Goal: Transaction & Acquisition: Download file/media

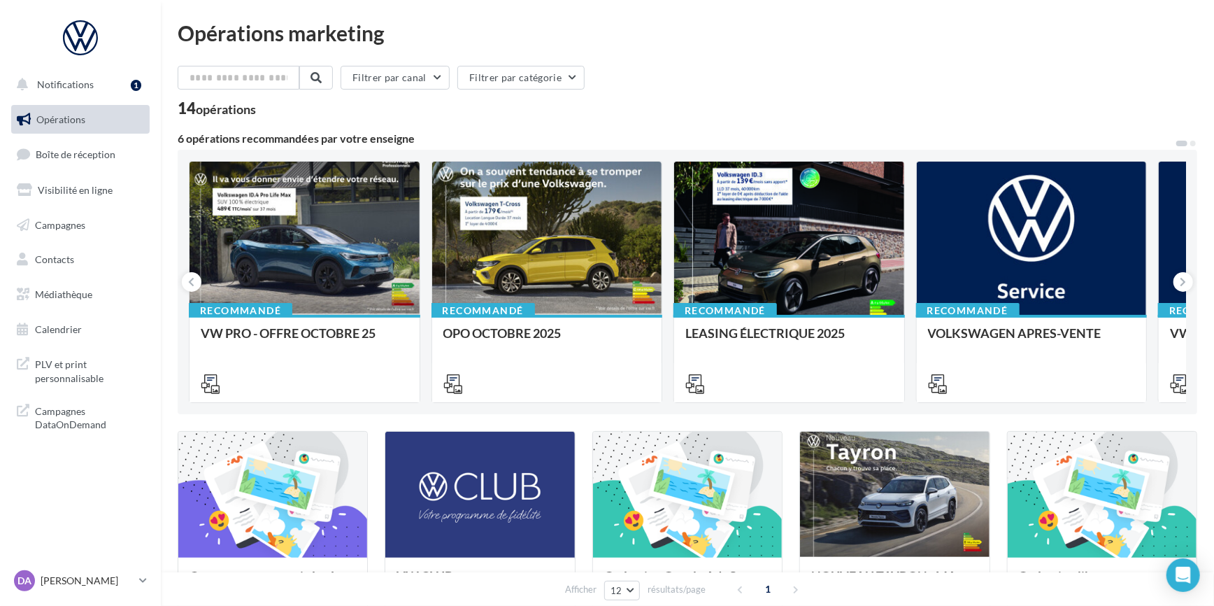
click at [743, 87] on div "Filtrer par canal Filtrer par catégorie" at bounding box center [688, 80] width 1020 height 29
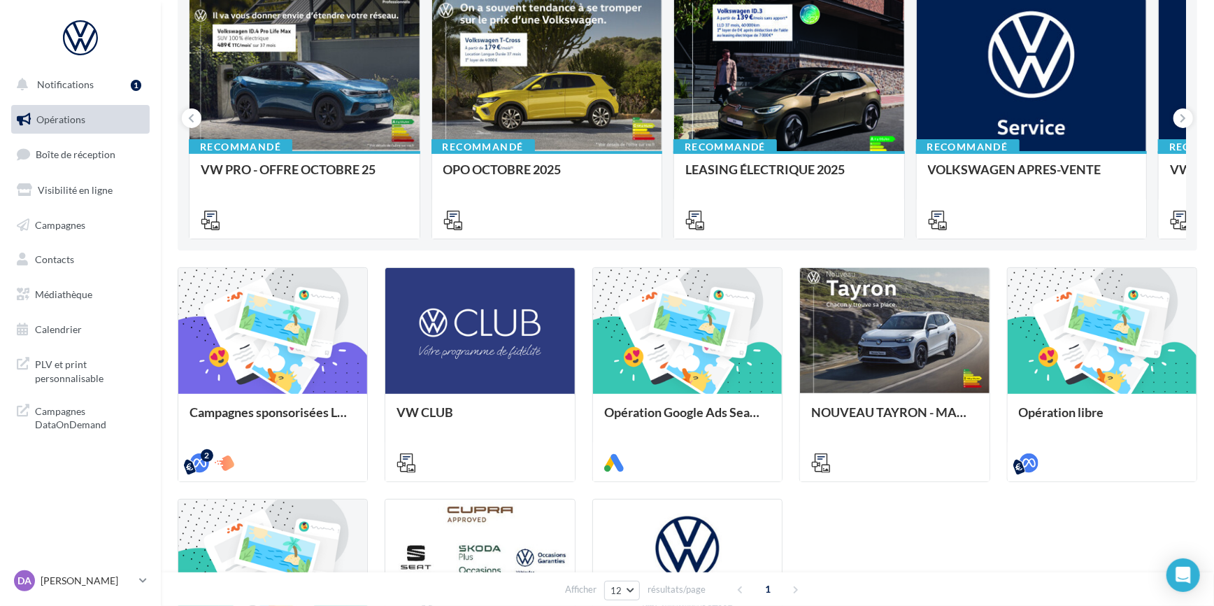
scroll to position [233, 0]
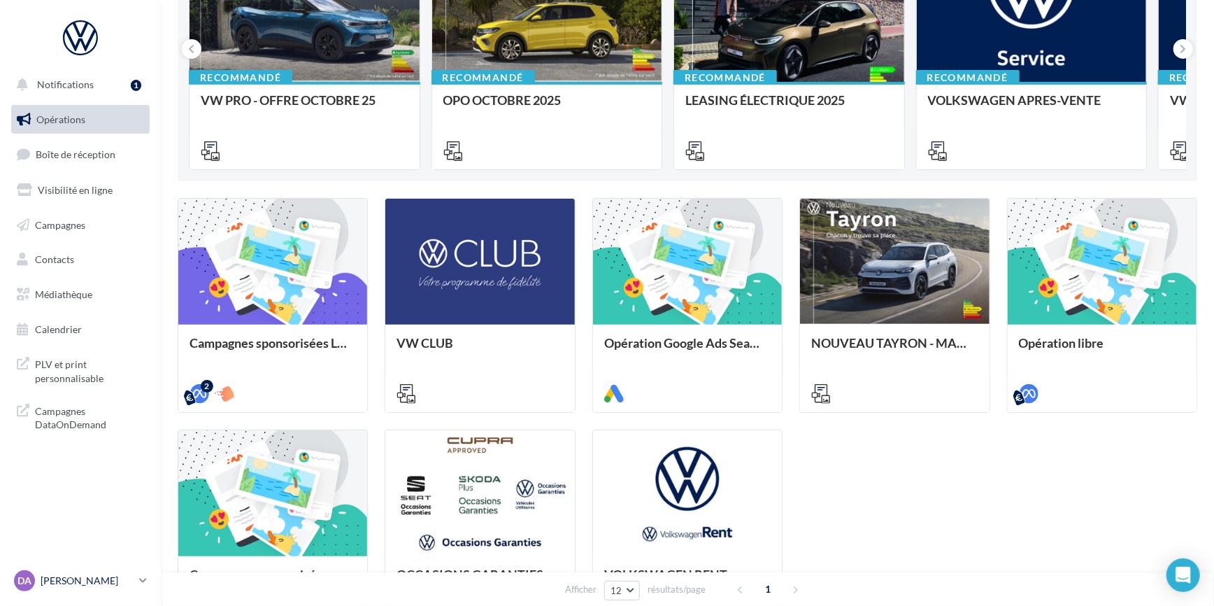
click at [137, 585] on link "DA Denis AZEVEDO vw-deaz-13290" at bounding box center [80, 580] width 139 height 27
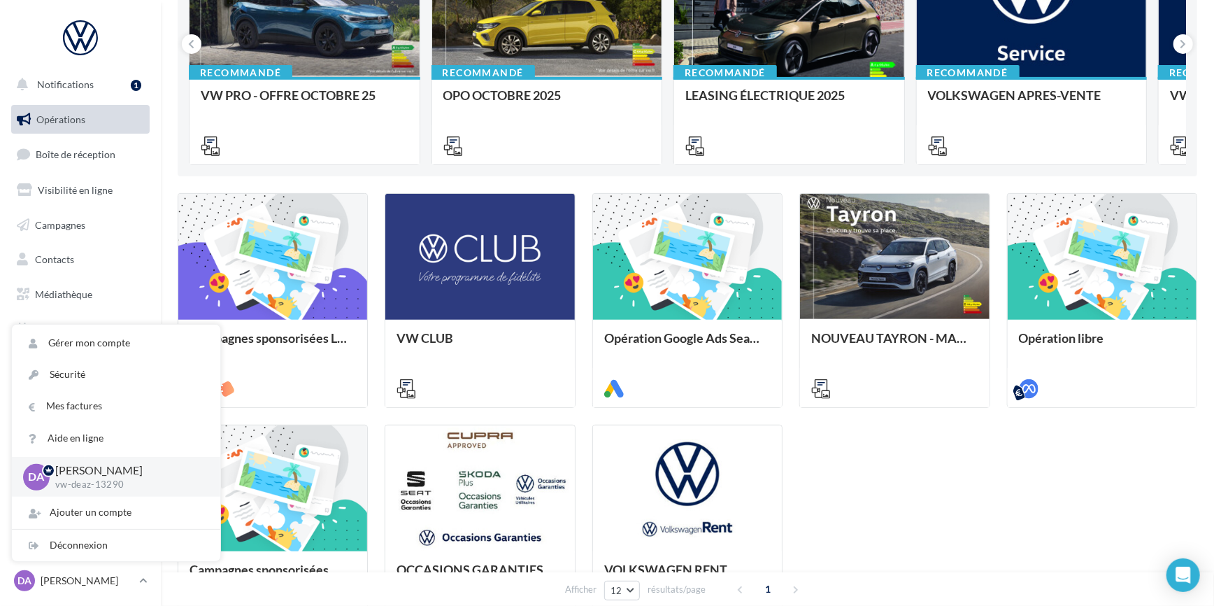
scroll to position [275, 0]
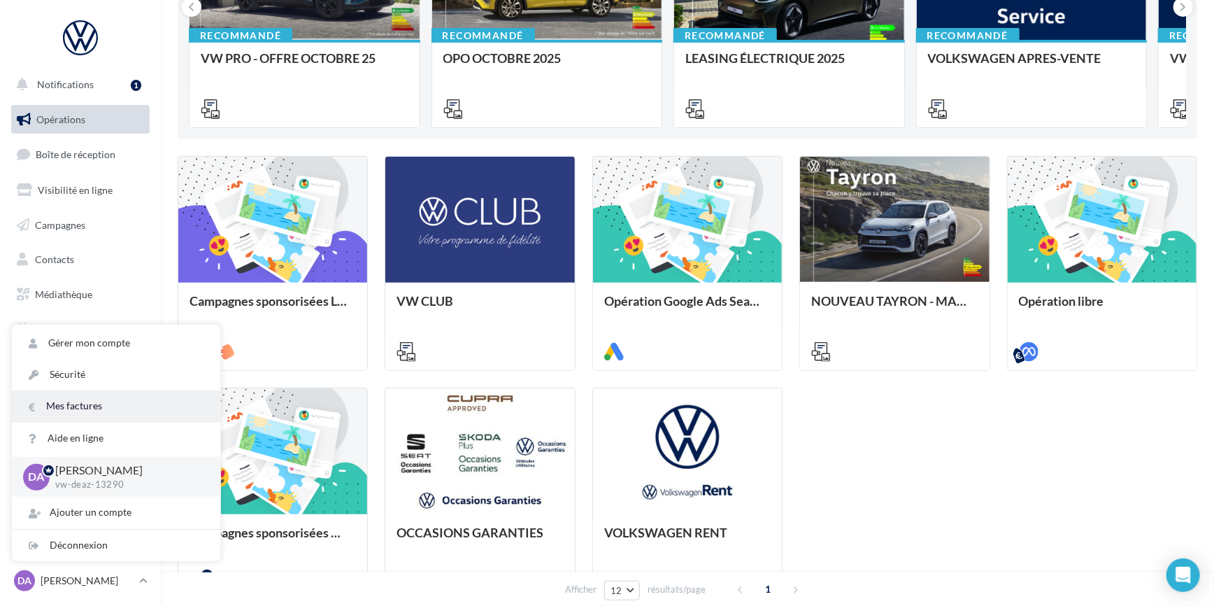
click at [94, 406] on link "Mes factures" at bounding box center [116, 405] width 208 height 31
click at [99, 402] on link "Mes factures" at bounding box center [116, 405] width 208 height 31
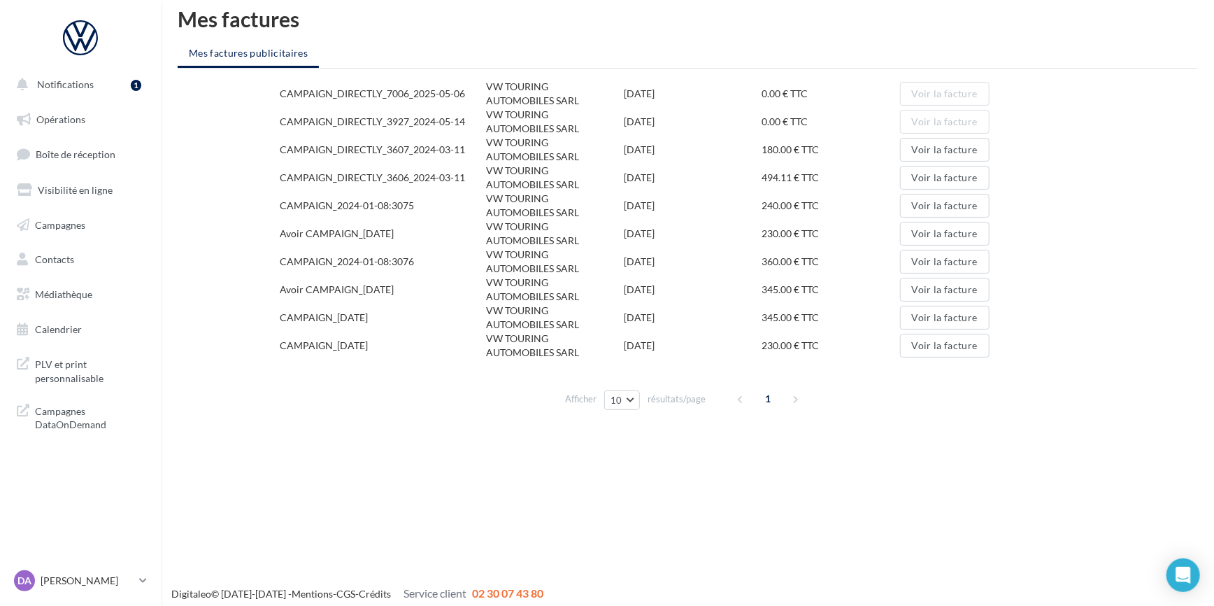
scroll to position [22, 0]
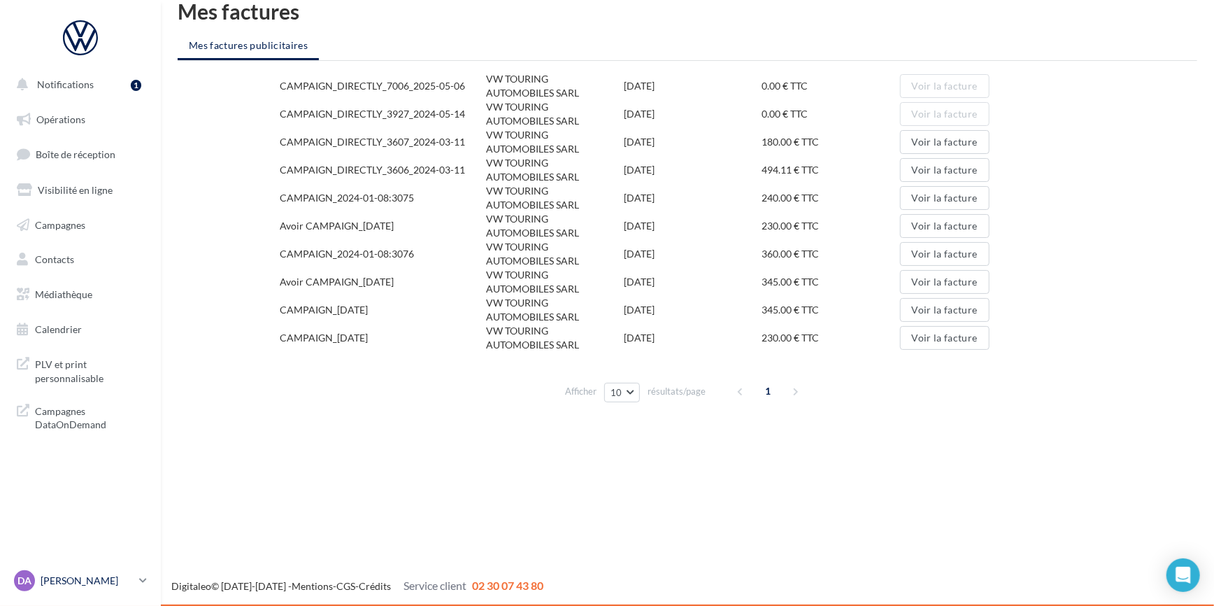
click at [99, 580] on p "[PERSON_NAME]" at bounding box center [87, 581] width 93 height 14
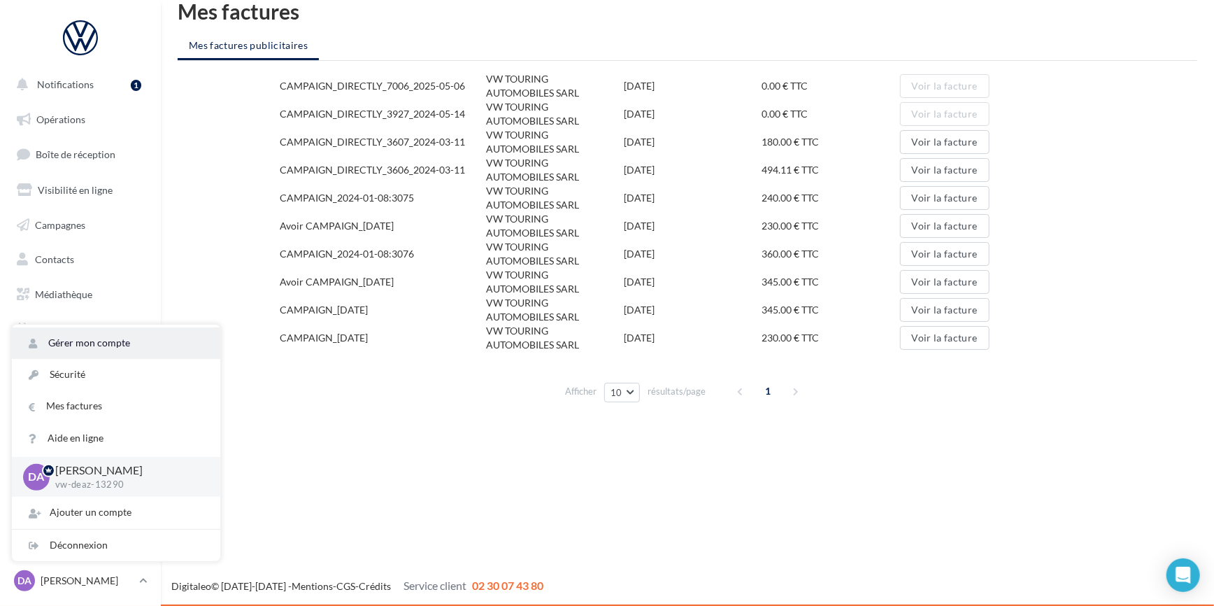
click at [98, 345] on link "Gérer mon compte" at bounding box center [116, 342] width 208 height 31
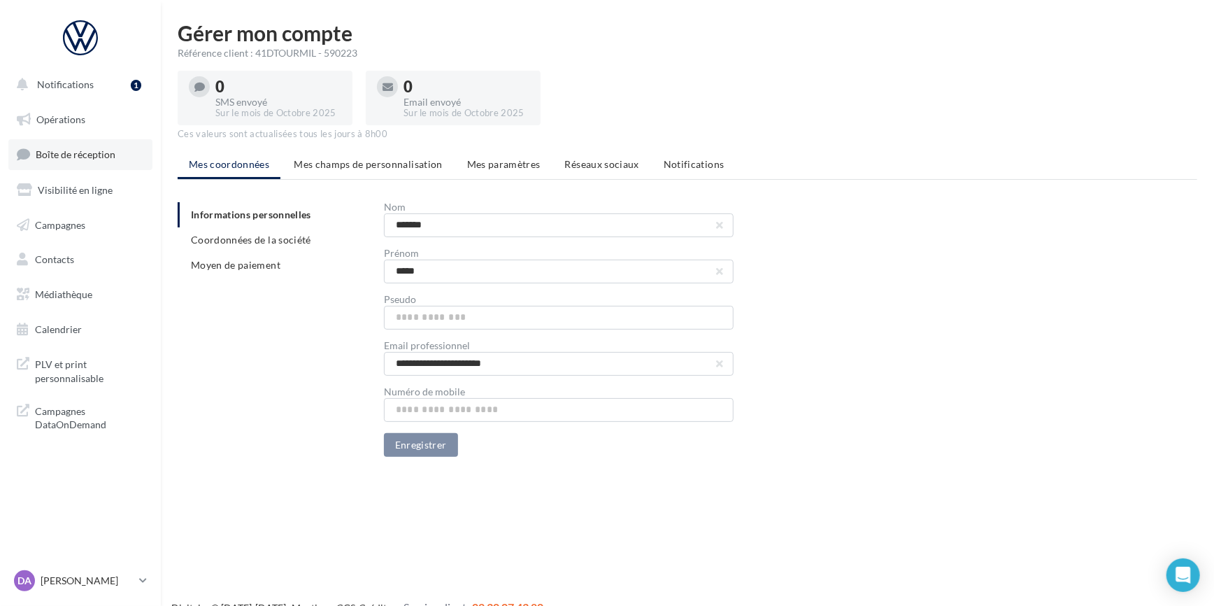
click at [77, 145] on link "Boîte de réception" at bounding box center [80, 154] width 144 height 30
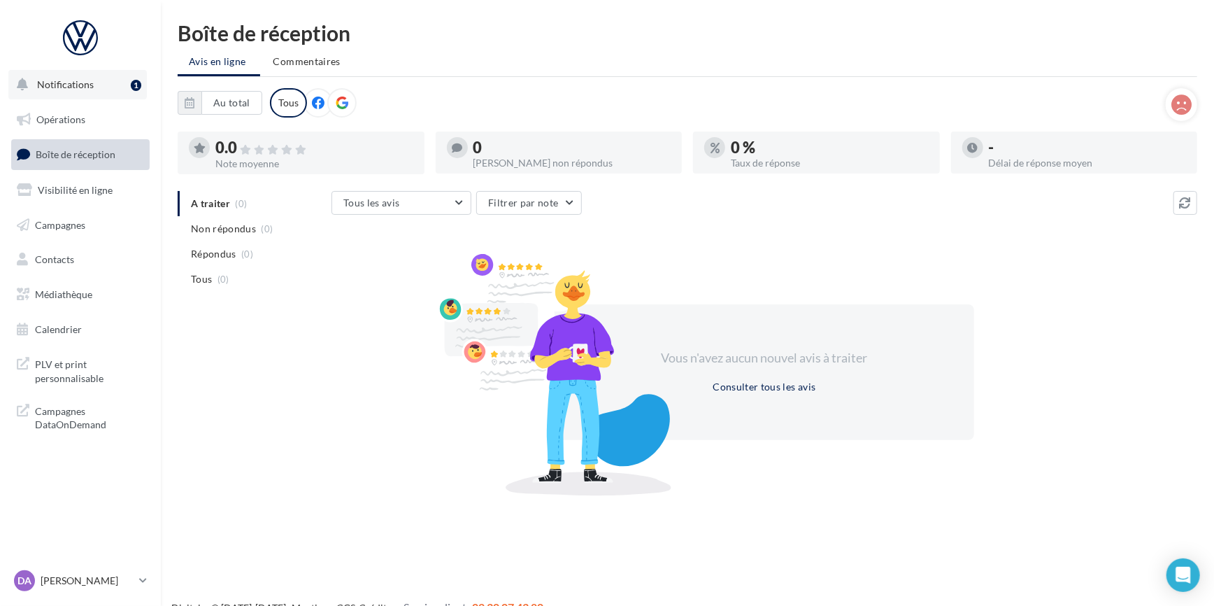
click at [83, 92] on button "Notifications 1" at bounding box center [77, 84] width 139 height 29
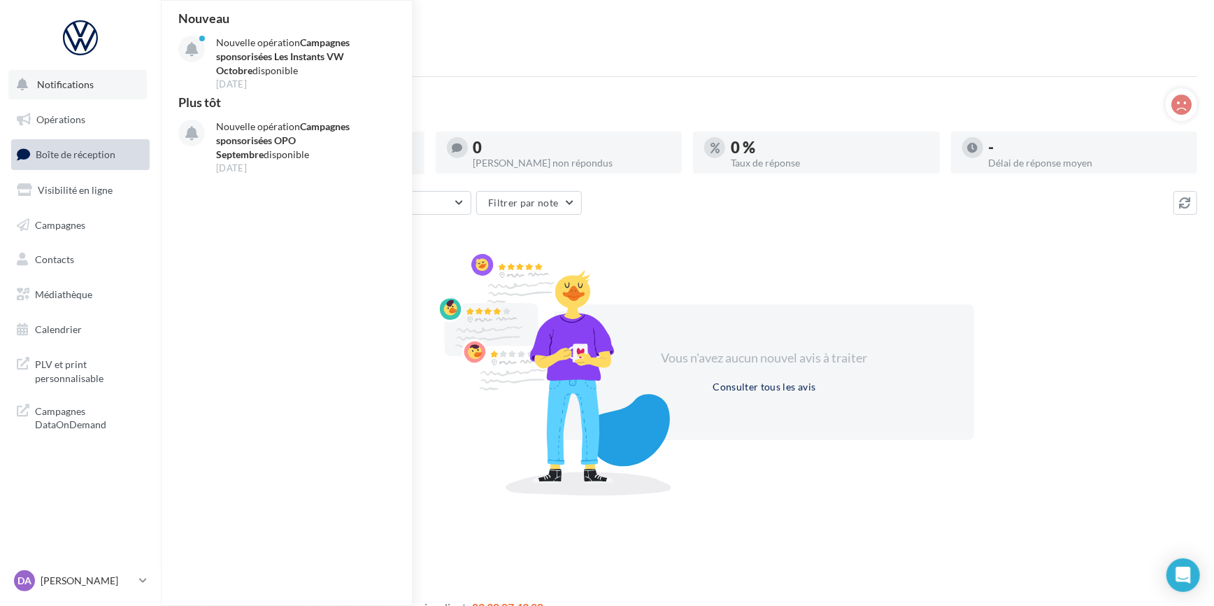
click at [83, 92] on button "Notifications Nouveau Nouvelle opération Campagnes sponsorisées Les Instants VW…" at bounding box center [77, 84] width 139 height 29
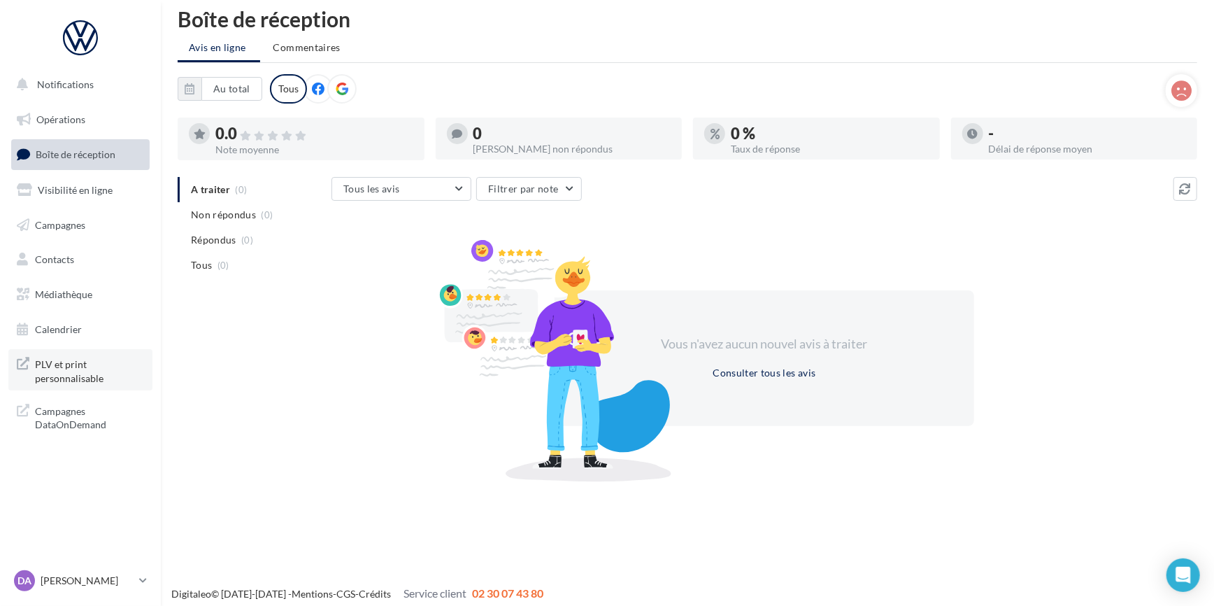
scroll to position [22, 0]
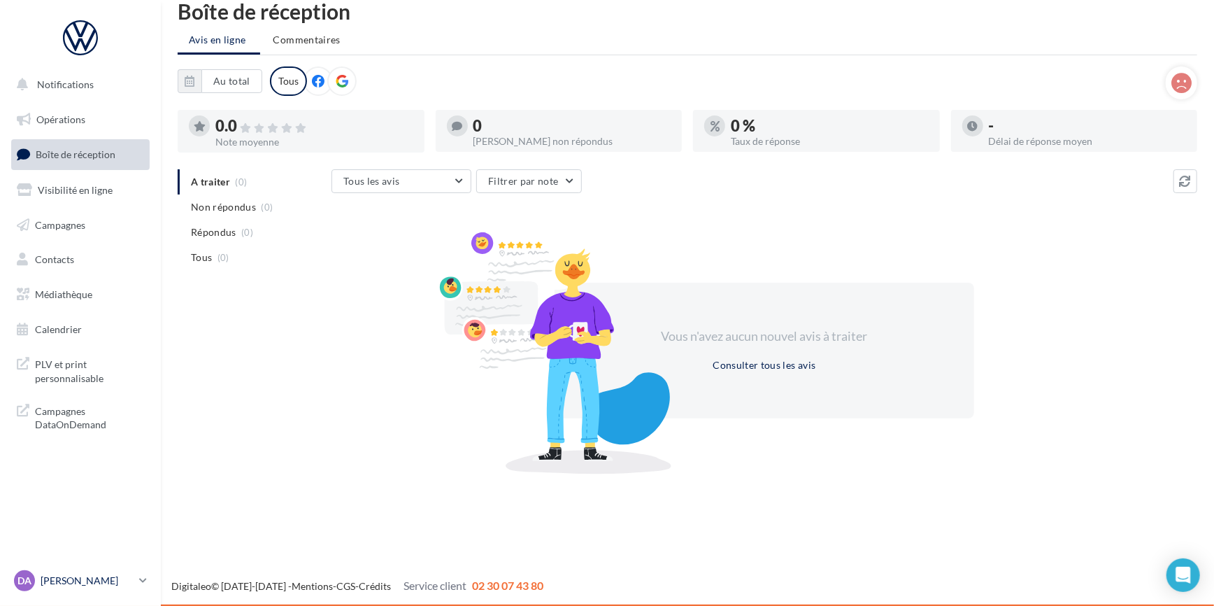
click at [130, 577] on p "[PERSON_NAME]" at bounding box center [87, 581] width 93 height 14
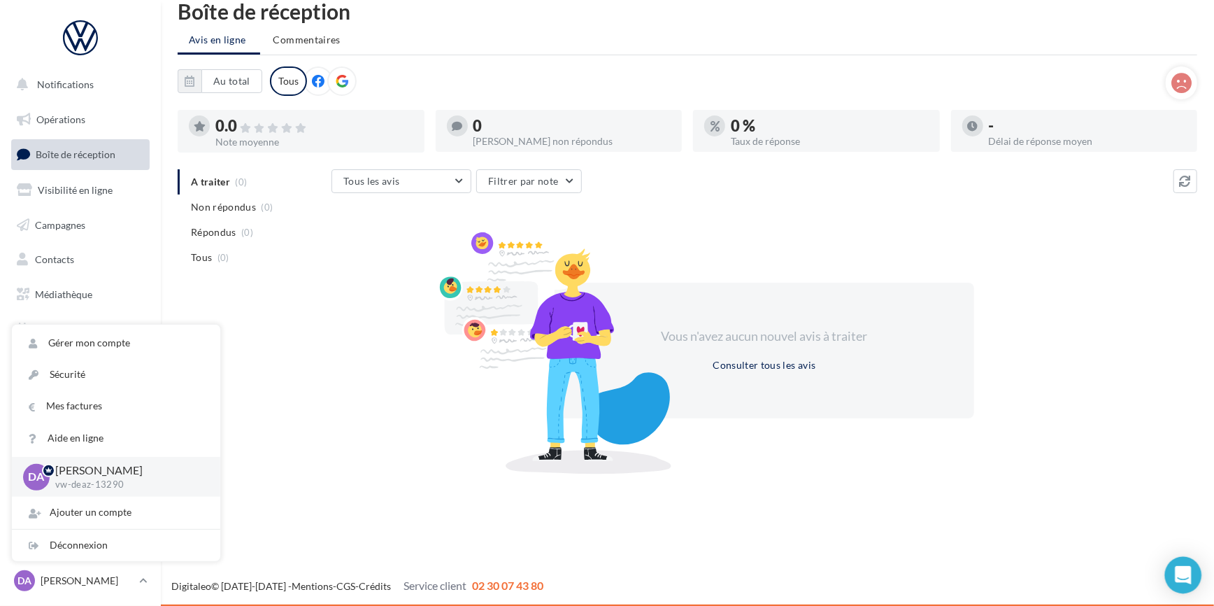
click at [1182, 581] on icon "Open Intercom Messenger" at bounding box center [1183, 575] width 16 height 18
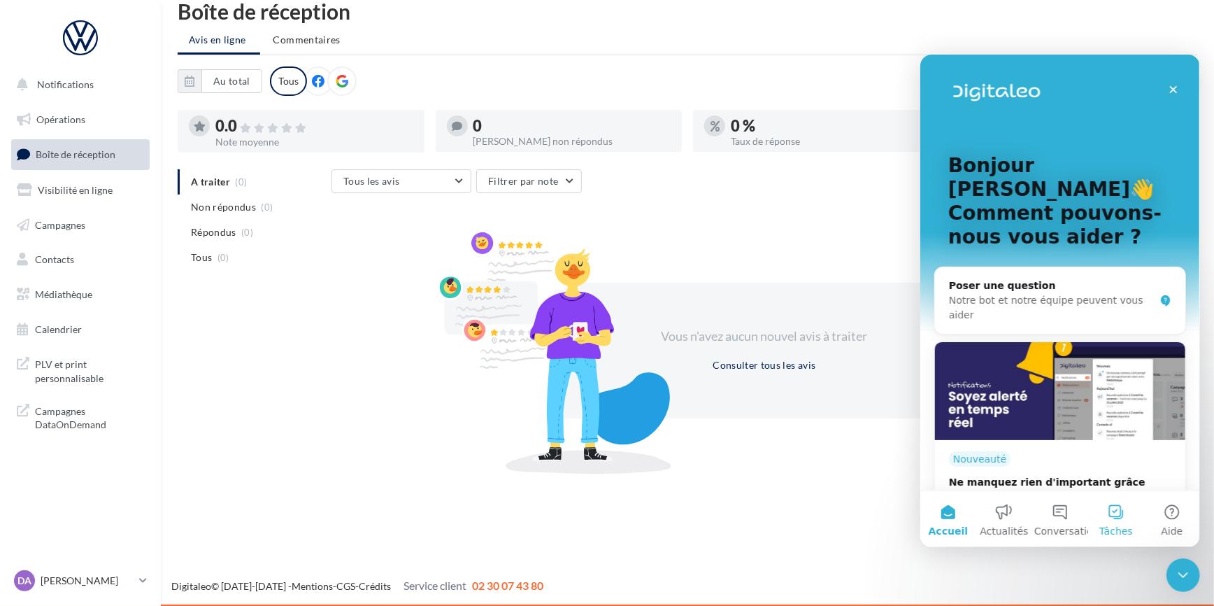
scroll to position [0, 0]
click at [1087, 283] on div "Poser une question Notre bot et notre équipe peuvent vous aider" at bounding box center [1060, 300] width 250 height 66
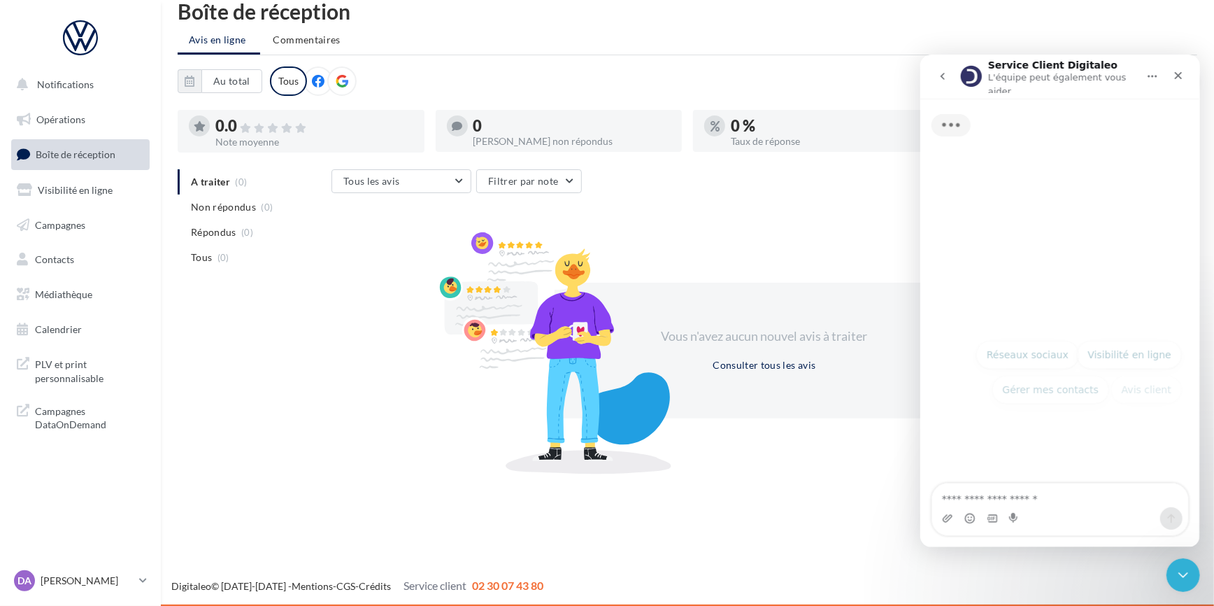
click at [1082, 277] on div "Saisie en cours" at bounding box center [1060, 214] width 280 height 233
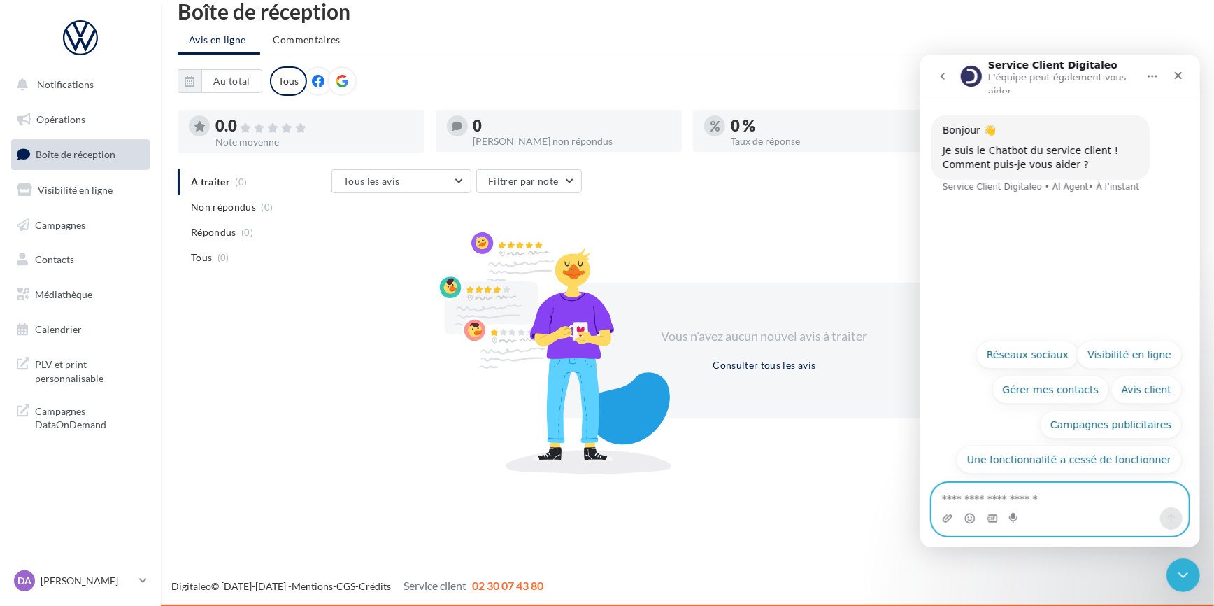
click at [1028, 506] on textarea "Posez une question..." at bounding box center [1060, 495] width 256 height 24
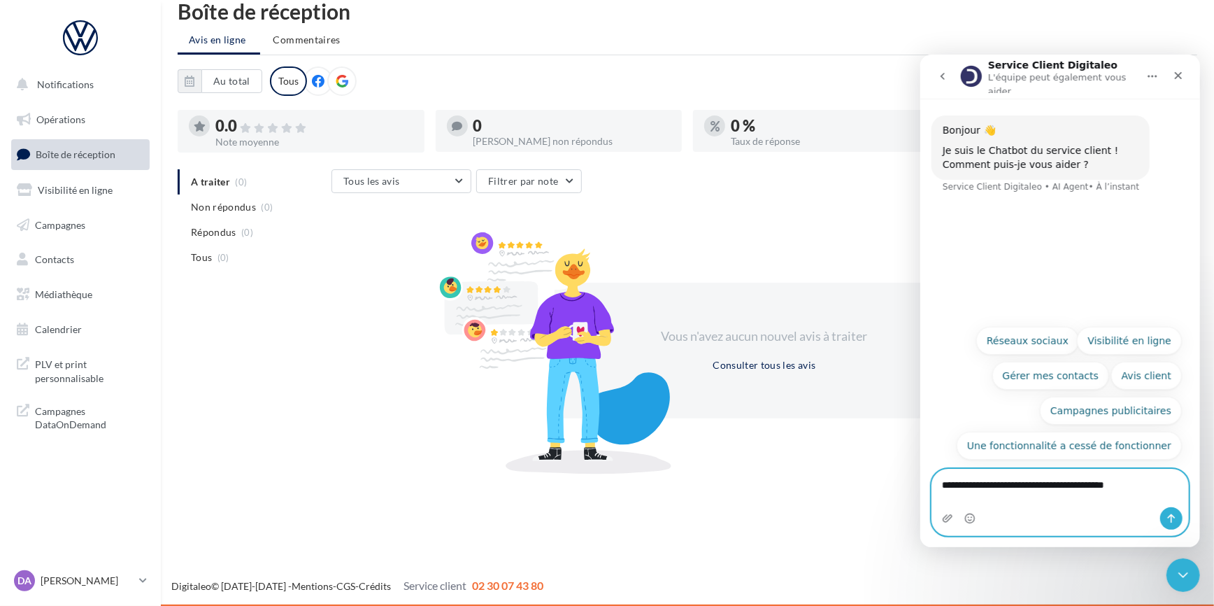
type textarea "**********"
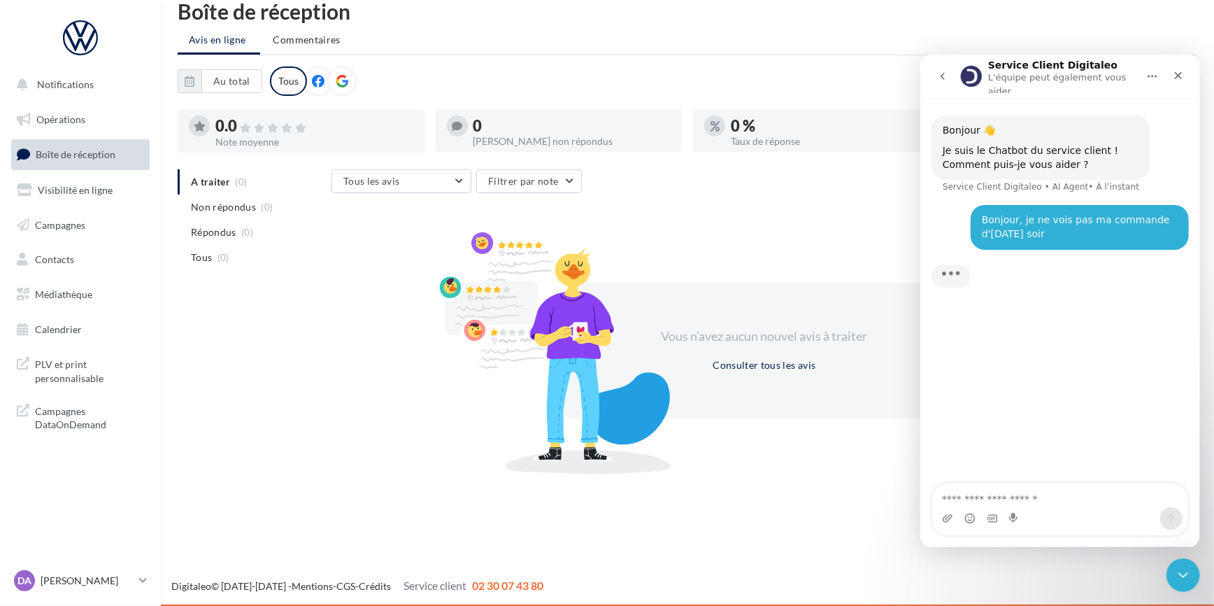
drag, startPoint x: 865, startPoint y: 523, endPoint x: 851, endPoint y: 526, distance: 14.3
click at [863, 525] on div "Notifications Opérations Boîte de réception Visibilité en ligne Campagnes Conta…" at bounding box center [607, 304] width 1214 height 606
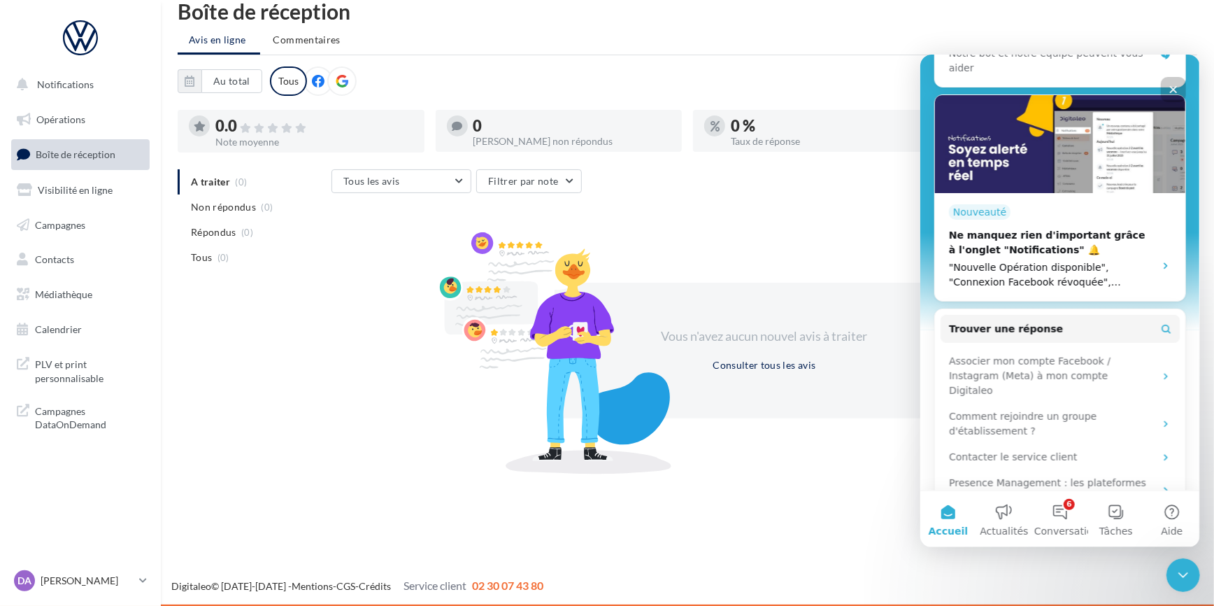
scroll to position [339, 0]
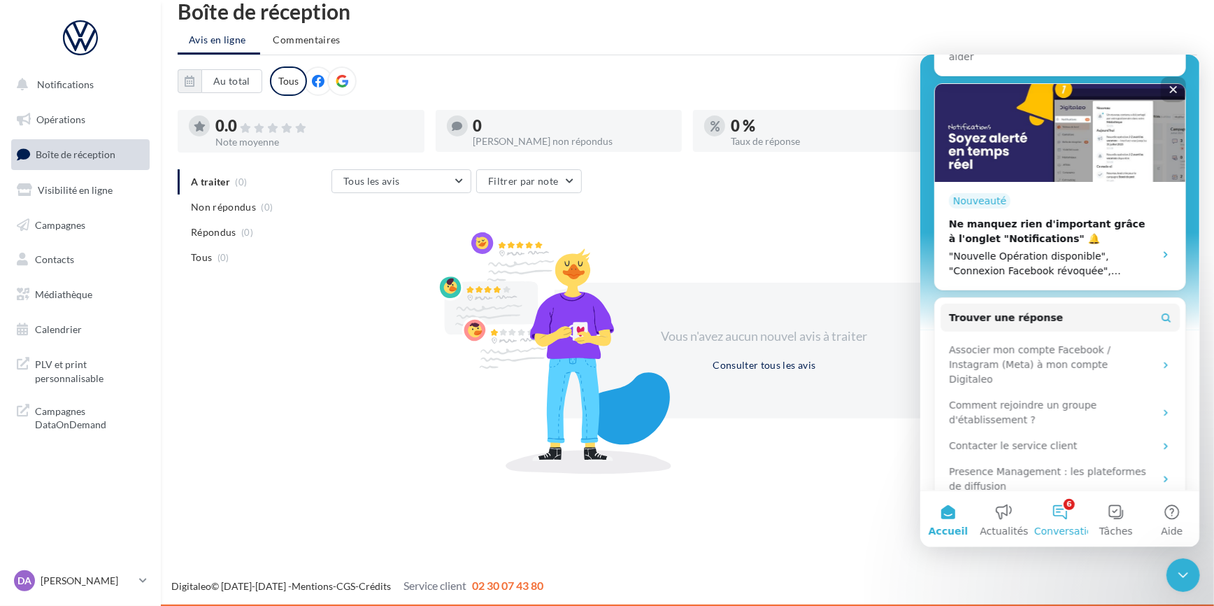
click at [1059, 515] on button "6 Conversations" at bounding box center [1060, 518] width 56 height 56
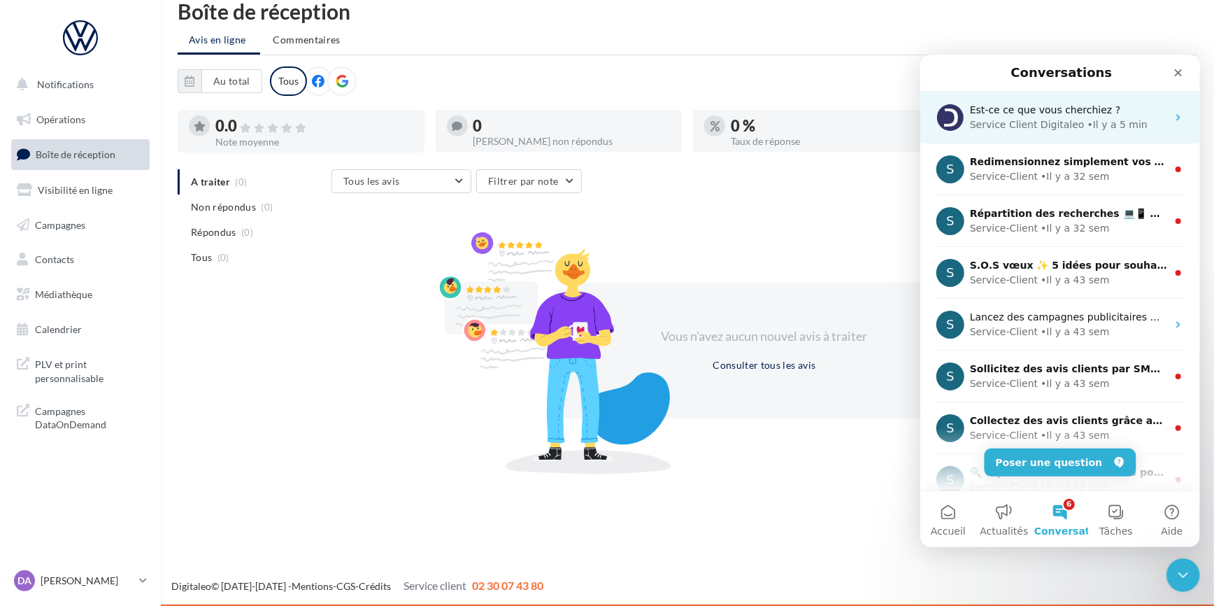
click at [1074, 105] on span "Est-ce ce que vous cherchiez ?" at bounding box center [1045, 109] width 150 height 11
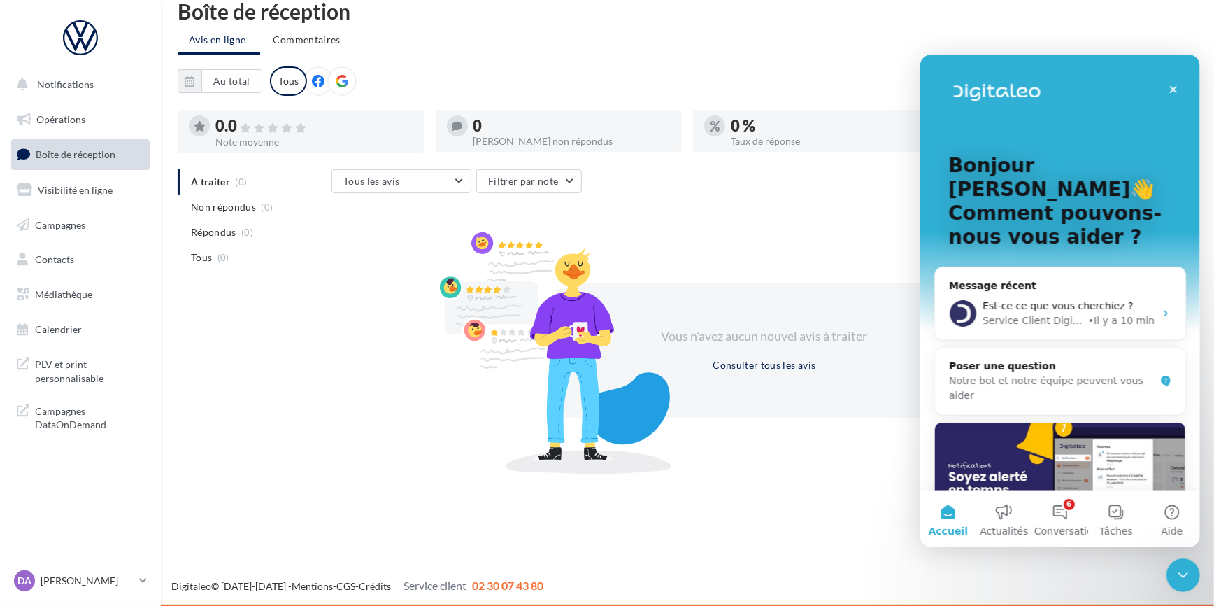
click at [791, 173] on div "Tous les avis Tous les avis Avis avec commentaire Avis sans commentaire Filtrer…" at bounding box center [753, 182] width 842 height 27
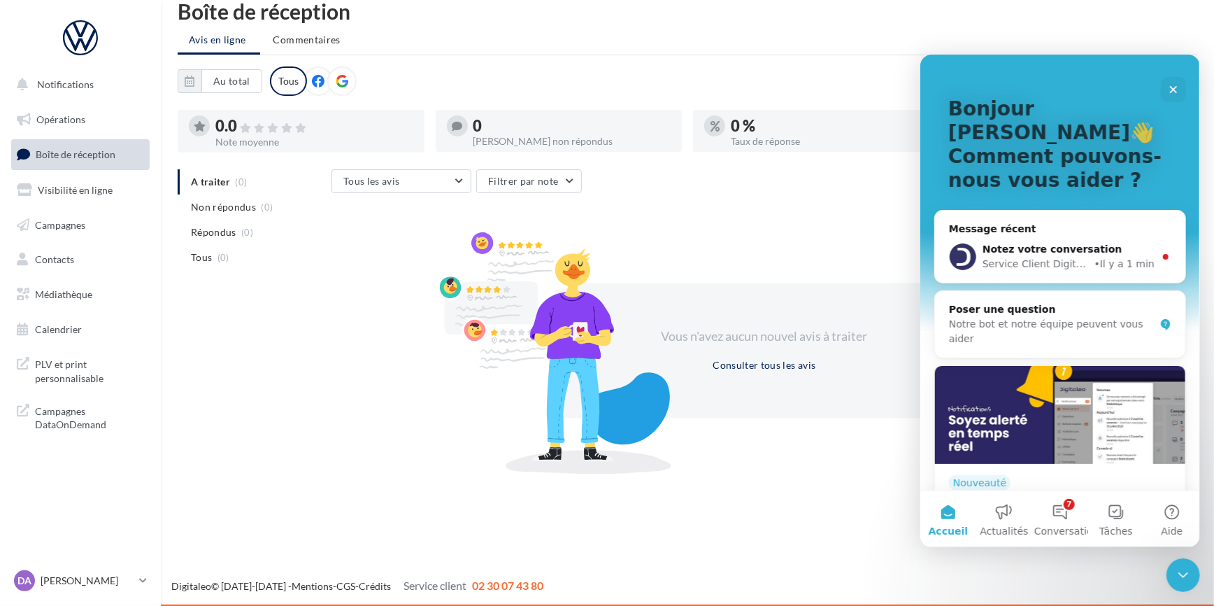
scroll to position [63, 0]
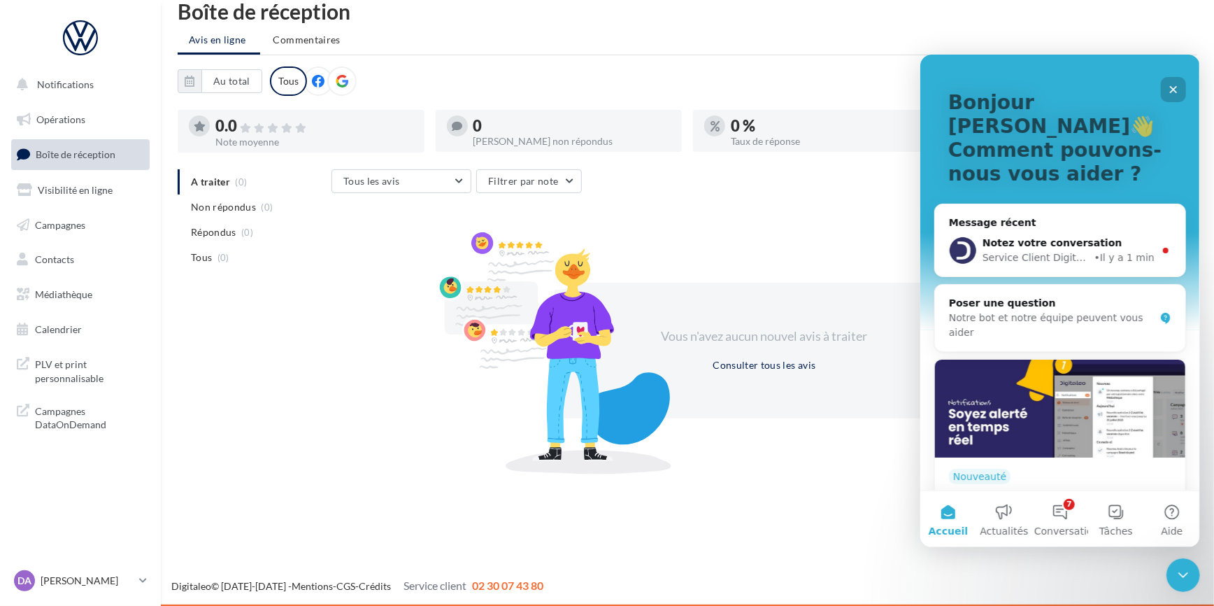
click at [1173, 84] on icon "Fermer" at bounding box center [1173, 88] width 11 height 11
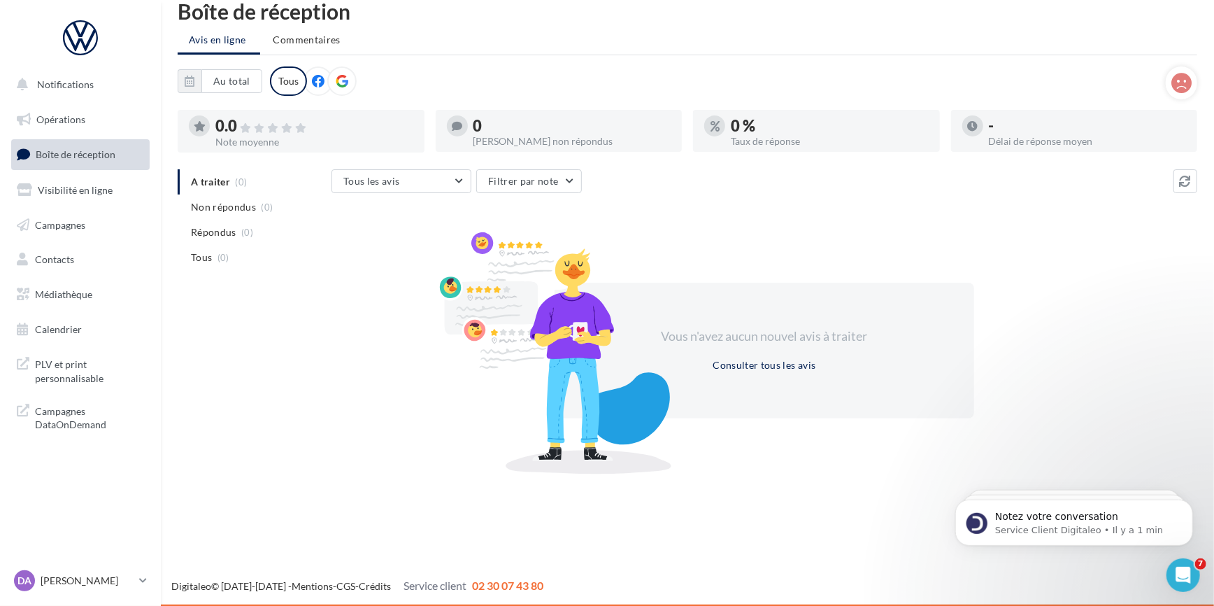
scroll to position [0, 0]
click at [1186, 572] on icon "Ouvrir le Messenger Intercom" at bounding box center [1181, 573] width 23 height 23
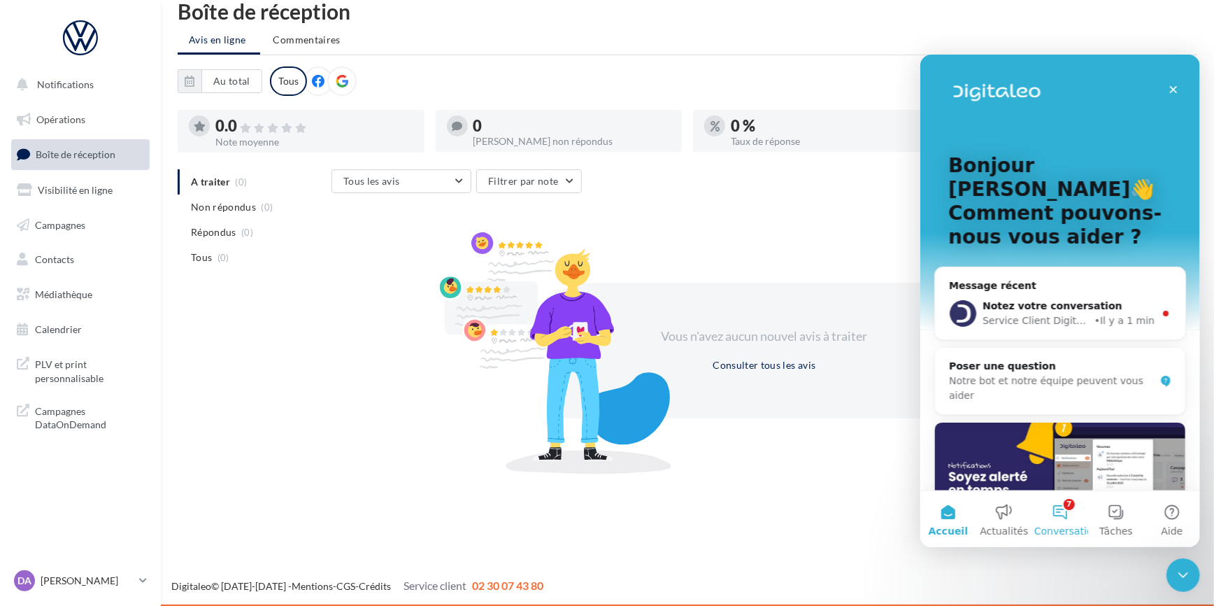
click at [1053, 512] on button "7 Conversations" at bounding box center [1060, 518] width 56 height 56
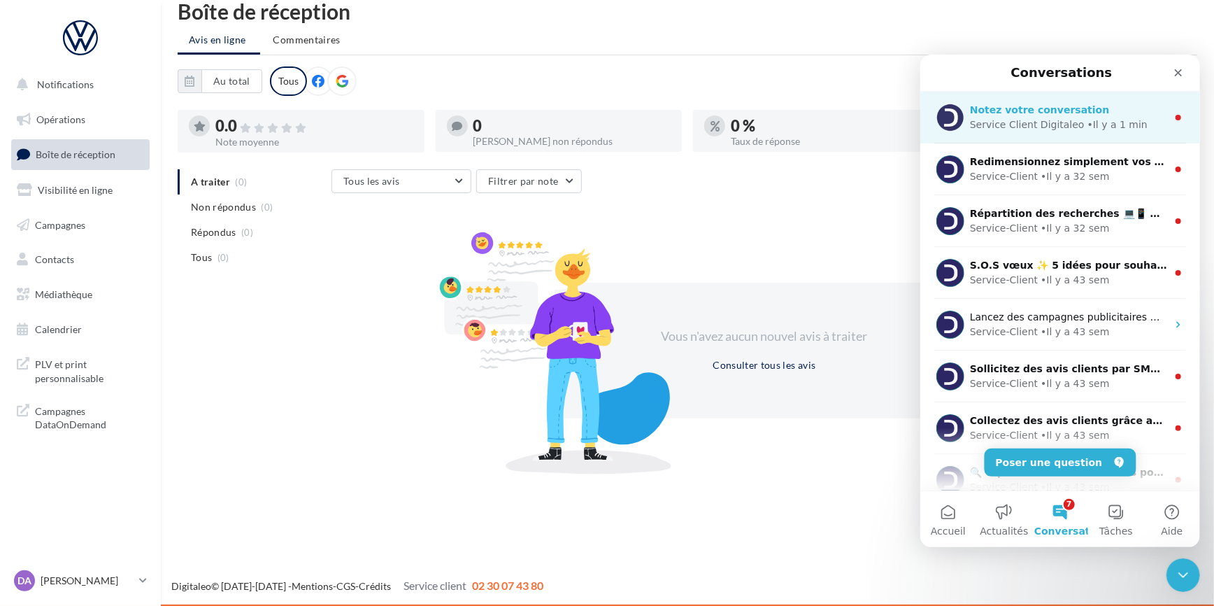
click at [1051, 113] on span "Notez votre conversation" at bounding box center [1040, 109] width 140 height 11
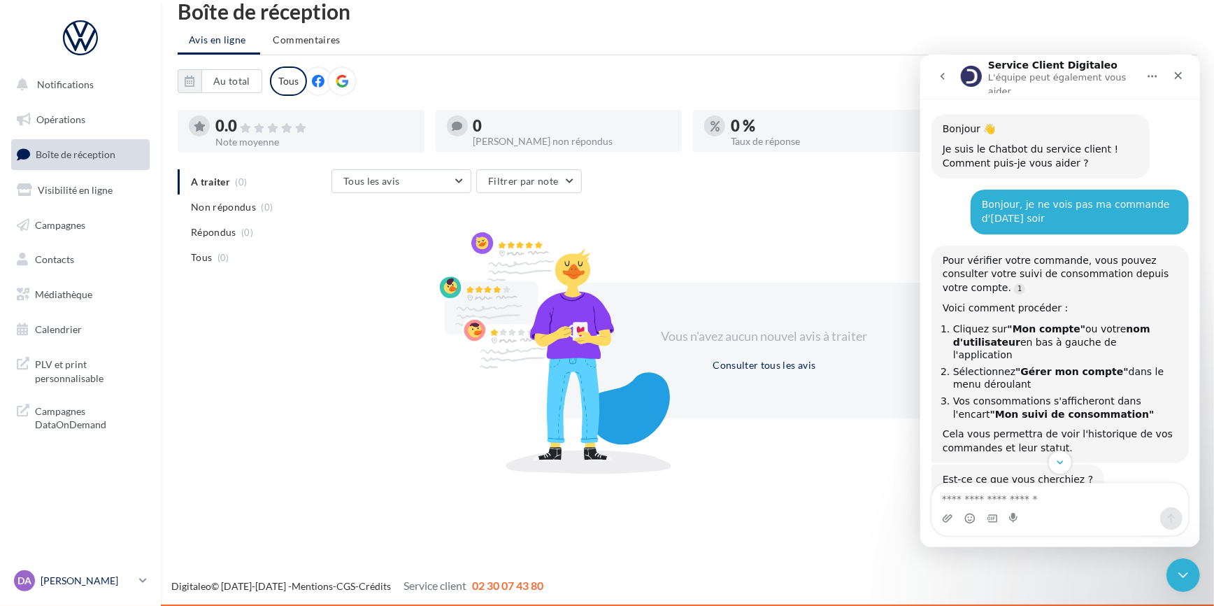
click at [56, 581] on p "[PERSON_NAME]" at bounding box center [87, 581] width 93 height 14
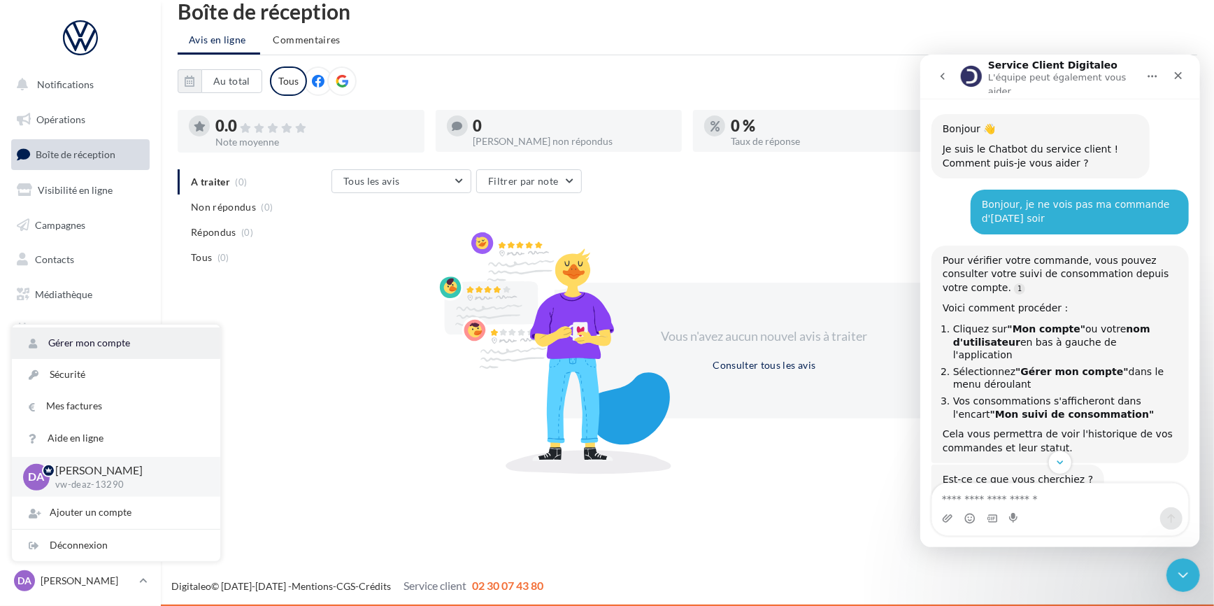
click at [118, 340] on link "Gérer mon compte" at bounding box center [116, 342] width 208 height 31
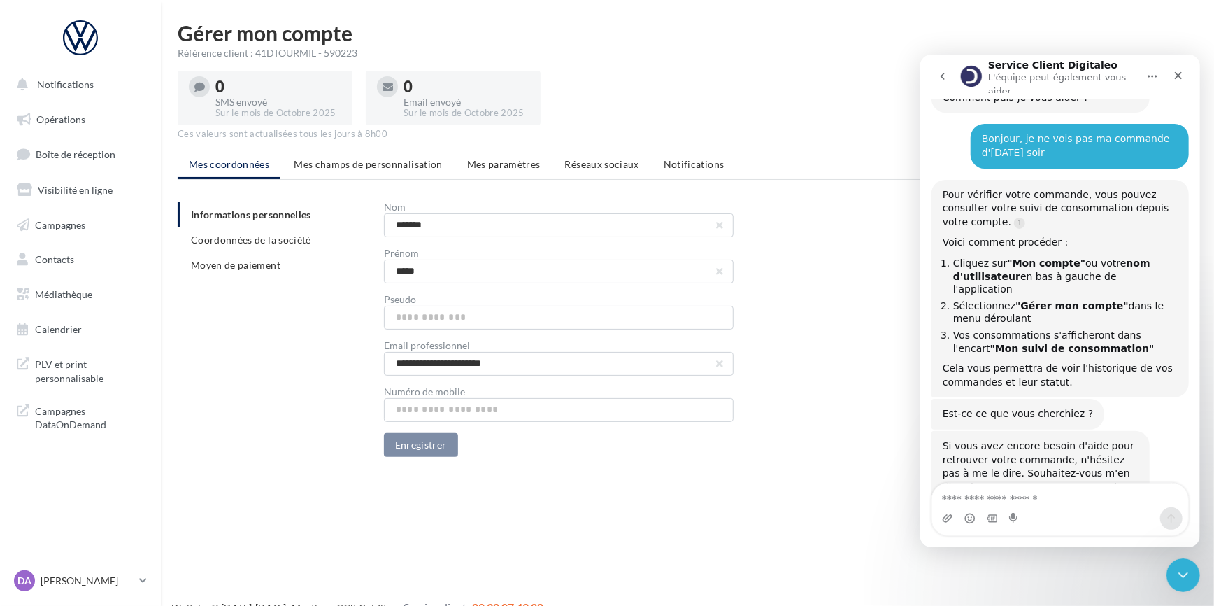
scroll to position [51, 0]
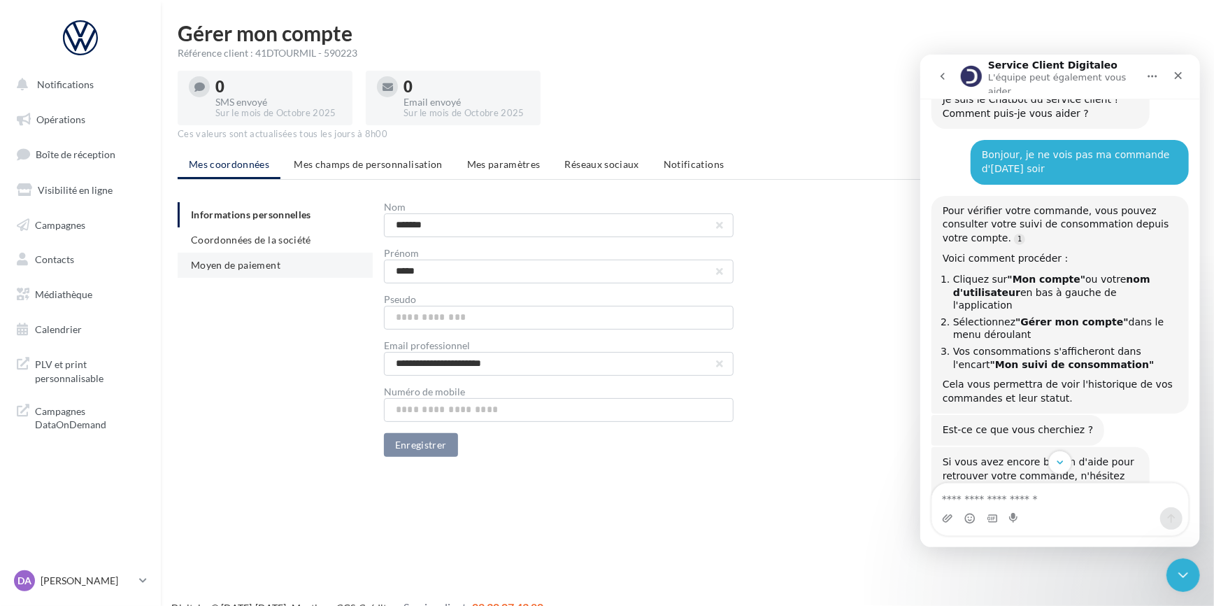
click at [259, 268] on span "Moyen de paiement" at bounding box center [236, 265] width 90 height 12
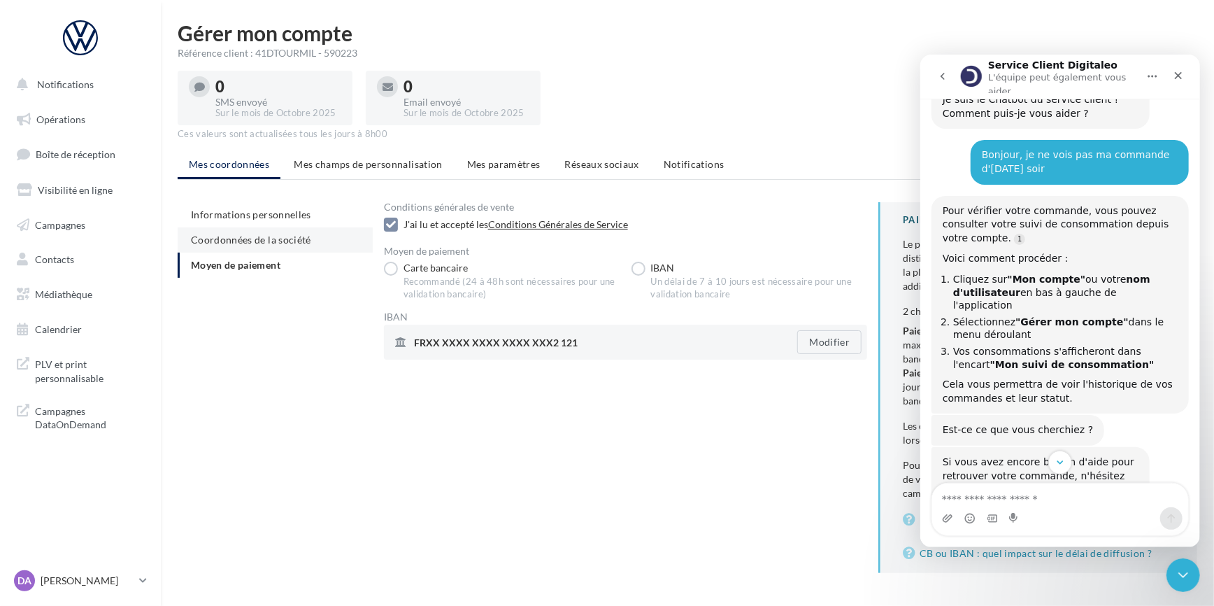
click at [273, 236] on span "Coordonnées de la société" at bounding box center [251, 240] width 120 height 12
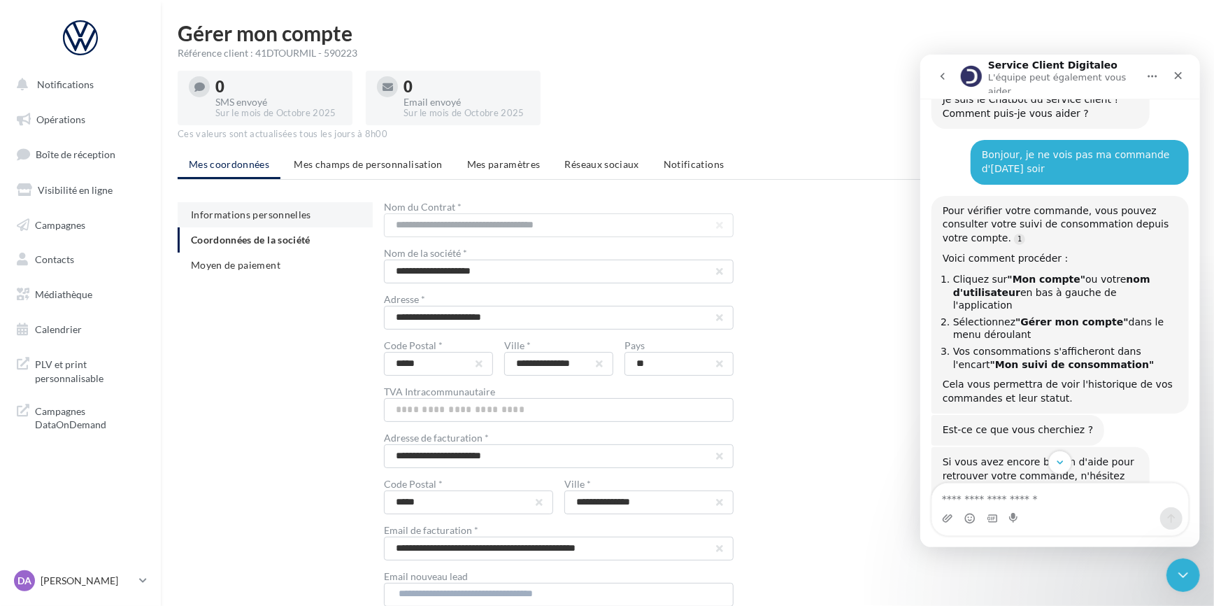
click at [274, 220] on li "Informations personnelles" at bounding box center [275, 214] width 195 height 25
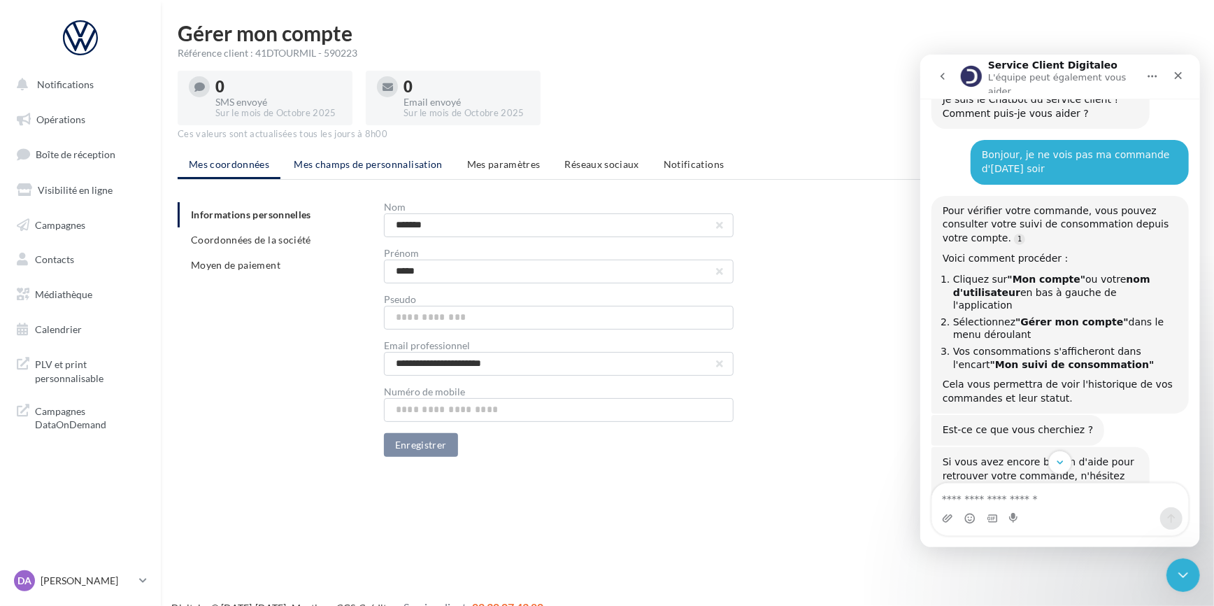
click at [325, 157] on li "Mes champs de personnalisation" at bounding box center [368, 164] width 171 height 25
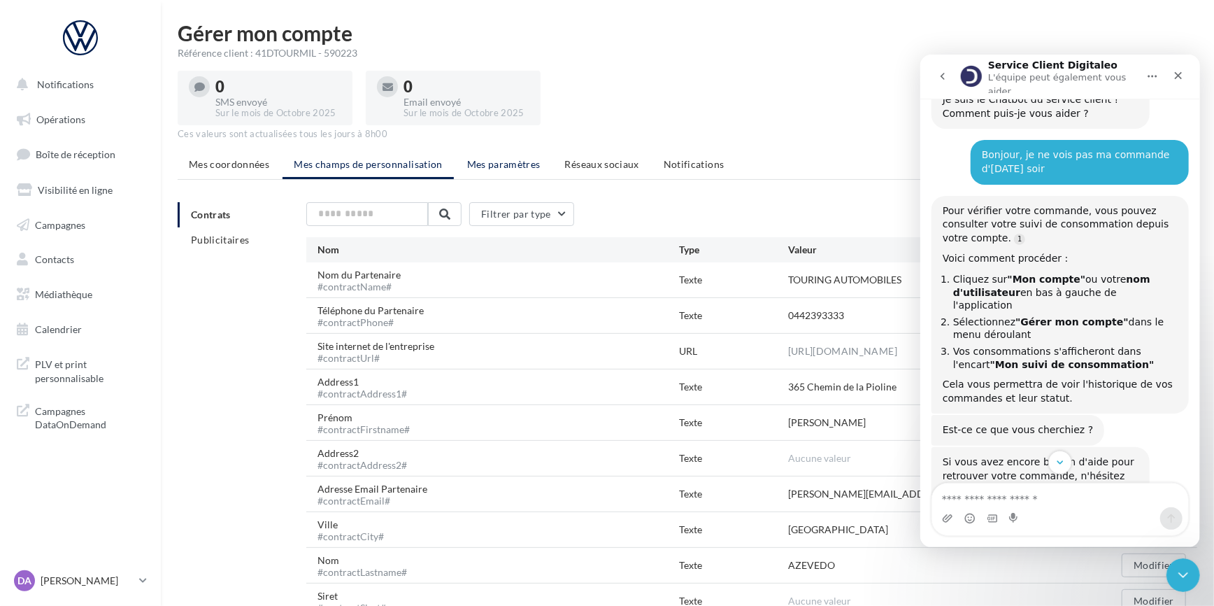
click at [486, 163] on span "Mes paramètres" at bounding box center [503, 164] width 73 height 12
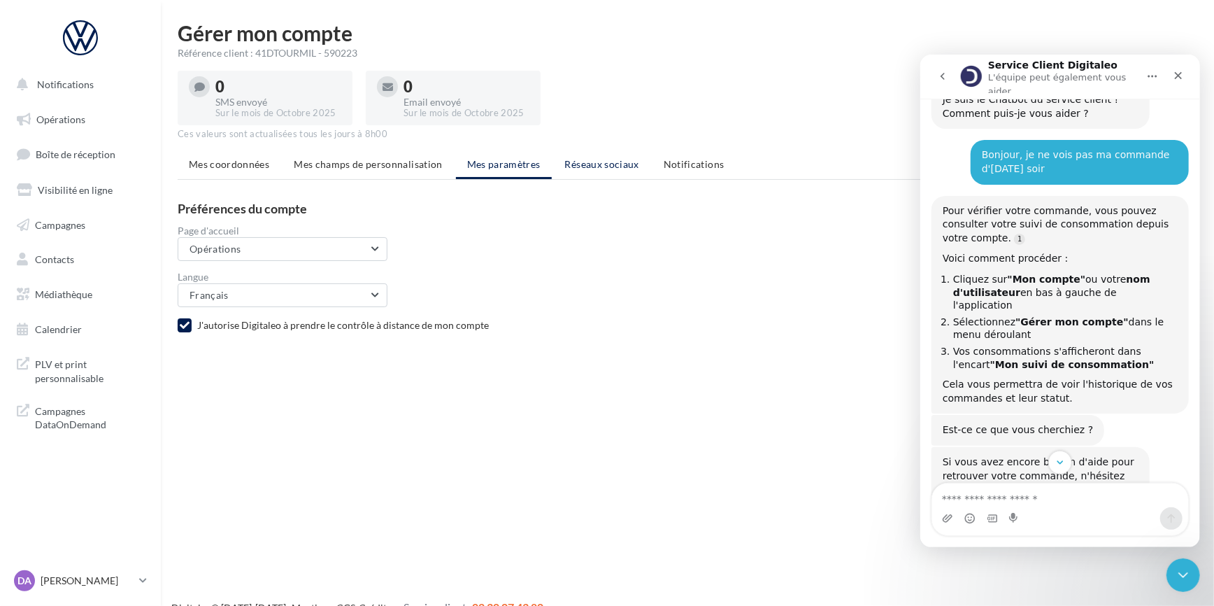
click at [611, 164] on span "Réseaux sociaux" at bounding box center [602, 164] width 74 height 12
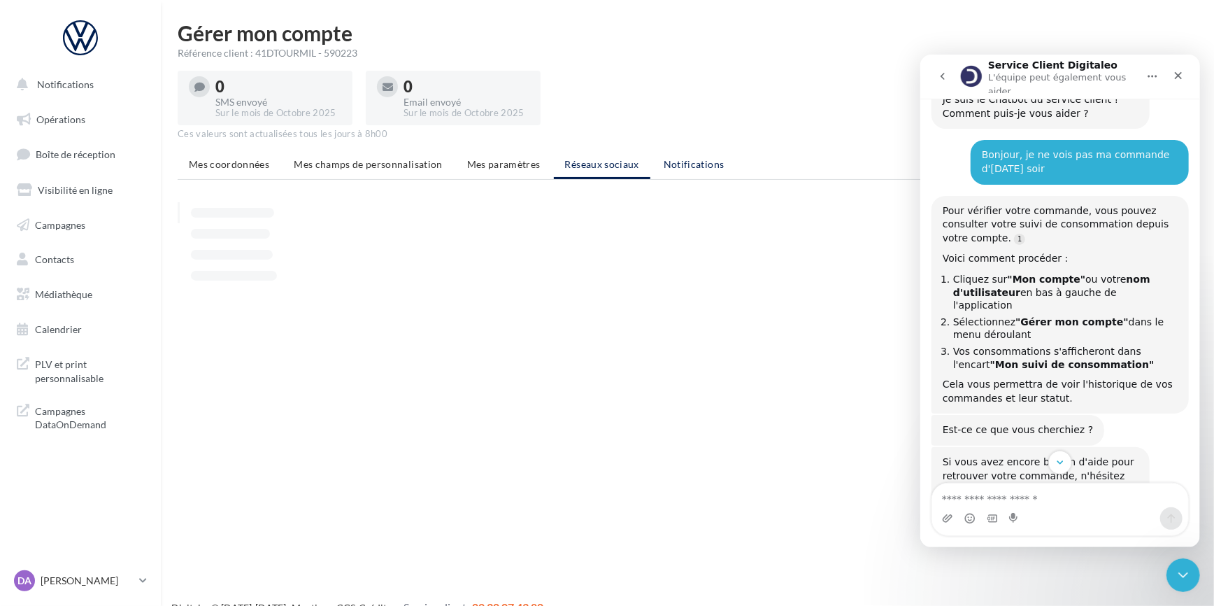
click at [713, 170] on li "Notifications" at bounding box center [694, 164] width 83 height 25
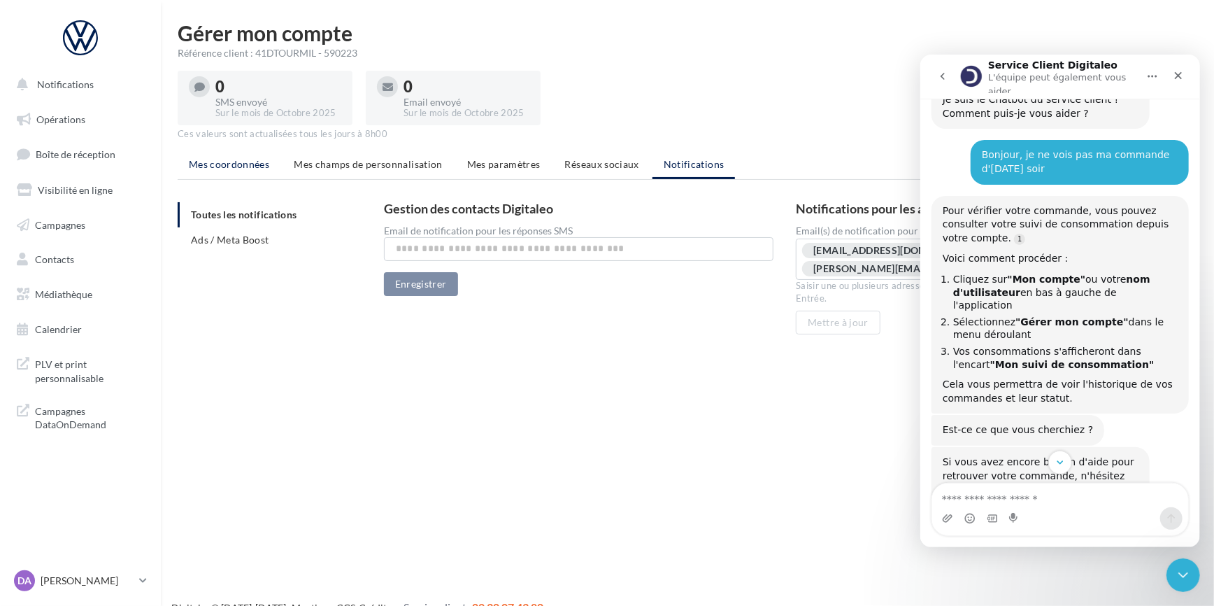
click at [218, 171] on li "Mes coordonnées" at bounding box center [229, 164] width 103 height 25
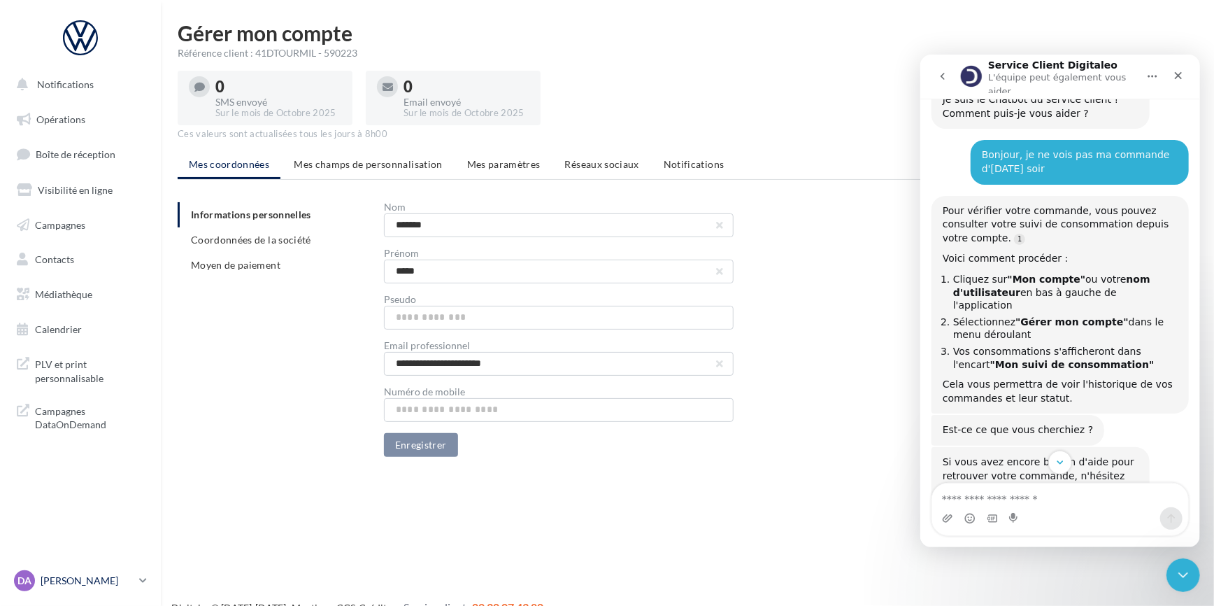
click at [93, 581] on p "[PERSON_NAME]" at bounding box center [87, 581] width 93 height 14
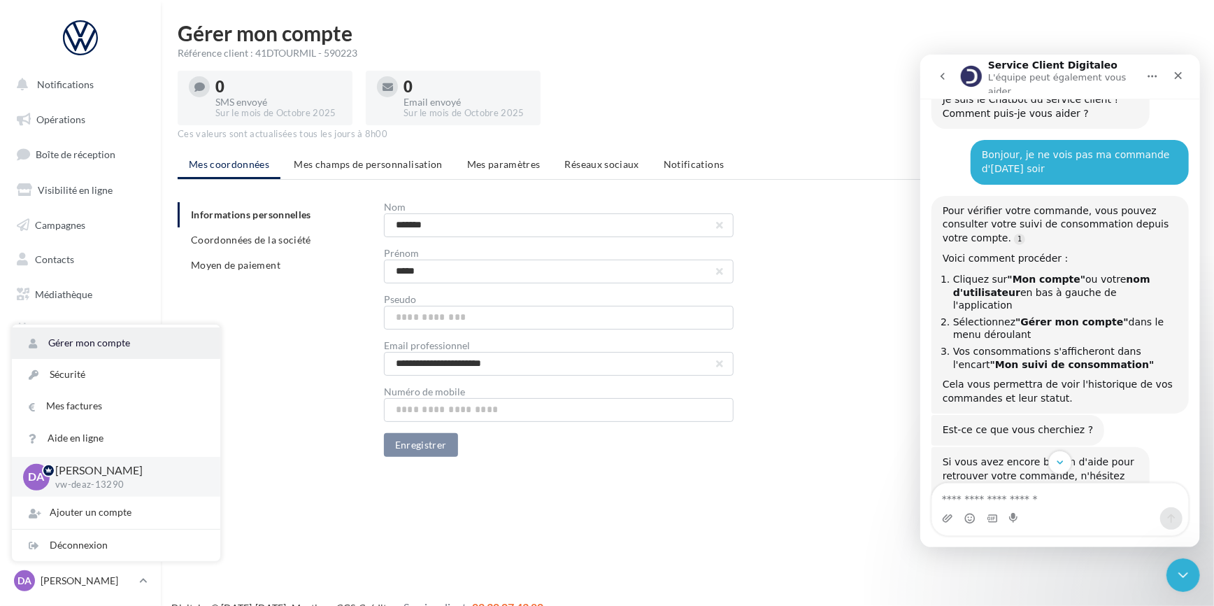
click at [127, 346] on link "Gérer mon compte" at bounding box center [116, 342] width 208 height 31
click at [85, 339] on link "Gérer mon compte" at bounding box center [116, 342] width 208 height 31
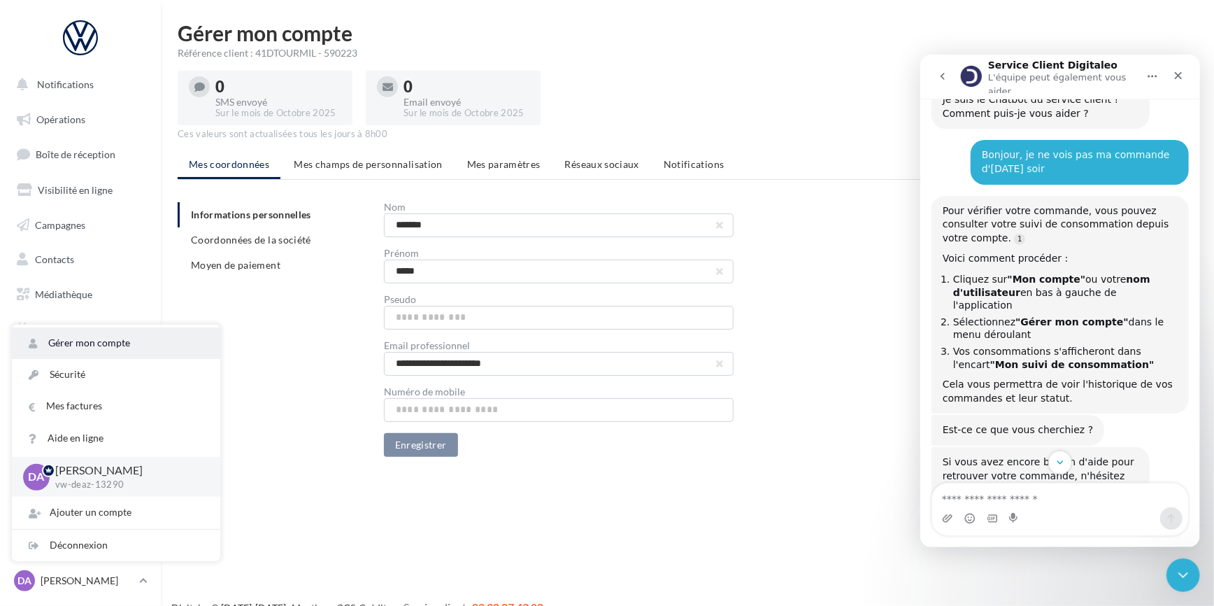
click at [85, 339] on link "Gérer mon compte" at bounding box center [116, 342] width 208 height 31
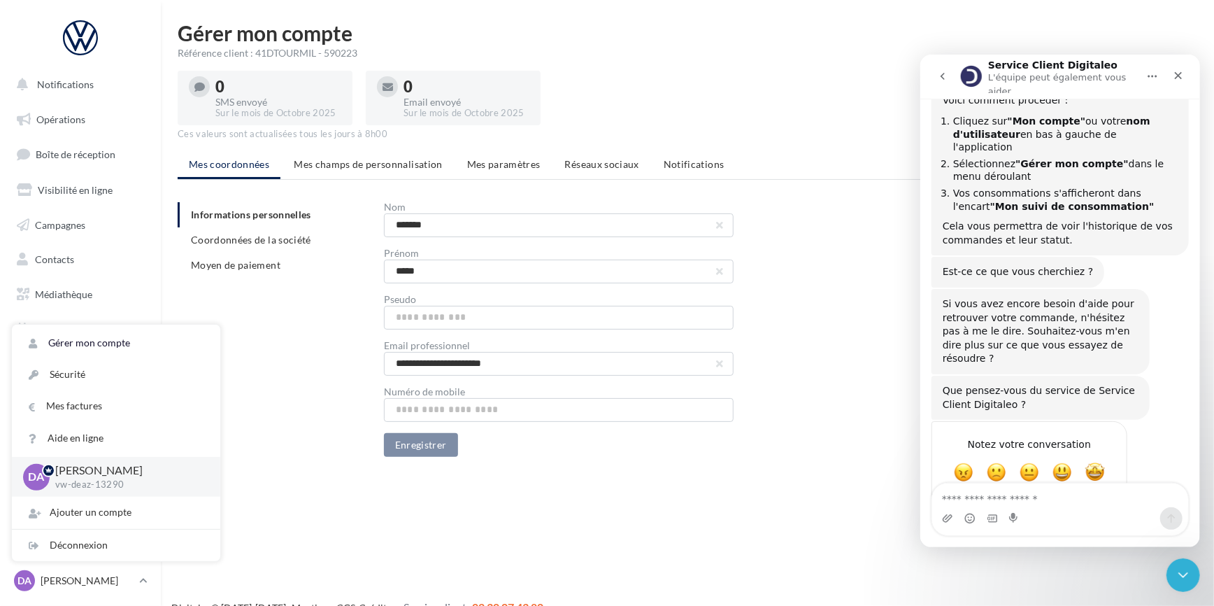
scroll to position [221, 0]
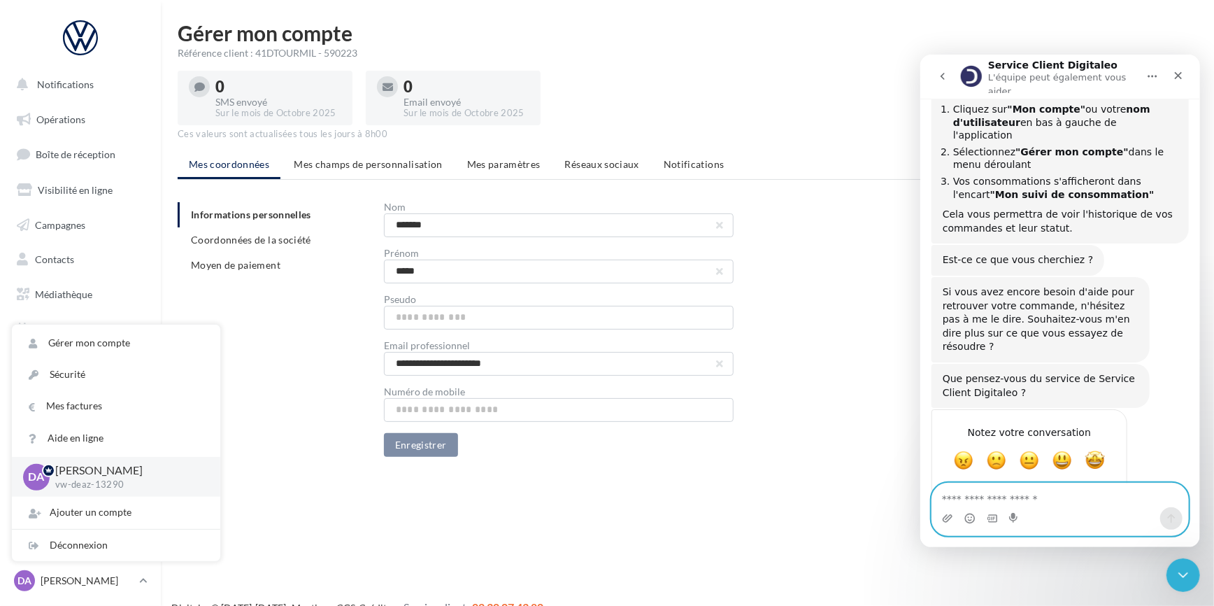
click at [996, 493] on textarea "Envoyer un message..." at bounding box center [1060, 495] width 256 height 24
type textarea "**********"
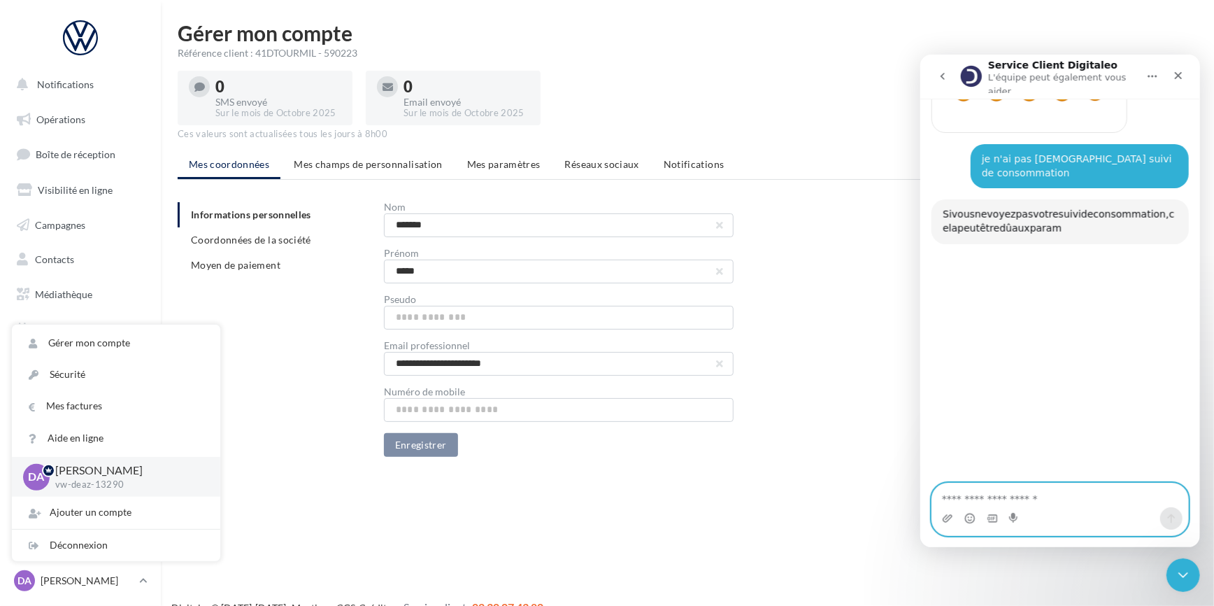
scroll to position [597, 0]
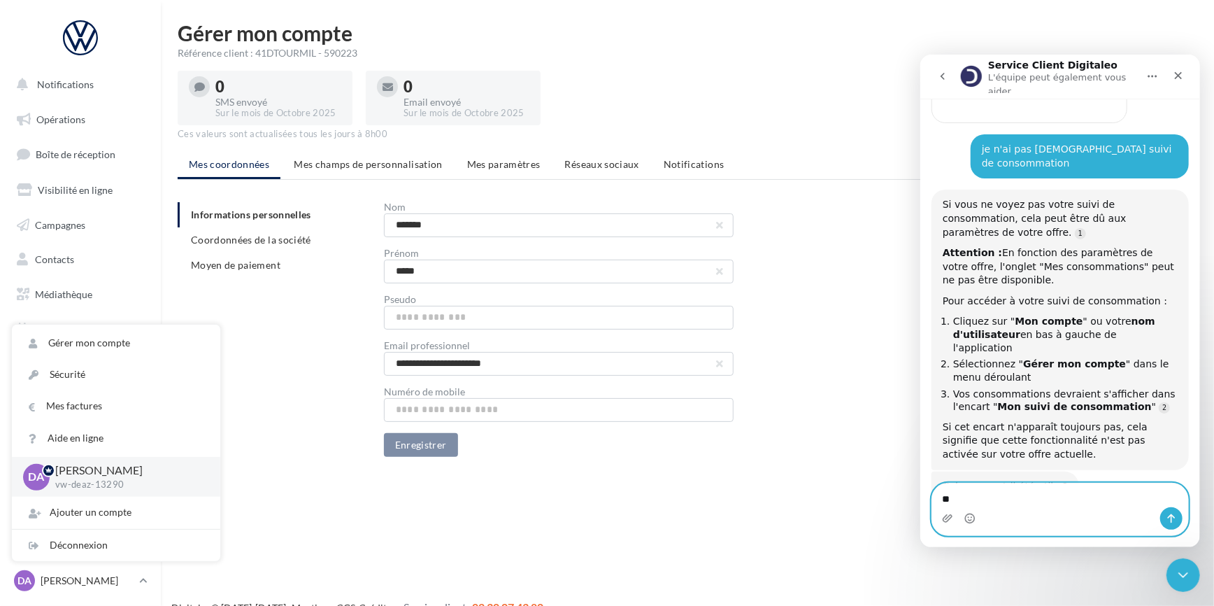
type textarea "***"
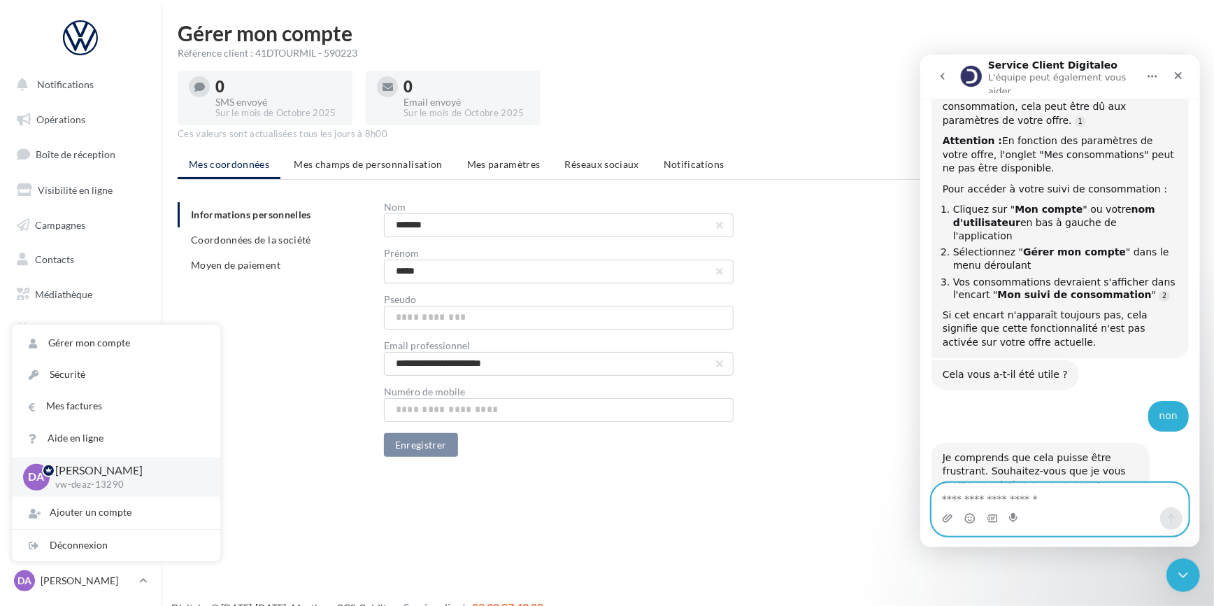
scroll to position [711, 0]
type textarea "***"
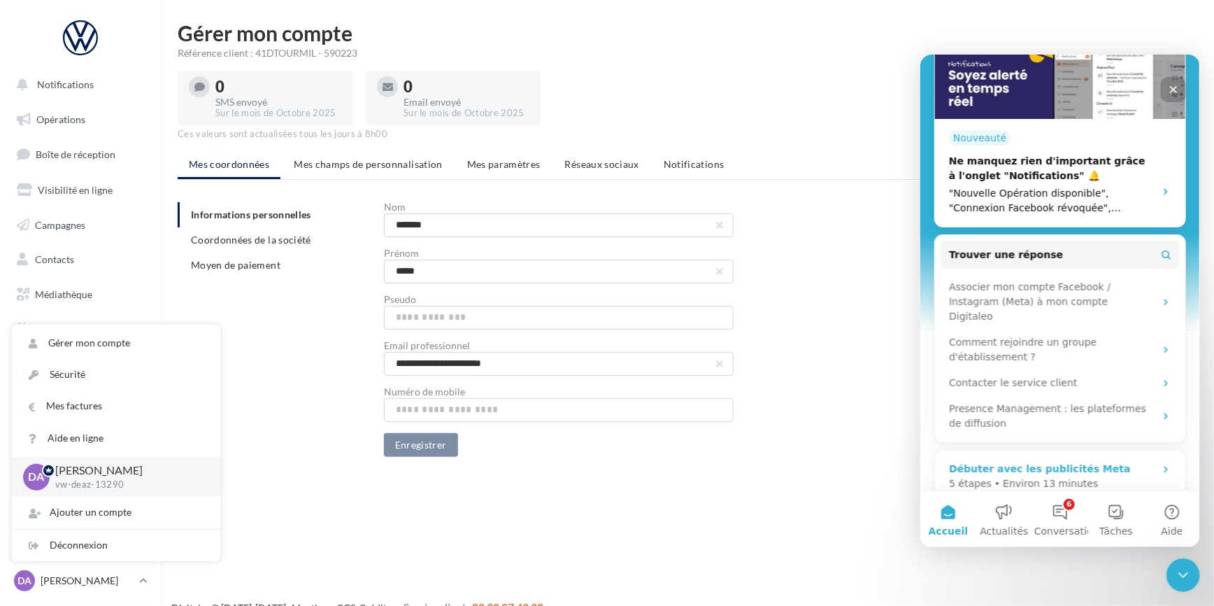
scroll to position [415, 0]
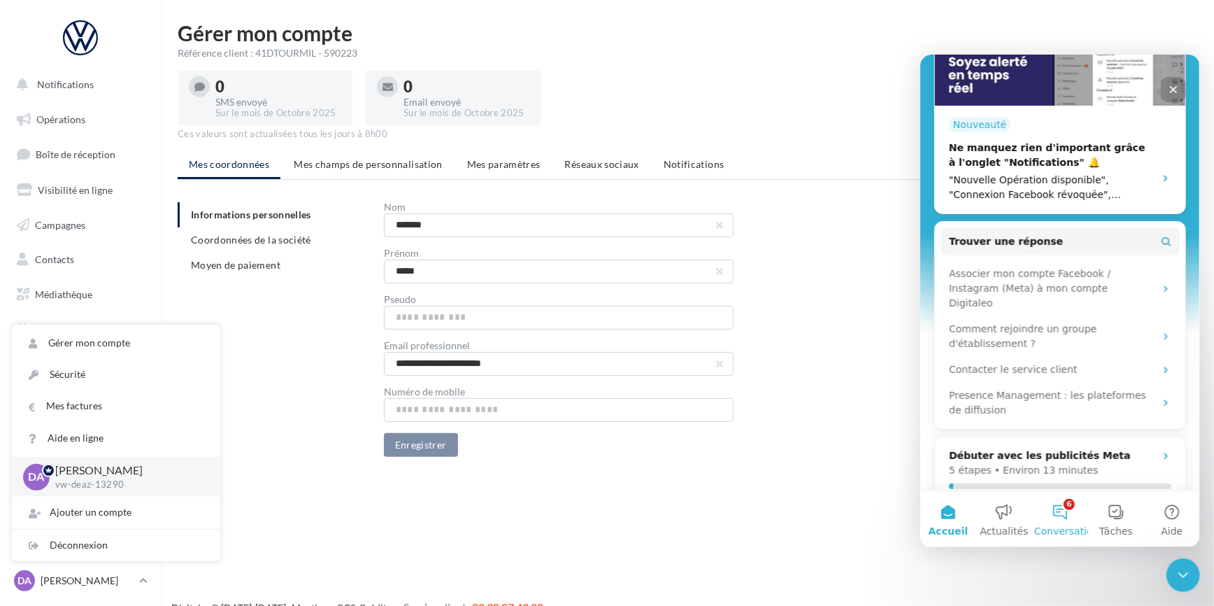
click at [1063, 514] on button "6 Conversations" at bounding box center [1060, 518] width 56 height 56
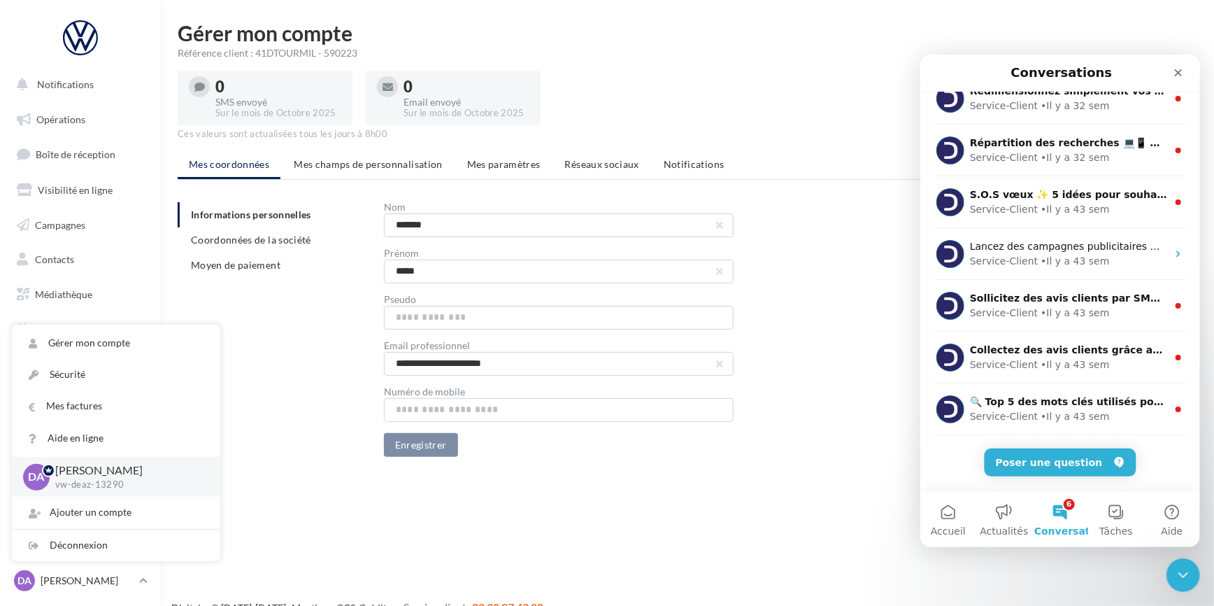
scroll to position [0, 0]
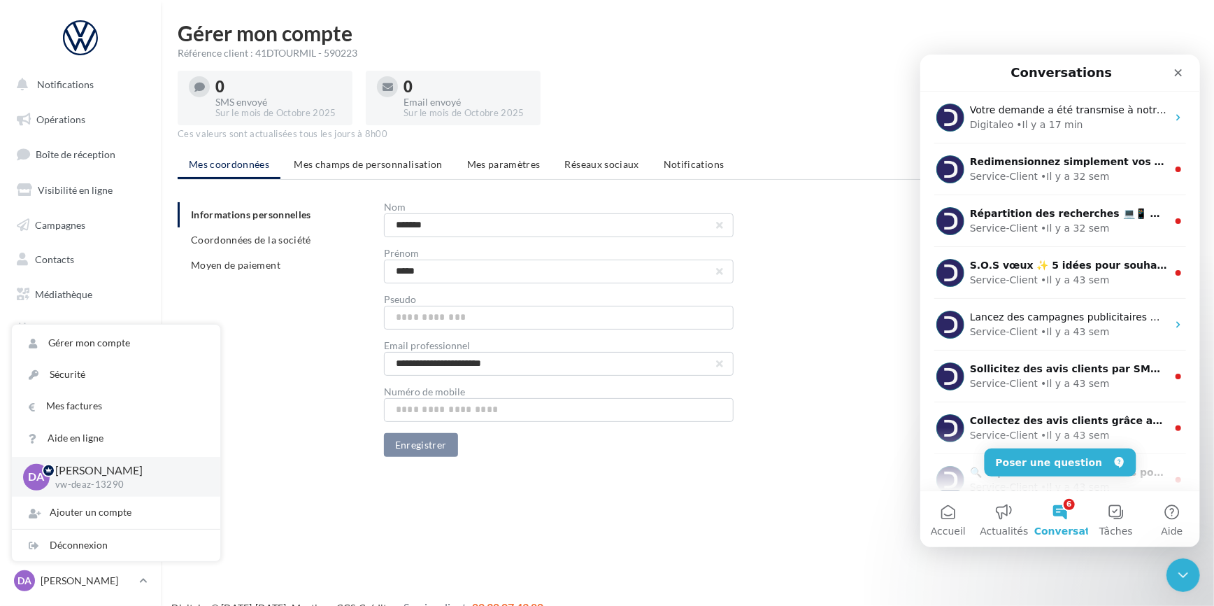
click at [1058, 507] on button "6 Conversations" at bounding box center [1060, 518] width 56 height 56
click at [948, 522] on button "Accueil" at bounding box center [948, 518] width 56 height 56
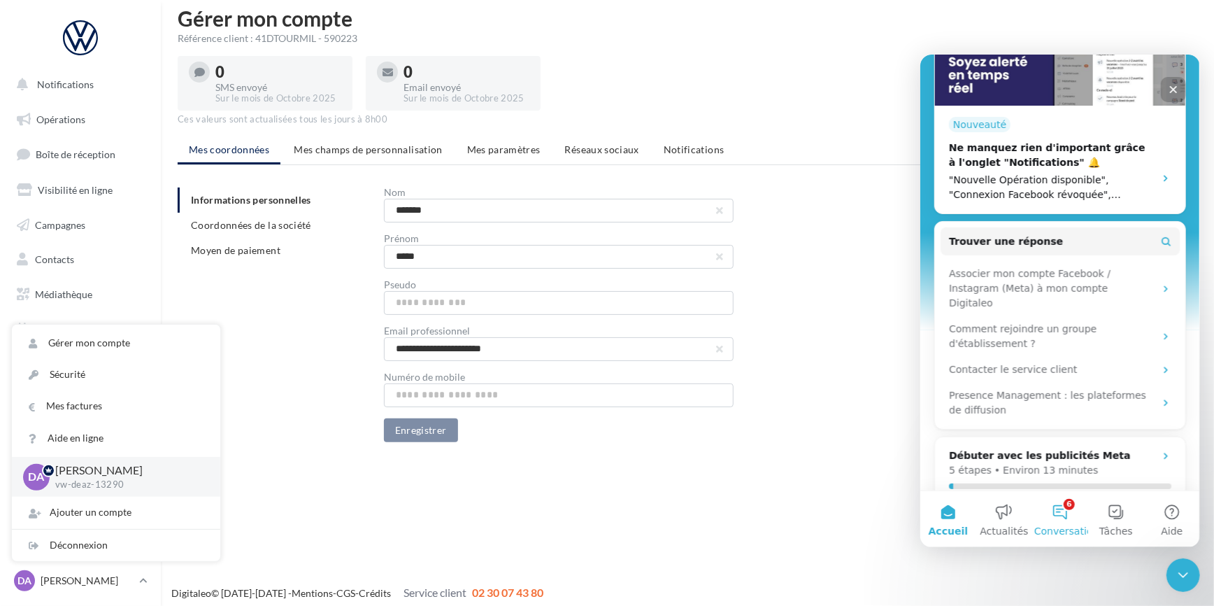
scroll to position [21, 0]
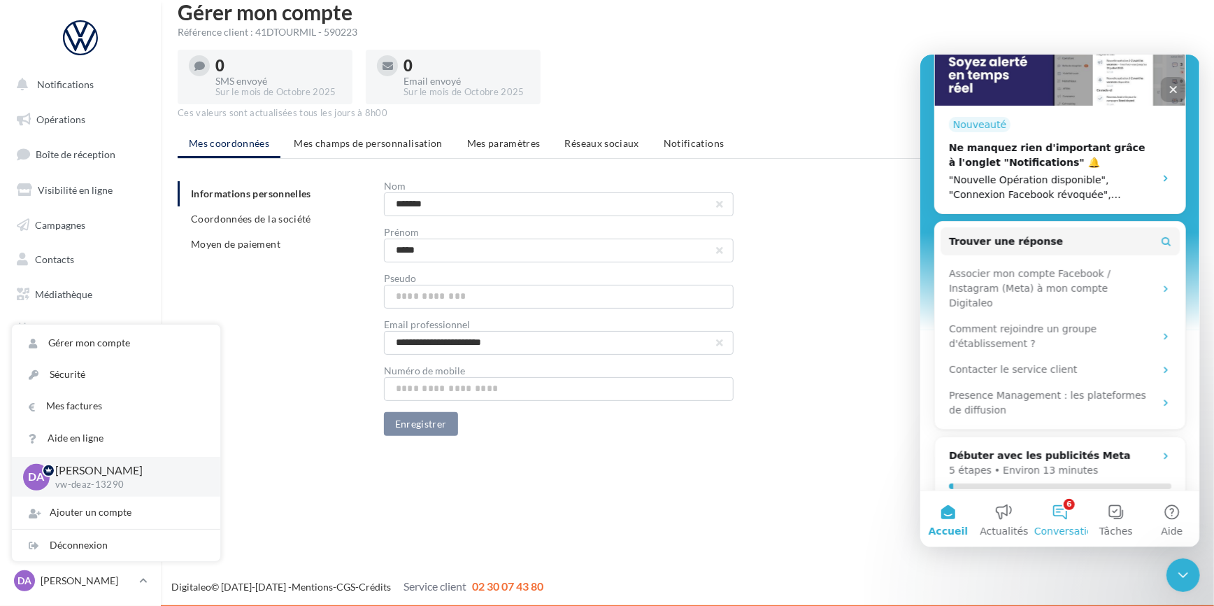
click at [1086, 520] on button "6 Conversations" at bounding box center [1060, 518] width 56 height 56
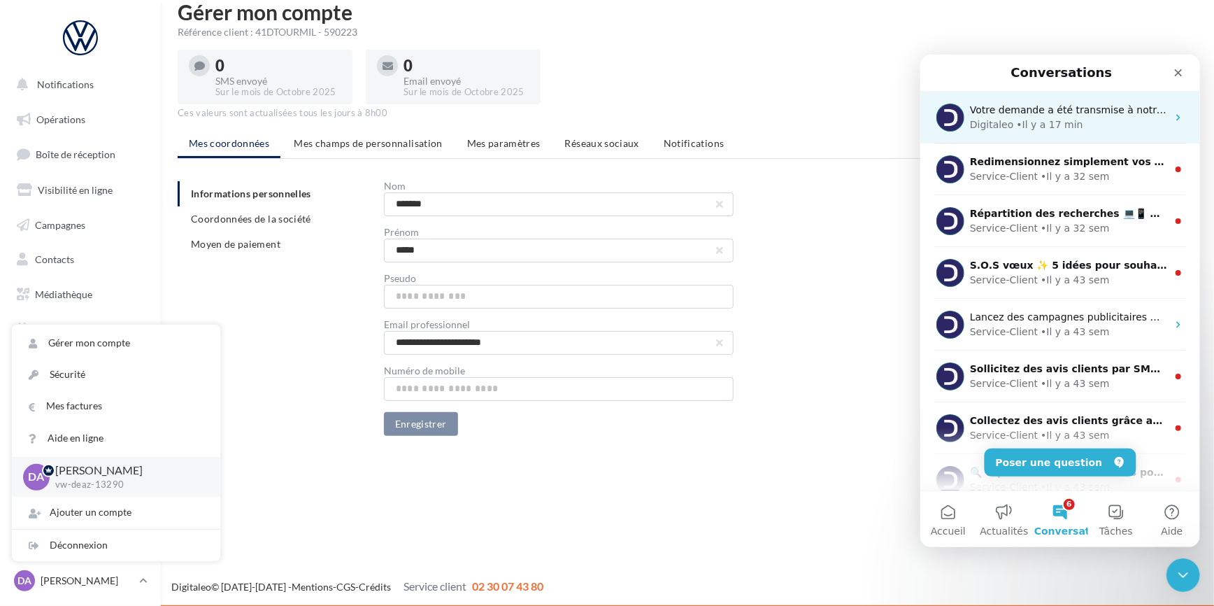
click at [1093, 117] on div "Digitaleo • Il y a 17 min" at bounding box center [1068, 124] width 197 height 15
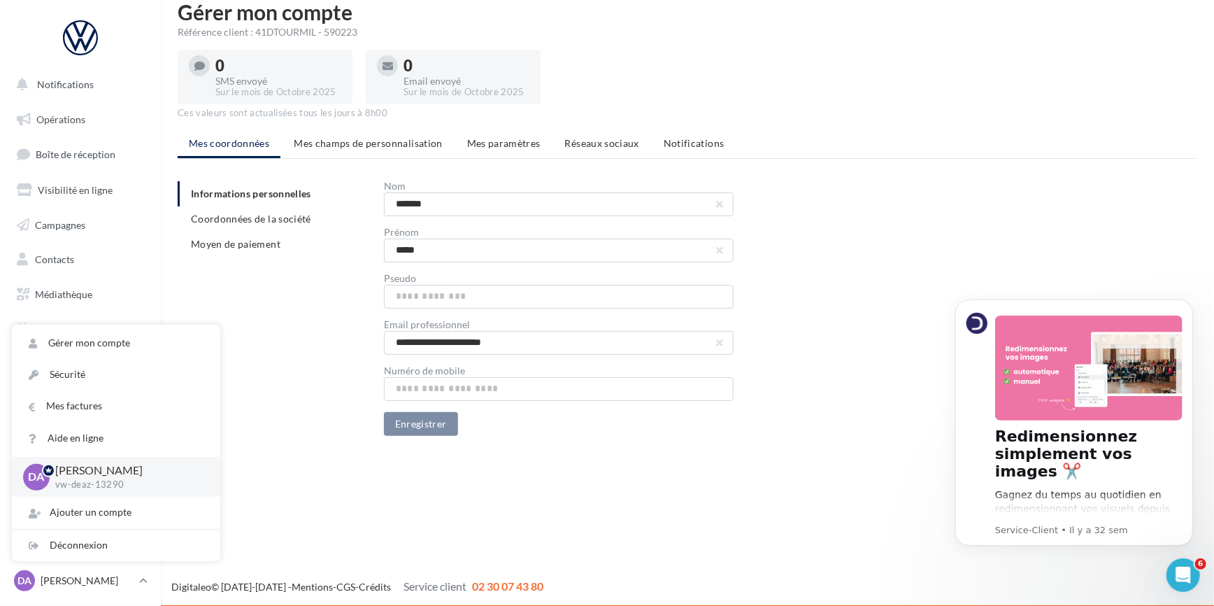
scroll to position [1010, 0]
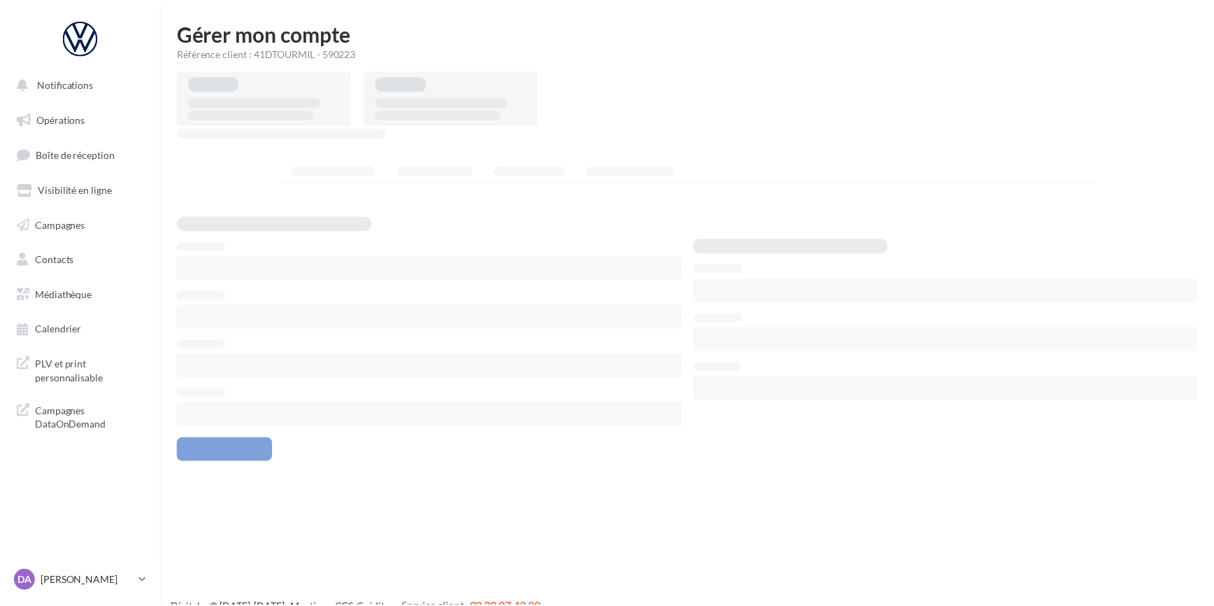
scroll to position [21, 0]
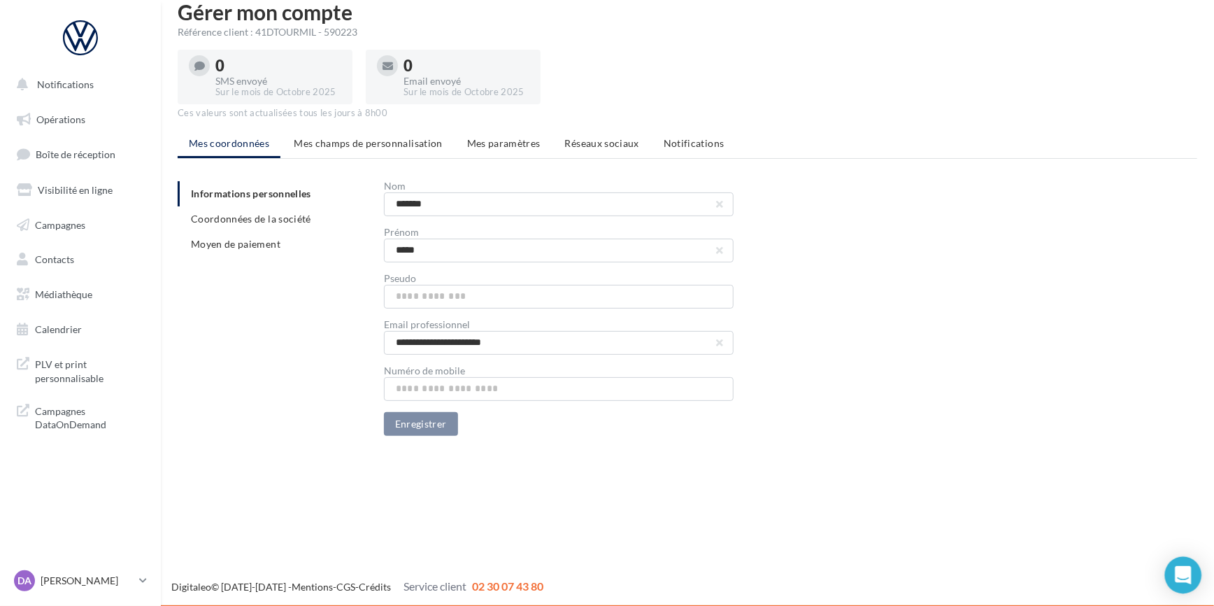
click at [1178, 569] on icon "Open Intercom Messenger" at bounding box center [1183, 575] width 16 height 18
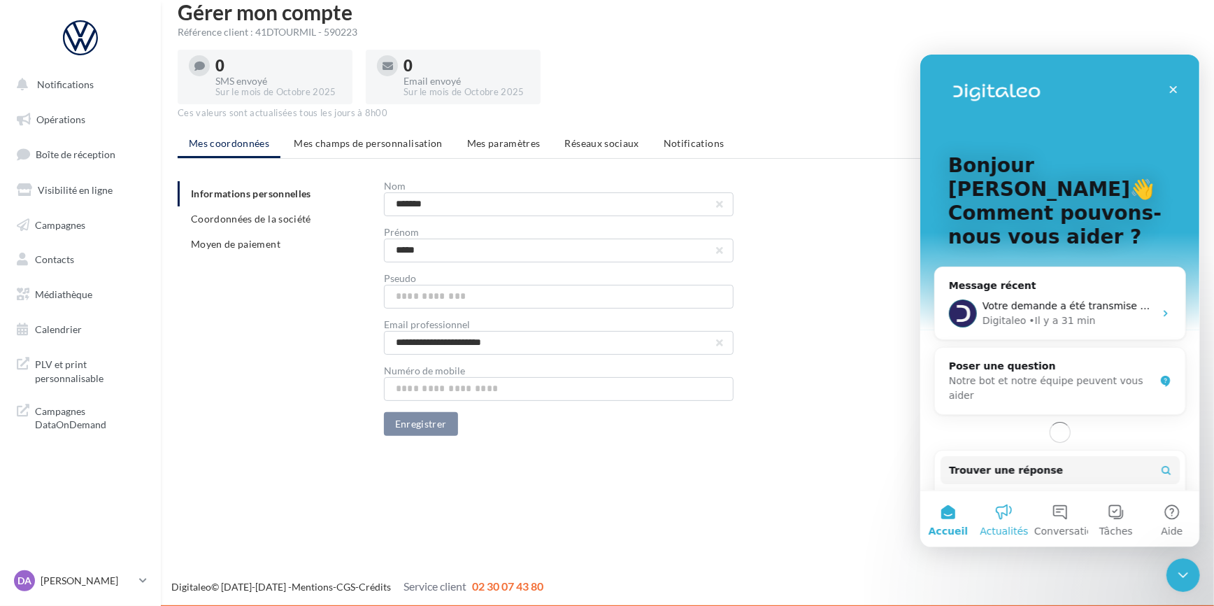
scroll to position [0, 0]
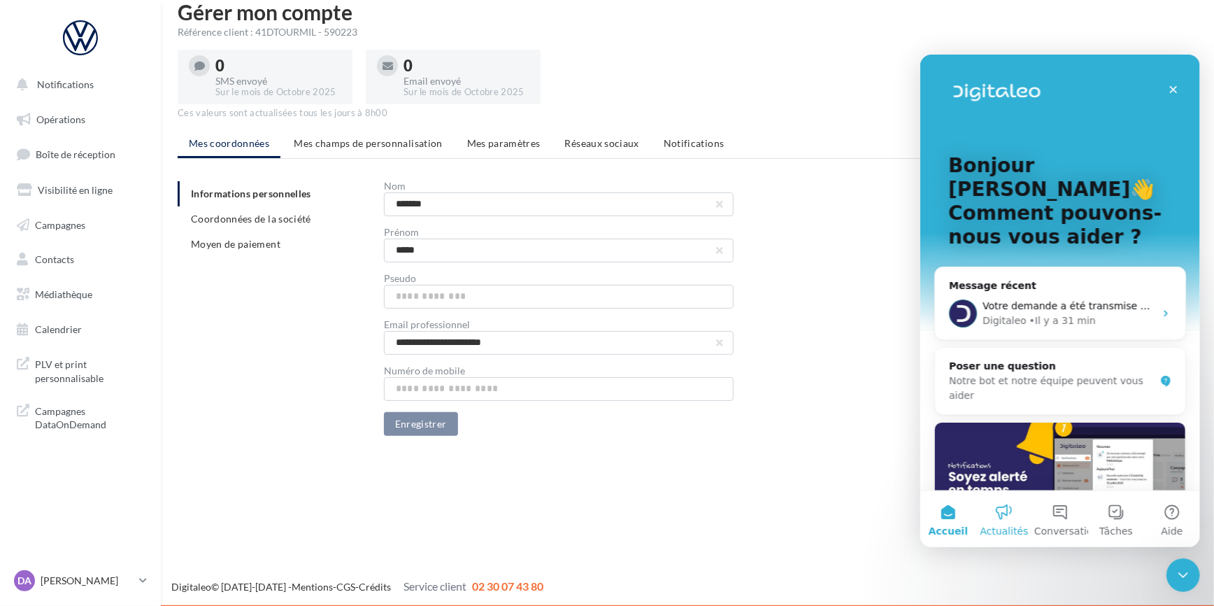
click at [1000, 514] on button "Actualités" at bounding box center [1004, 518] width 56 height 56
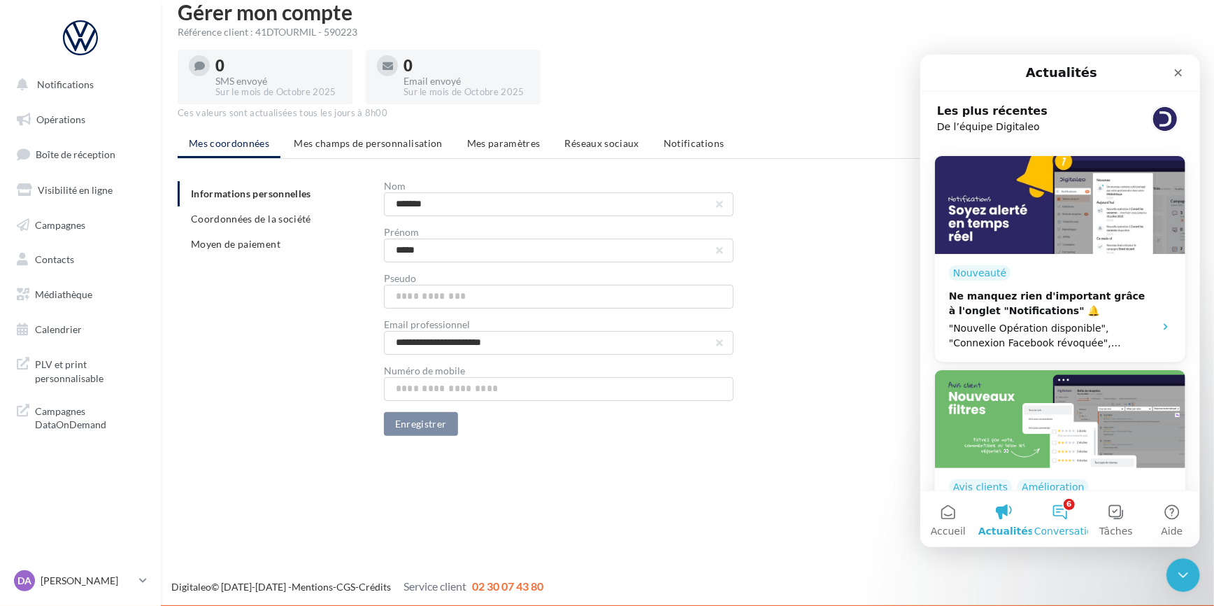
click at [1060, 520] on button "6 Conversations" at bounding box center [1060, 518] width 56 height 56
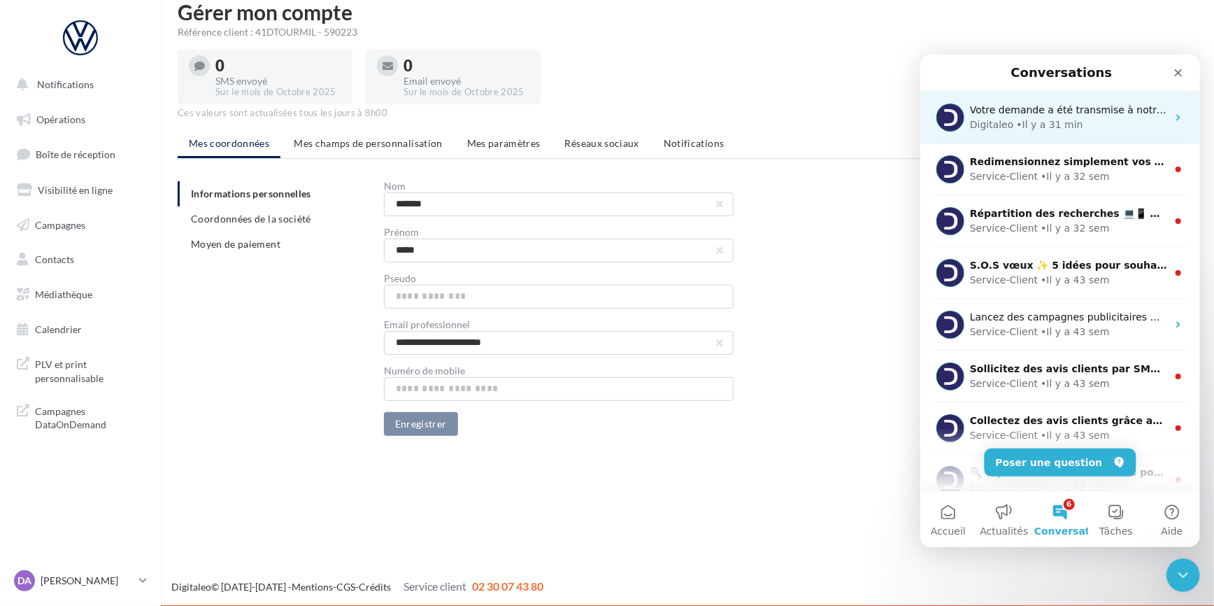
click at [1054, 117] on div "• Il y a 31 min" at bounding box center [1050, 124] width 66 height 15
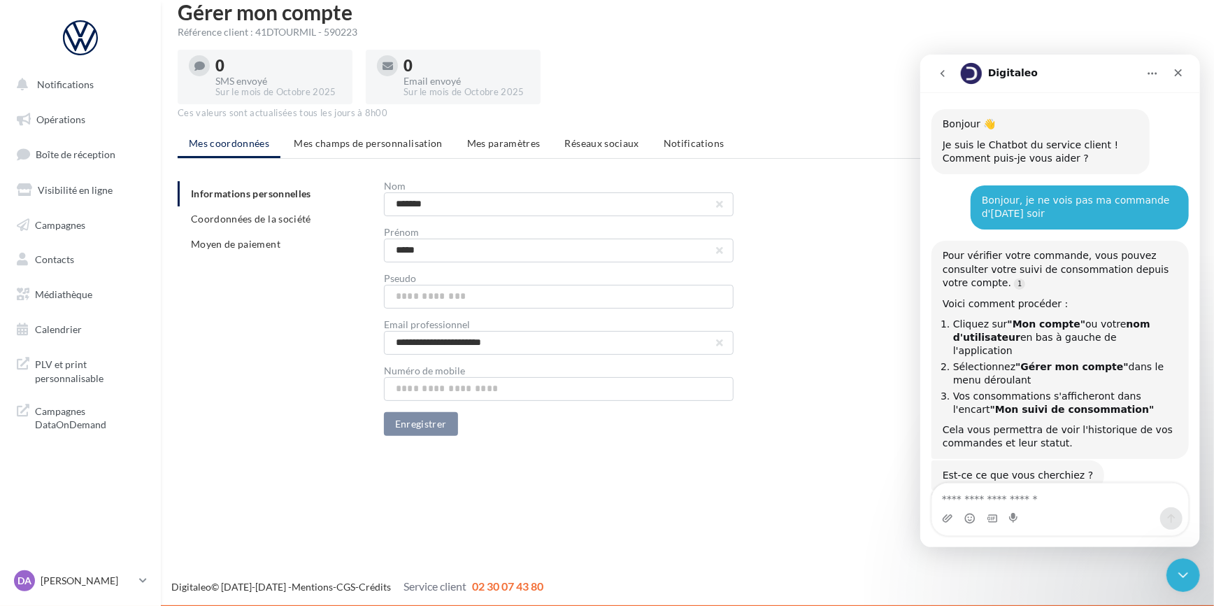
scroll to position [1010, 0]
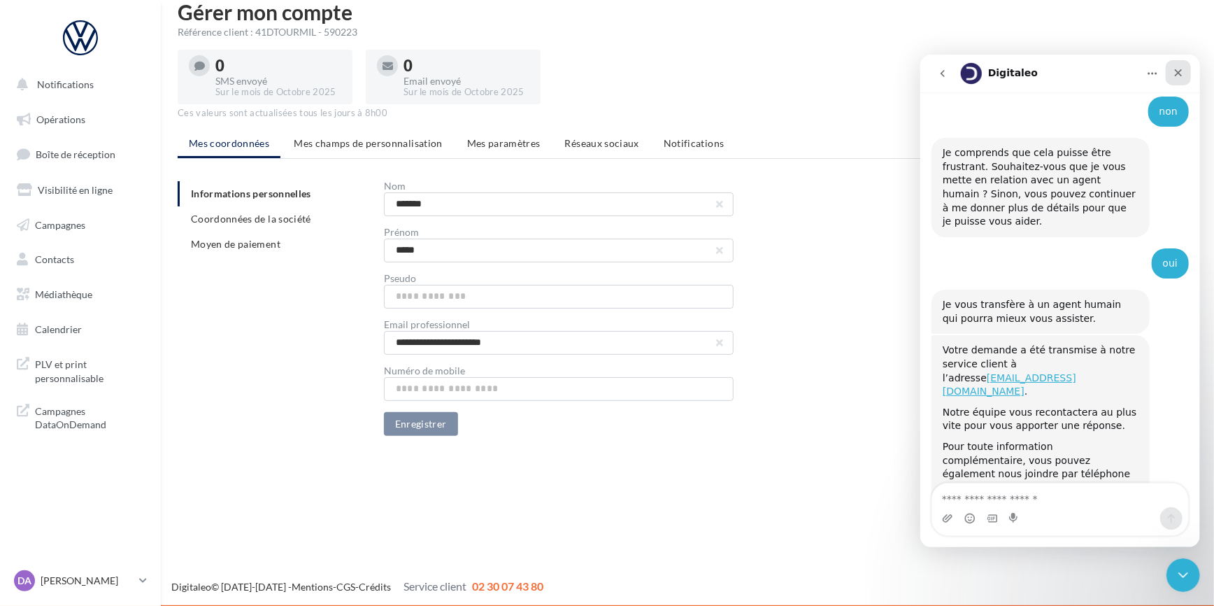
click at [1180, 77] on icon "Fermer" at bounding box center [1178, 71] width 11 height 11
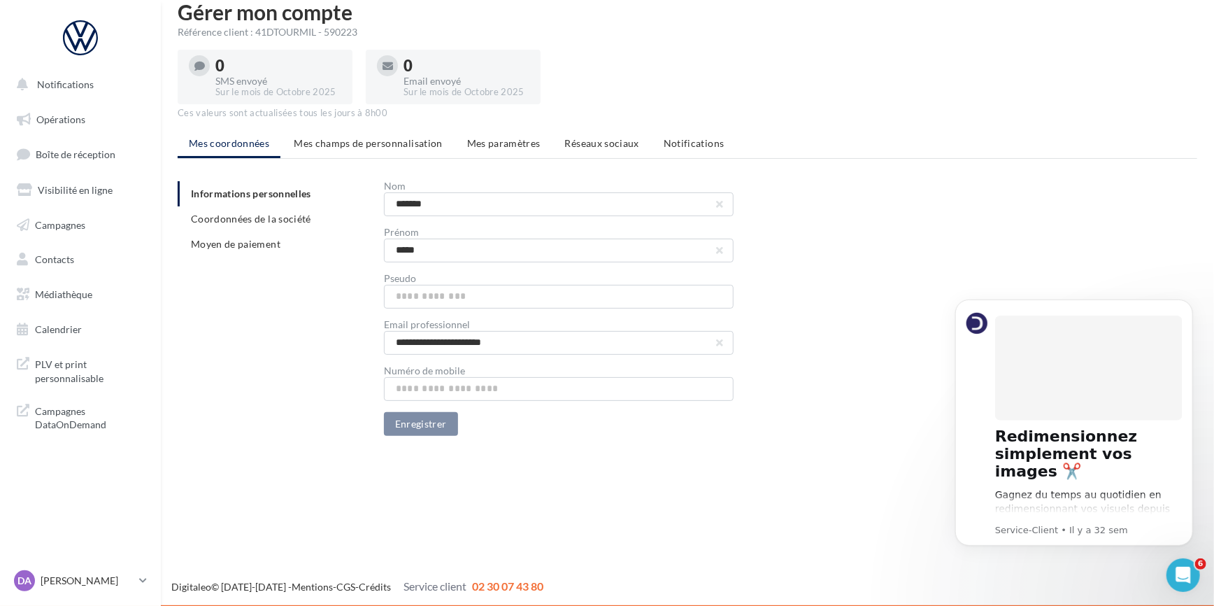
scroll to position [0, 0]
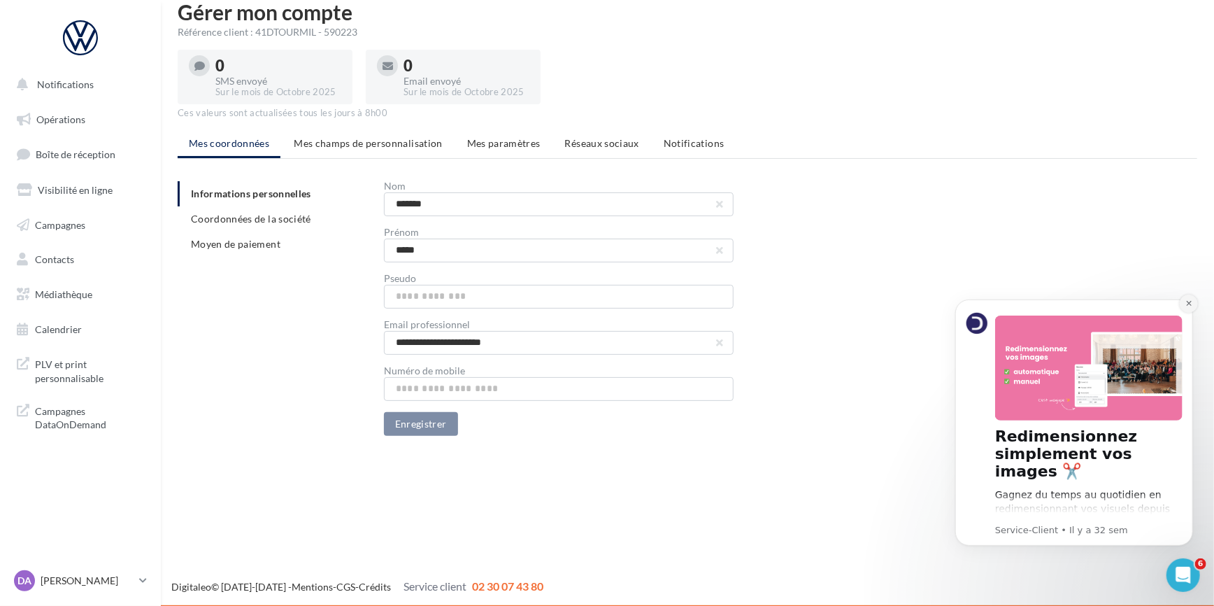
click at [1194, 304] on button "Dismiss notification" at bounding box center [1189, 303] width 18 height 18
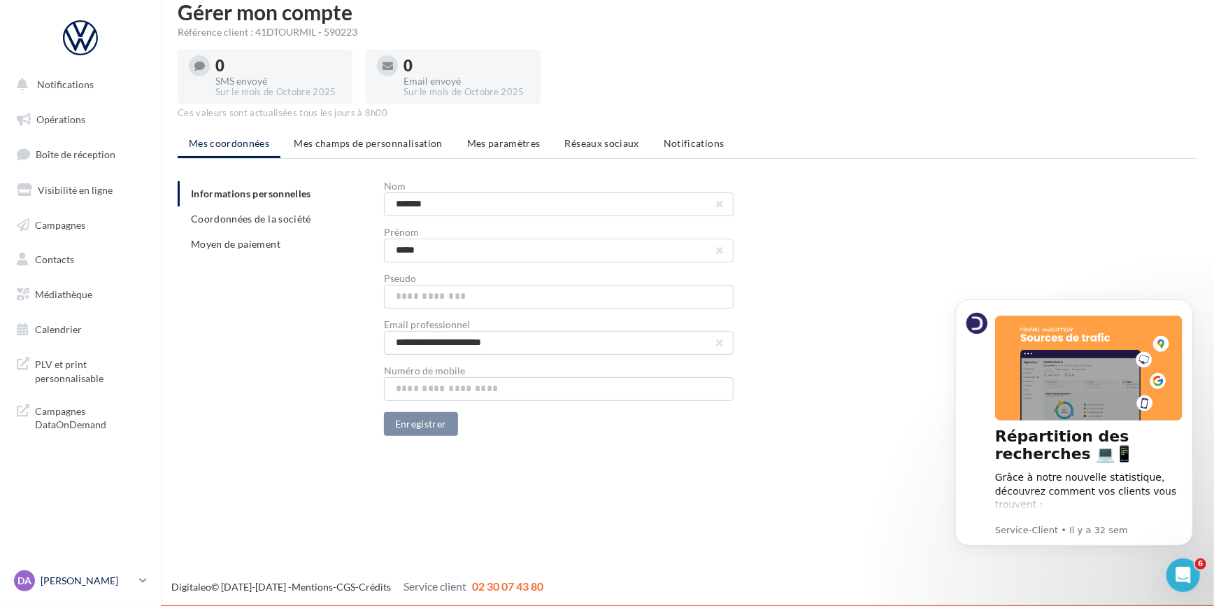
click at [98, 587] on p "[PERSON_NAME]" at bounding box center [87, 581] width 93 height 14
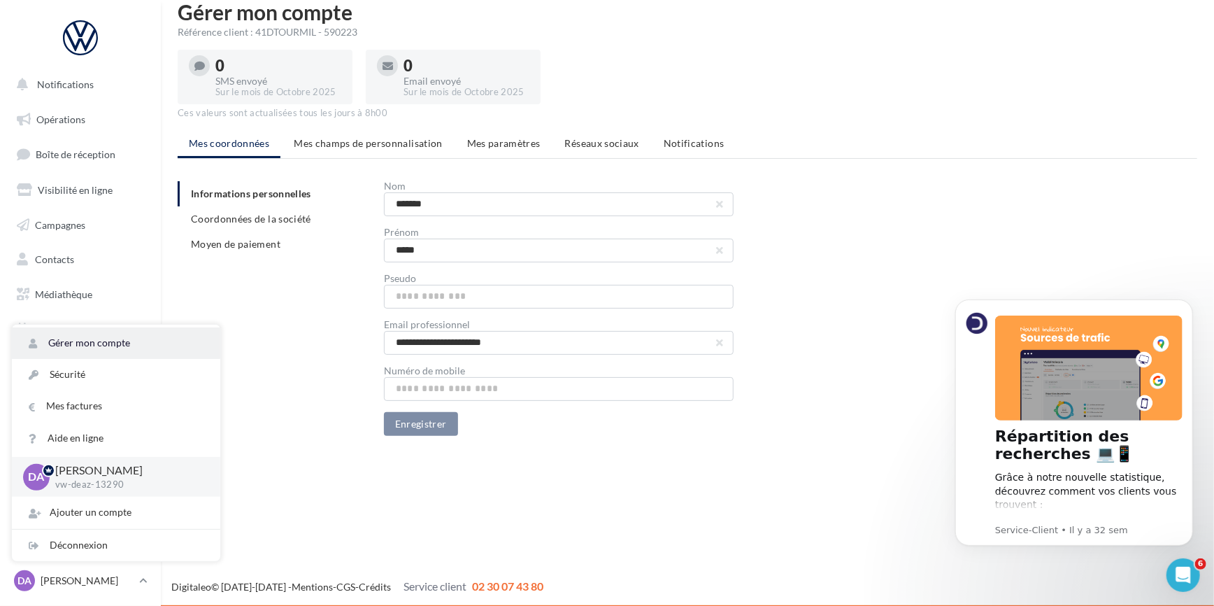
click at [119, 337] on link "Gérer mon compte" at bounding box center [116, 342] width 208 height 31
click at [1193, 304] on button "Dismiss notification" at bounding box center [1189, 303] width 18 height 18
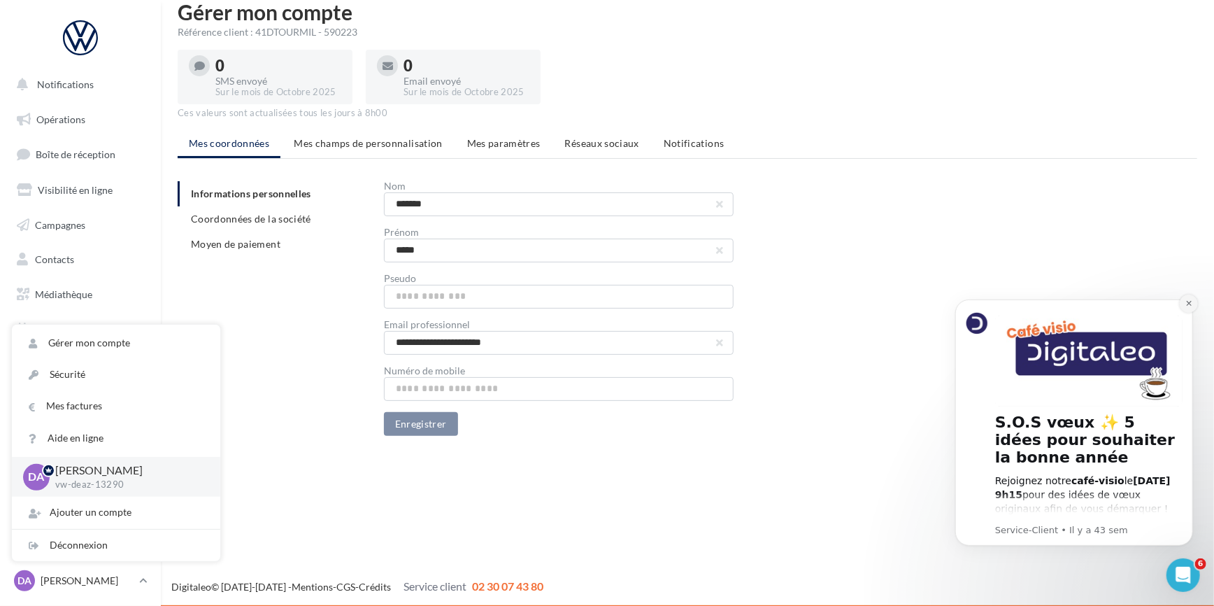
click at [1193, 304] on button "Dismiss notification" at bounding box center [1189, 303] width 18 height 18
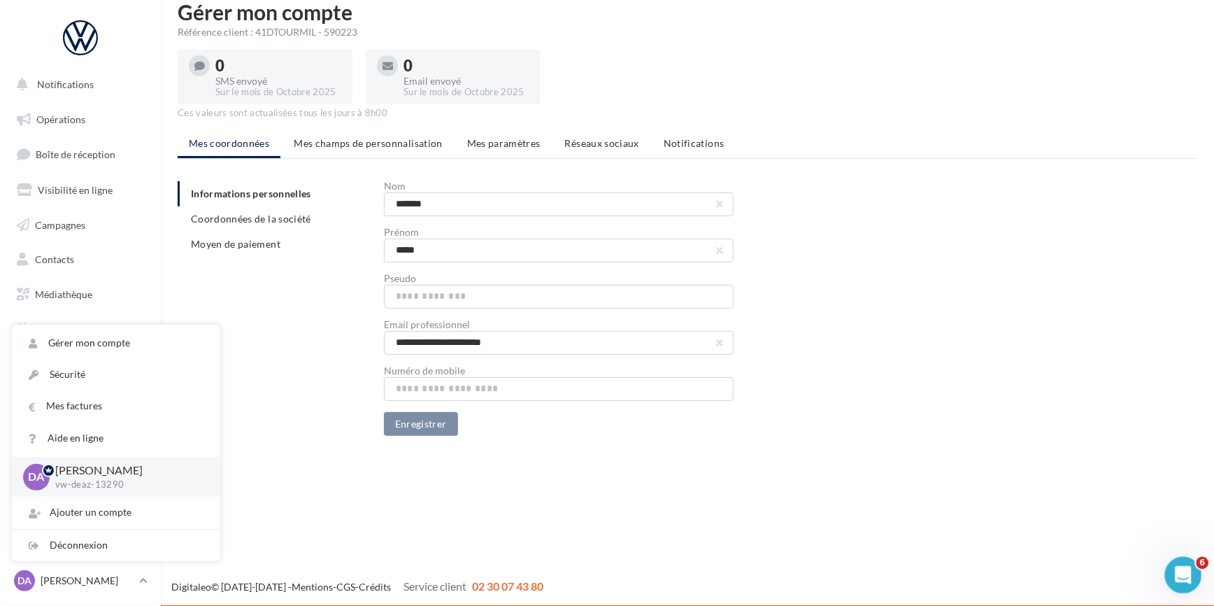
click at [1170, 572] on div "Ouvrir le Messenger Intercom" at bounding box center [1182, 573] width 46 height 46
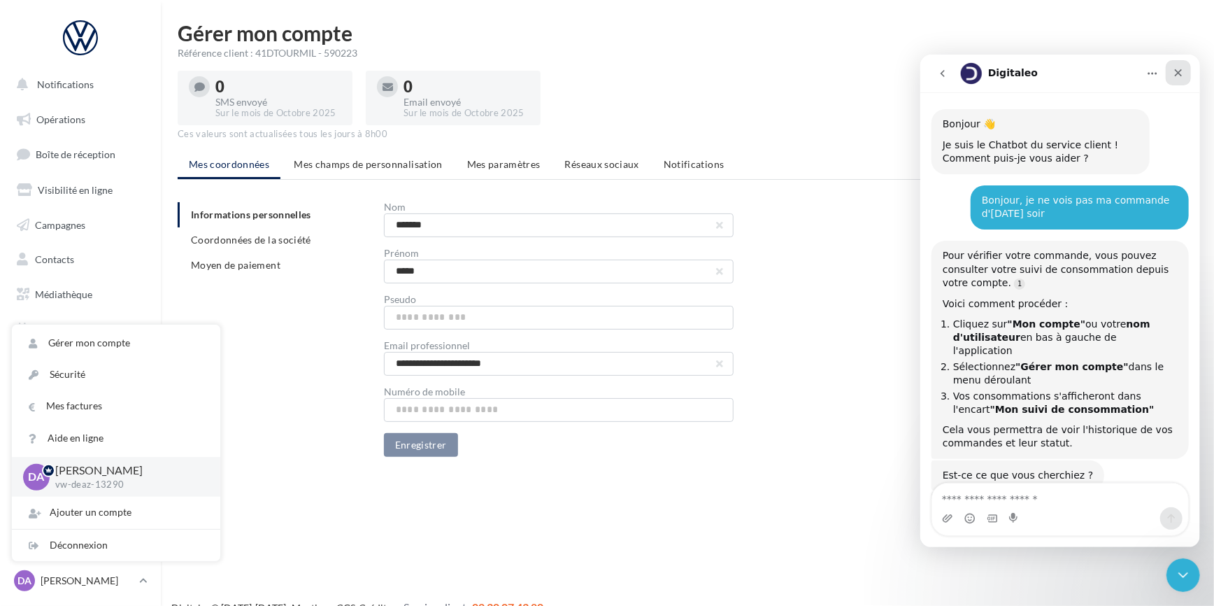
scroll to position [1010, 0]
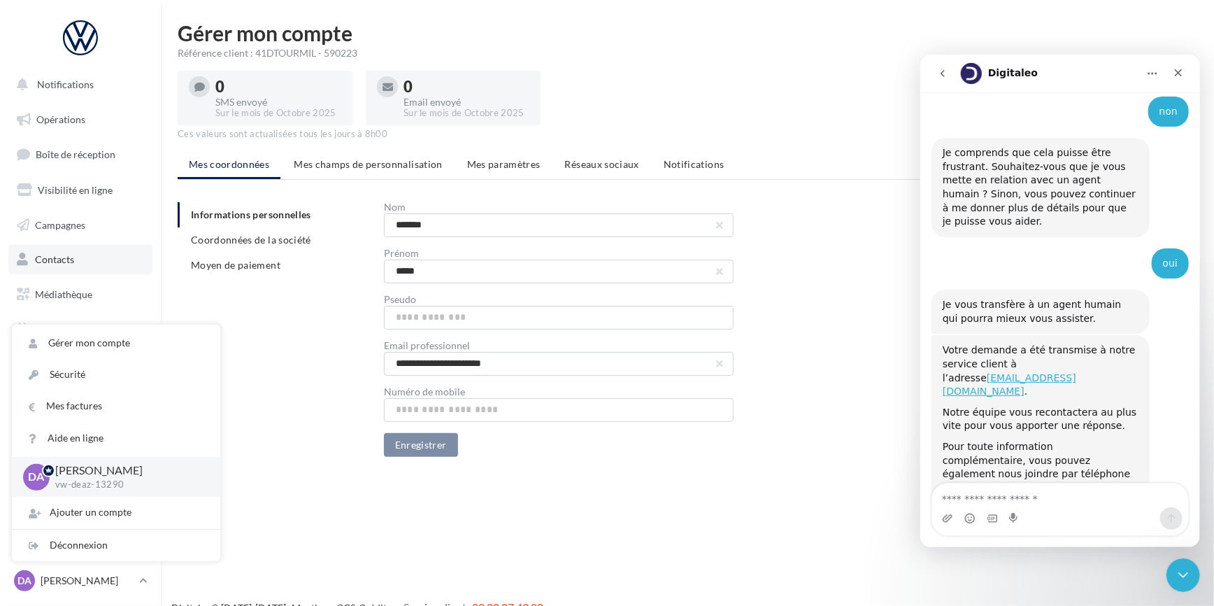
click at [127, 261] on link "Contacts" at bounding box center [80, 259] width 144 height 29
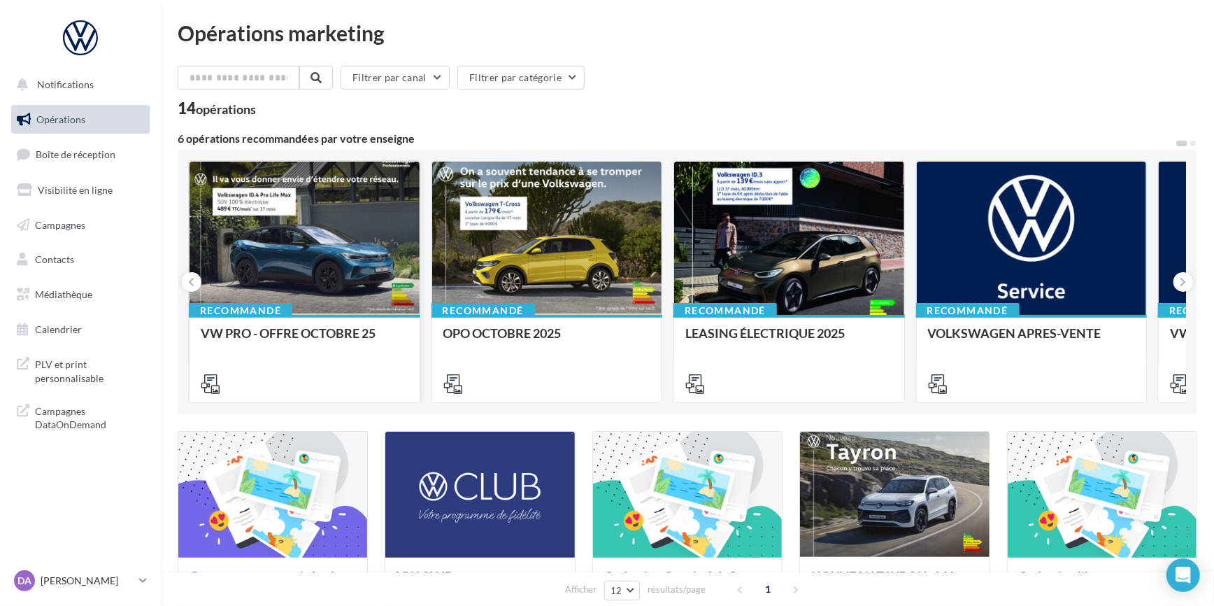
click at [356, 226] on div at bounding box center [305, 239] width 230 height 155
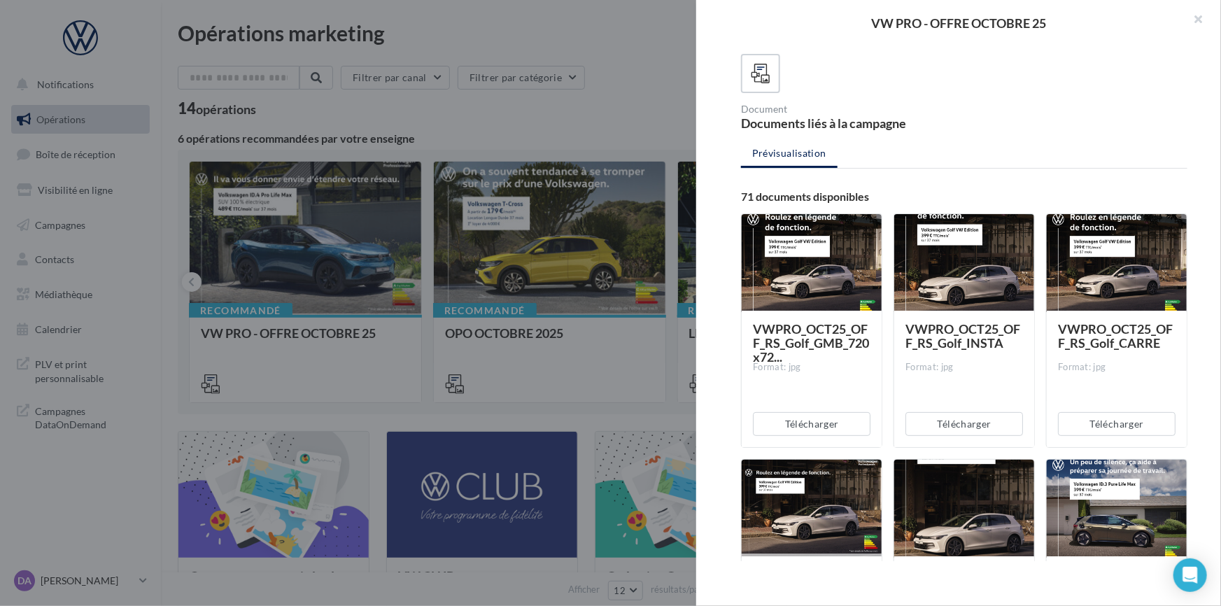
scroll to position [84, 0]
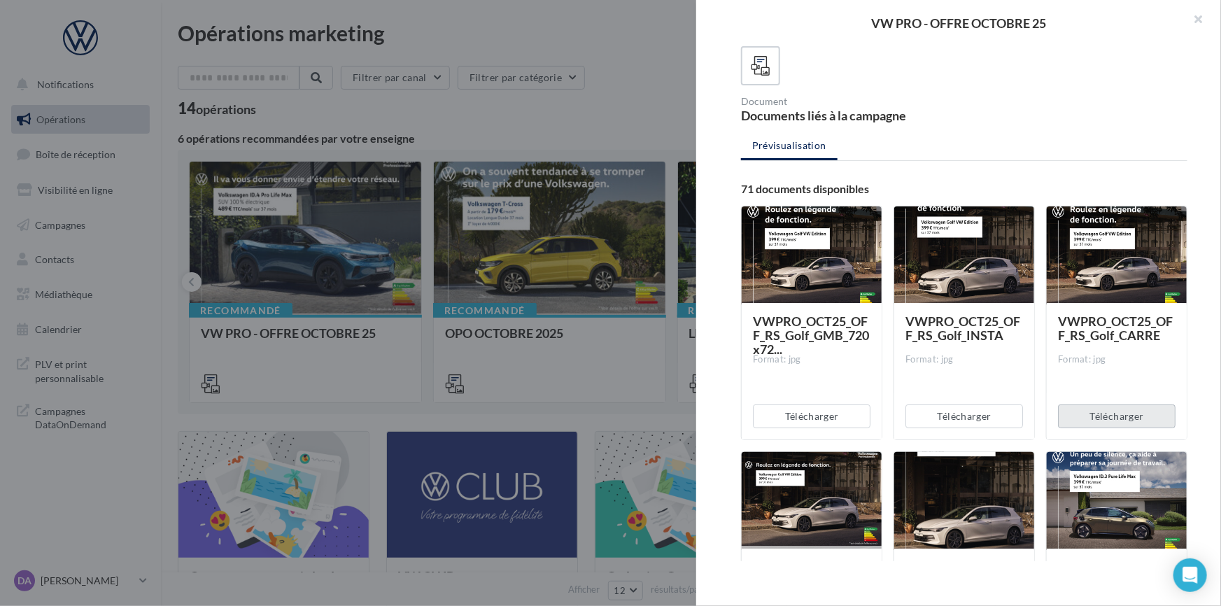
click at [1117, 418] on button "Télécharger" at bounding box center [1117, 416] width 118 height 24
click at [826, 494] on div at bounding box center [812, 501] width 140 height 98
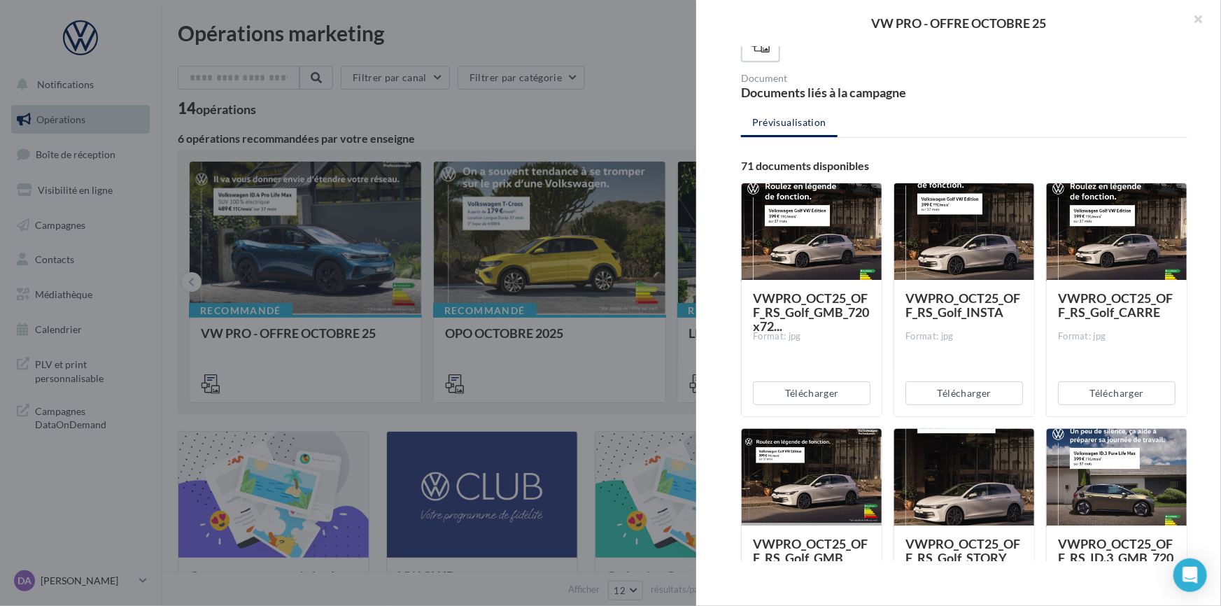
scroll to position [211, 0]
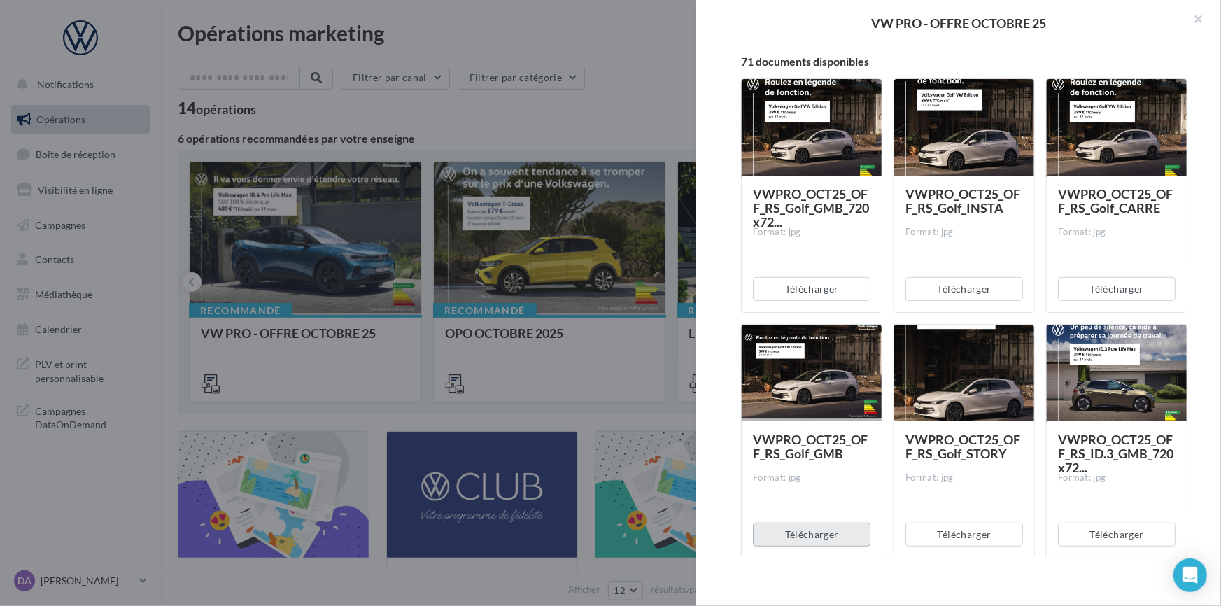
click at [819, 537] on button "Télécharger" at bounding box center [812, 535] width 118 height 24
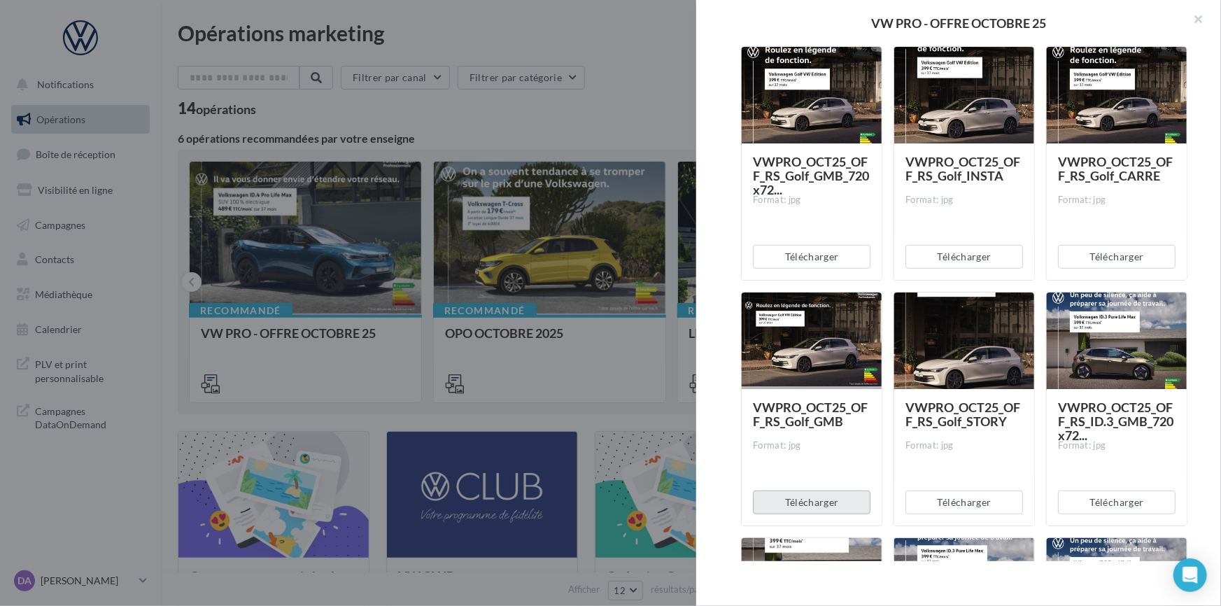
scroll to position [381, 0]
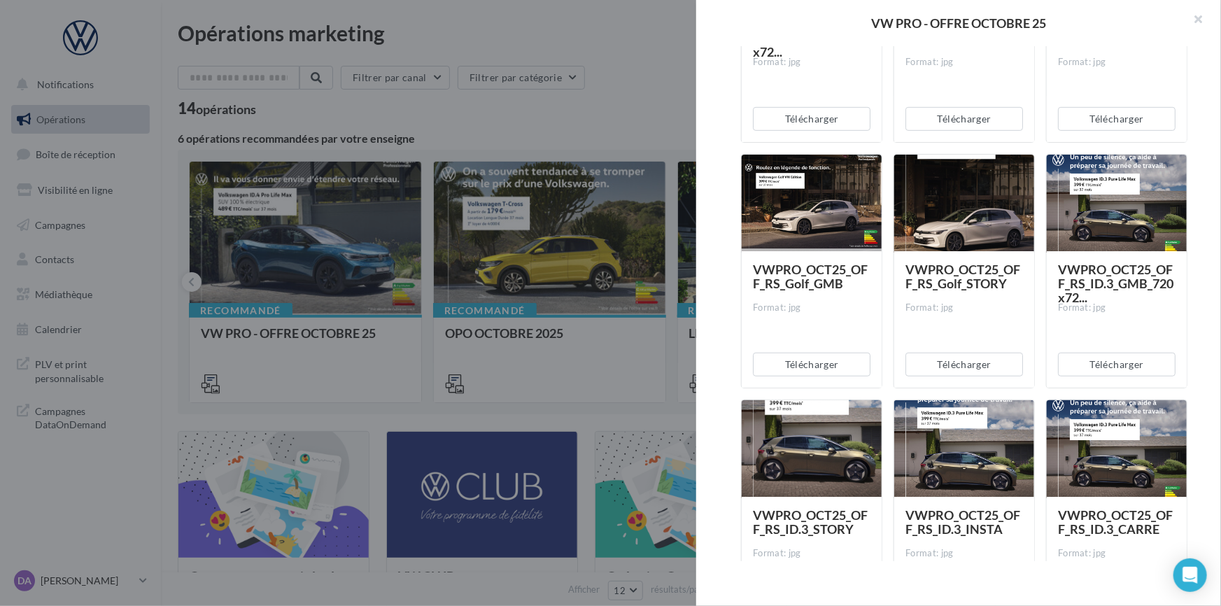
click at [1080, 448] on div at bounding box center [1117, 449] width 140 height 98
click at [1130, 460] on div at bounding box center [1117, 449] width 140 height 98
click at [1149, 400] on div at bounding box center [1117, 449] width 140 height 98
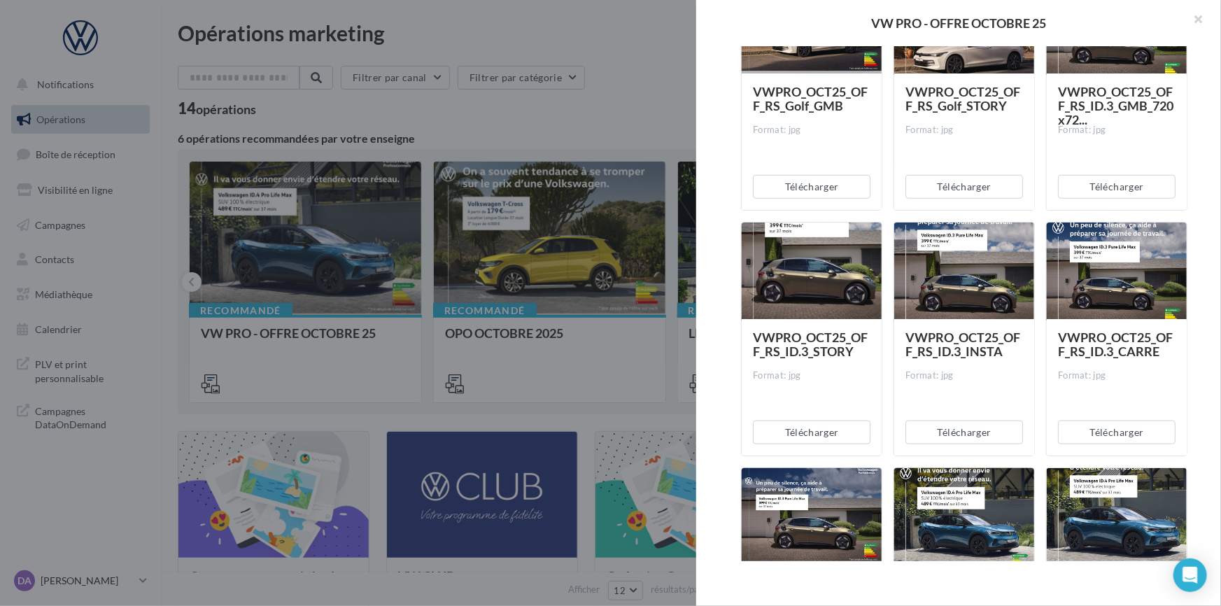
scroll to position [572, 0]
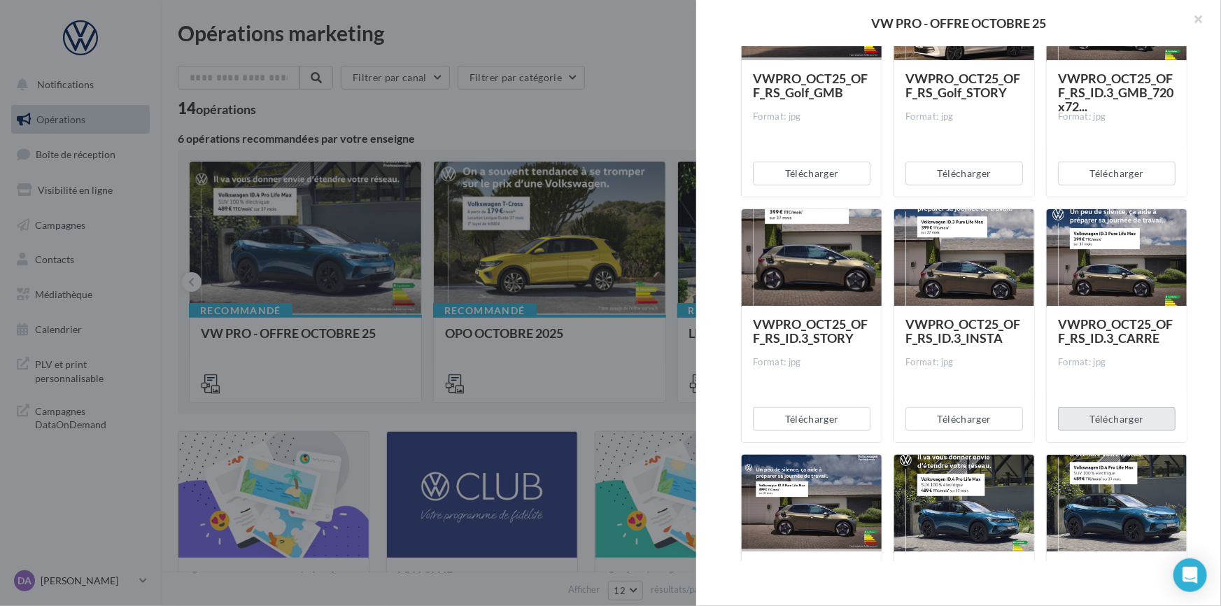
click at [1097, 414] on button "Télécharger" at bounding box center [1117, 419] width 118 height 24
click at [963, 417] on button "Télécharger" at bounding box center [964, 419] width 118 height 24
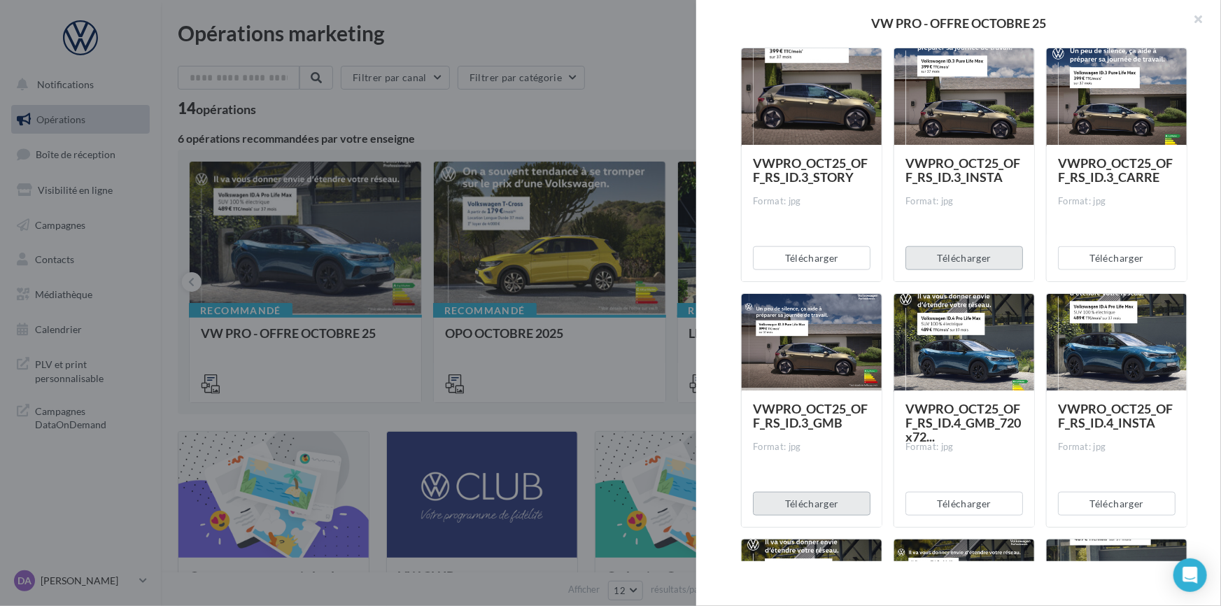
scroll to position [742, 0]
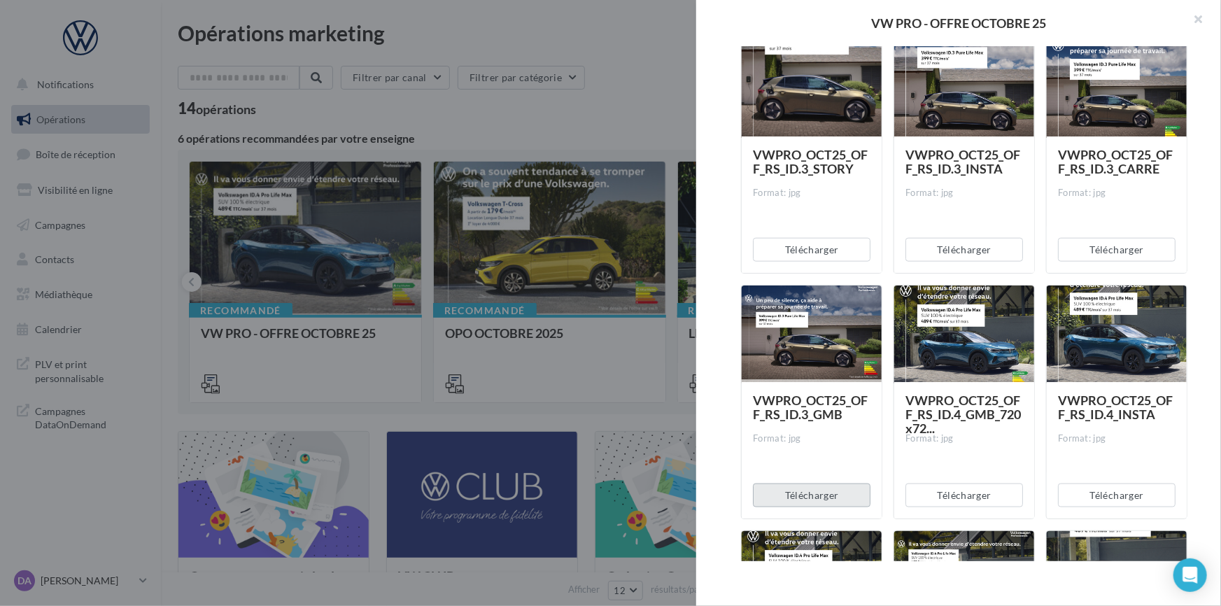
click at [815, 483] on button "Télécharger" at bounding box center [812, 495] width 118 height 24
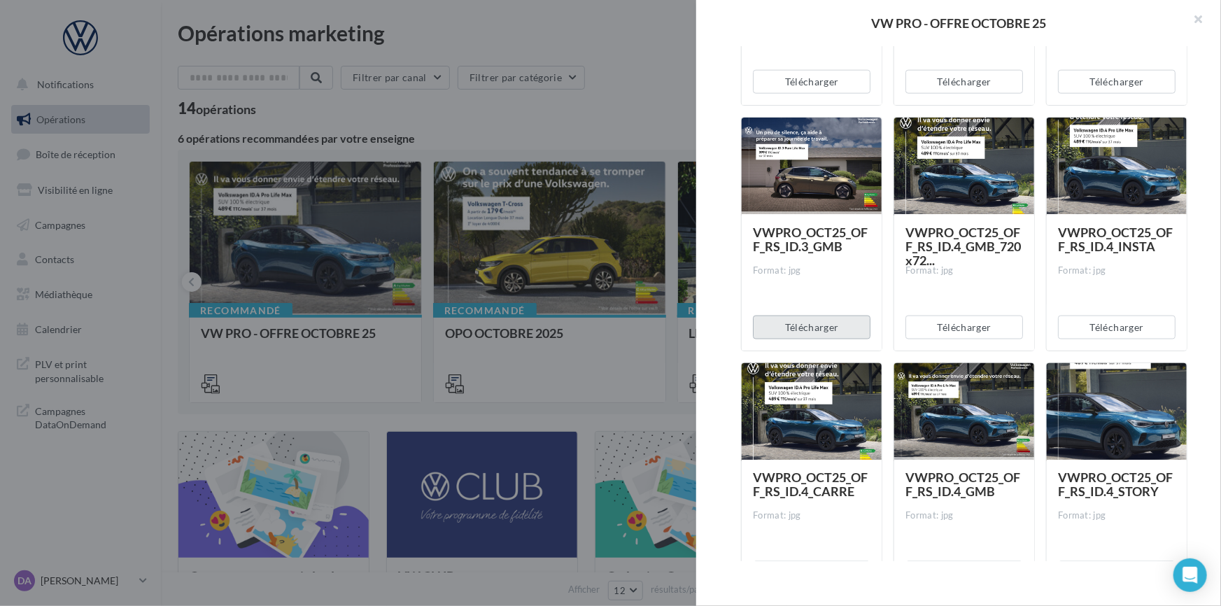
scroll to position [911, 0]
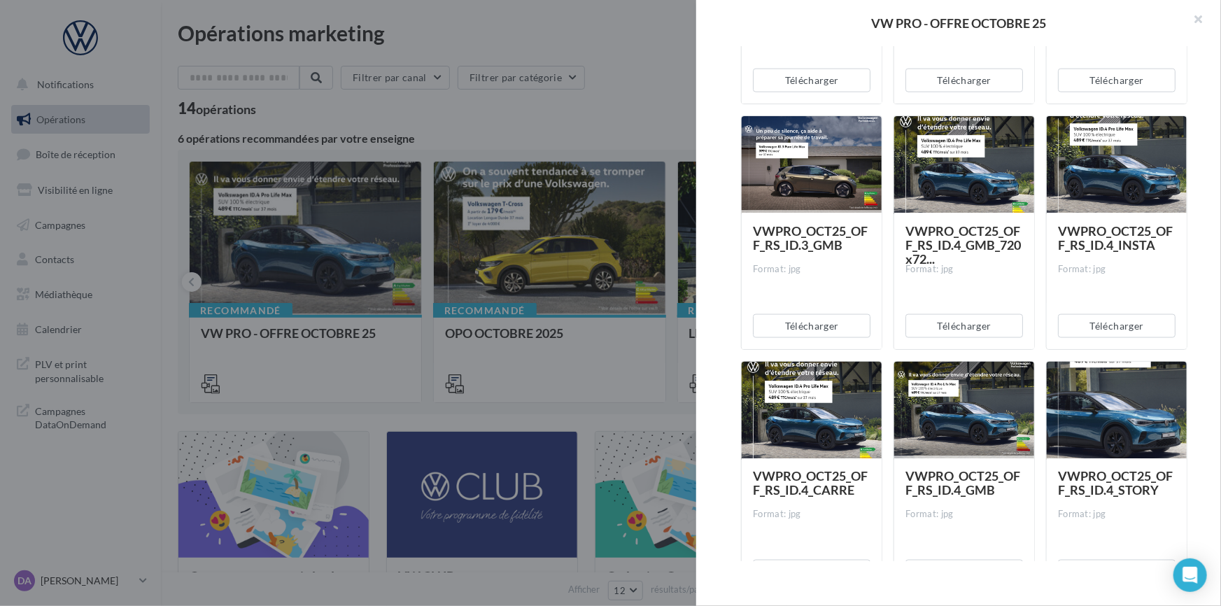
click at [983, 418] on div at bounding box center [964, 411] width 140 height 98
drag, startPoint x: 930, startPoint y: 512, endPoint x: 937, endPoint y: 476, distance: 37.0
click at [930, 512] on div "Format: jpg" at bounding box center [964, 515] width 118 height 13
drag, startPoint x: 940, startPoint y: 433, endPoint x: 945, endPoint y: 417, distance: 17.0
click at [940, 432] on div at bounding box center [964, 411] width 140 height 98
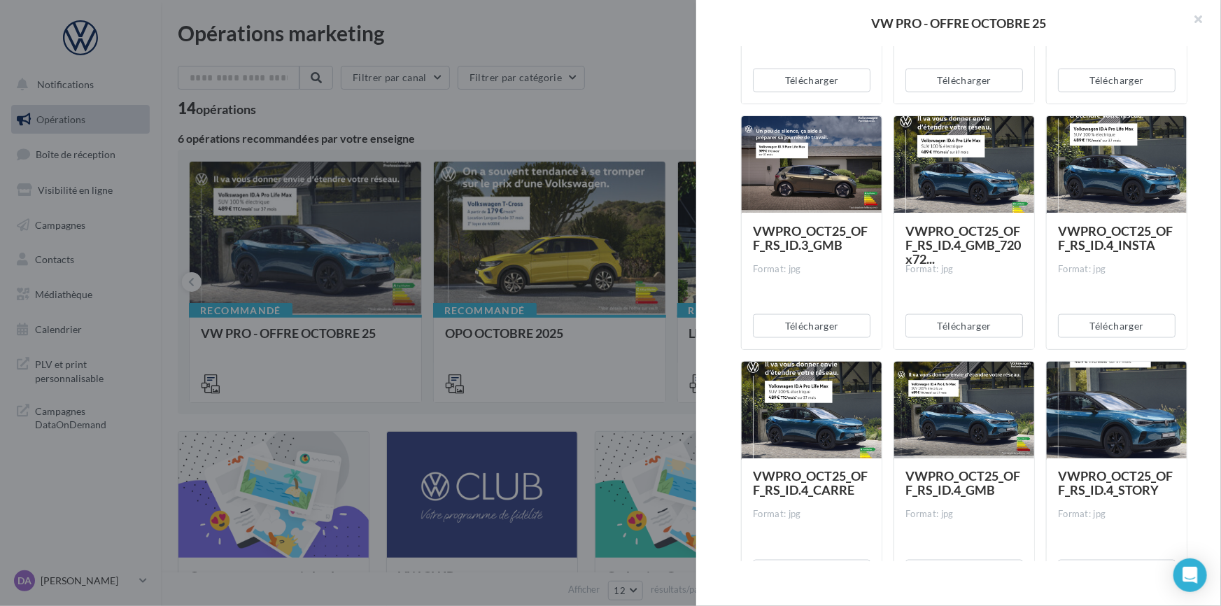
click at [946, 408] on div at bounding box center [964, 411] width 140 height 98
drag, startPoint x: 945, startPoint y: 395, endPoint x: 956, endPoint y: 384, distance: 15.3
click at [946, 395] on div at bounding box center [964, 411] width 140 height 98
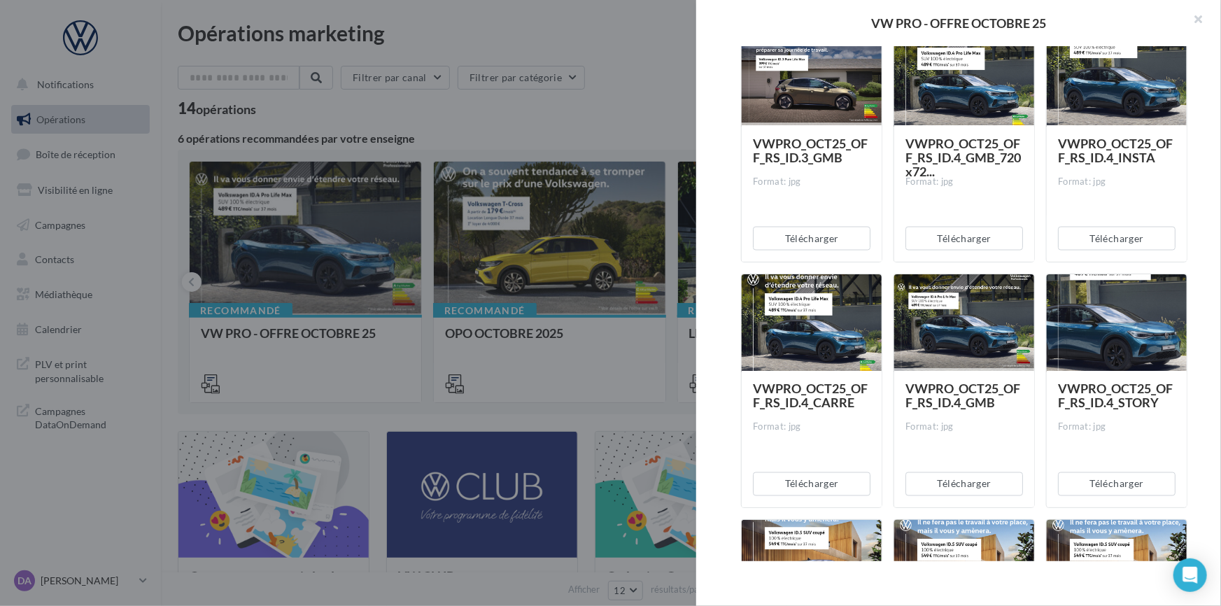
scroll to position [1017, 0]
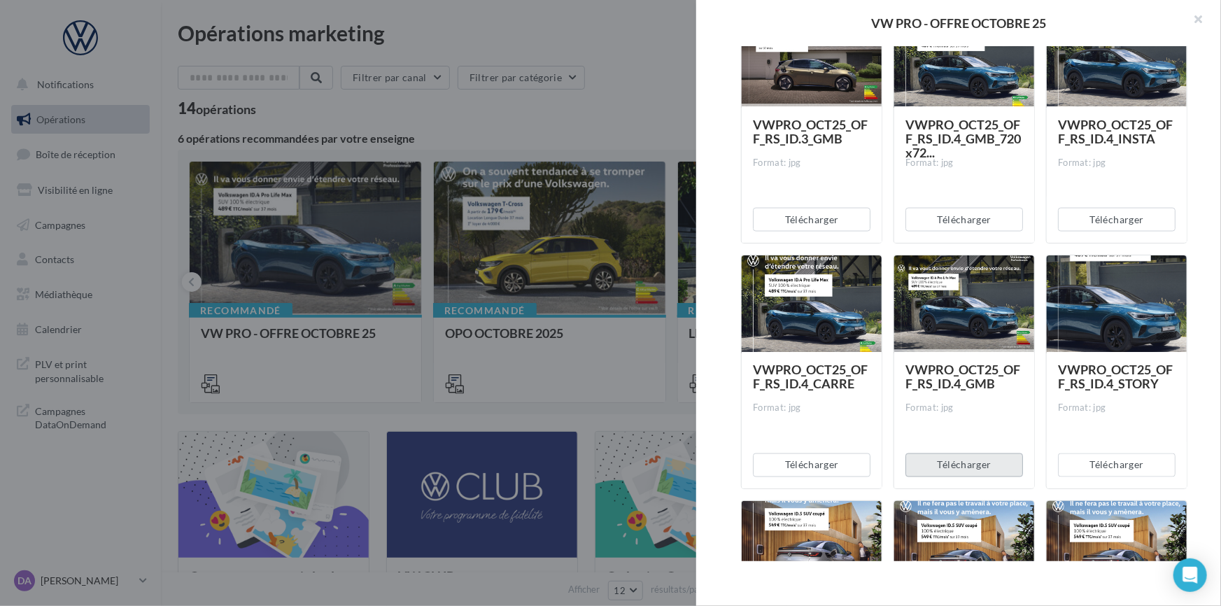
click at [958, 468] on button "Télécharger" at bounding box center [964, 465] width 118 height 24
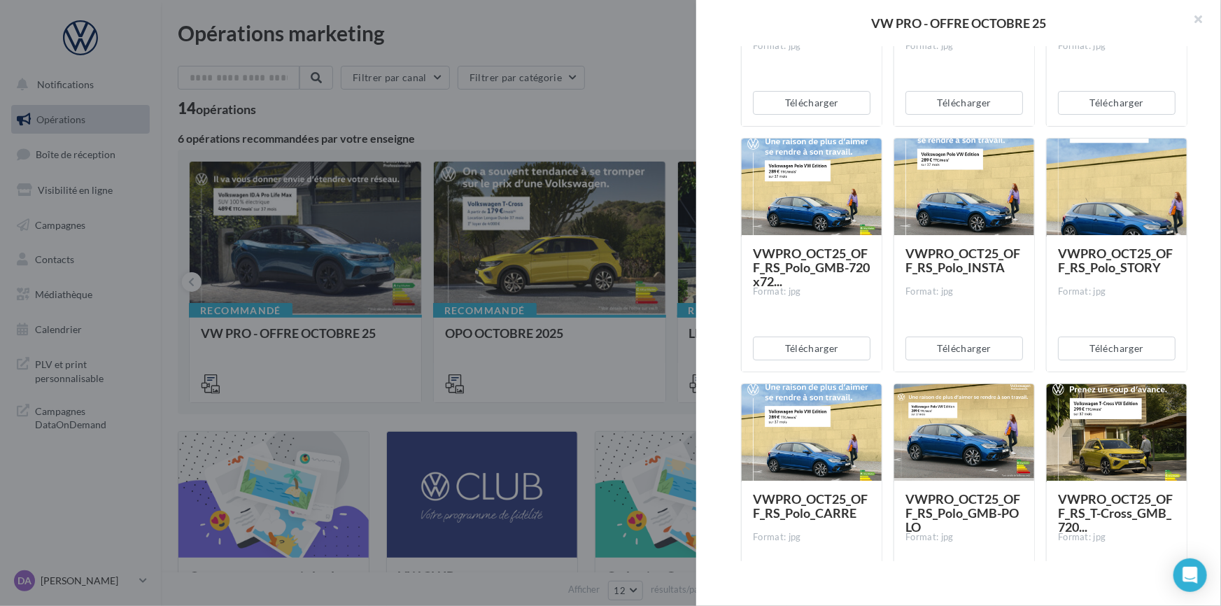
scroll to position [2586, 0]
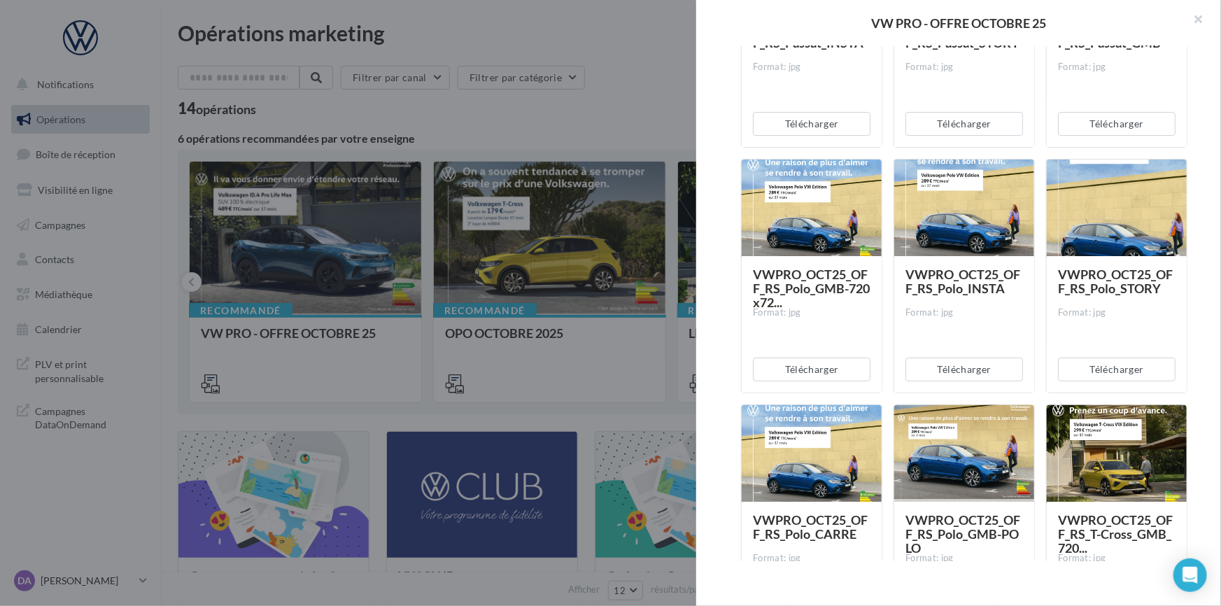
click at [986, 449] on div at bounding box center [964, 454] width 140 height 98
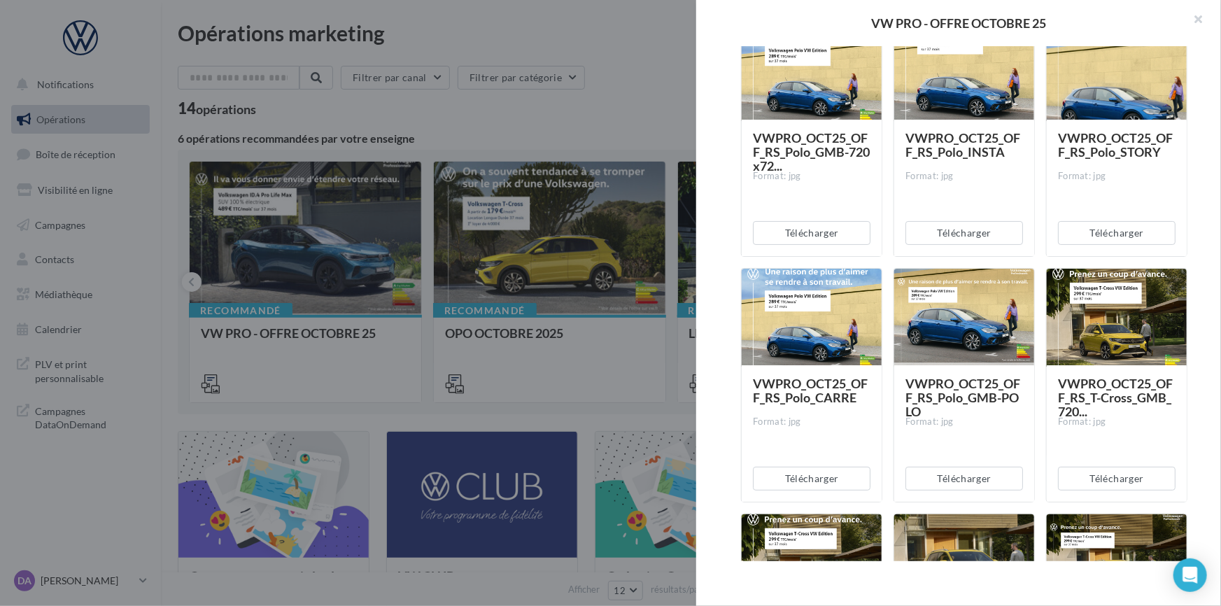
scroll to position [2756, 0]
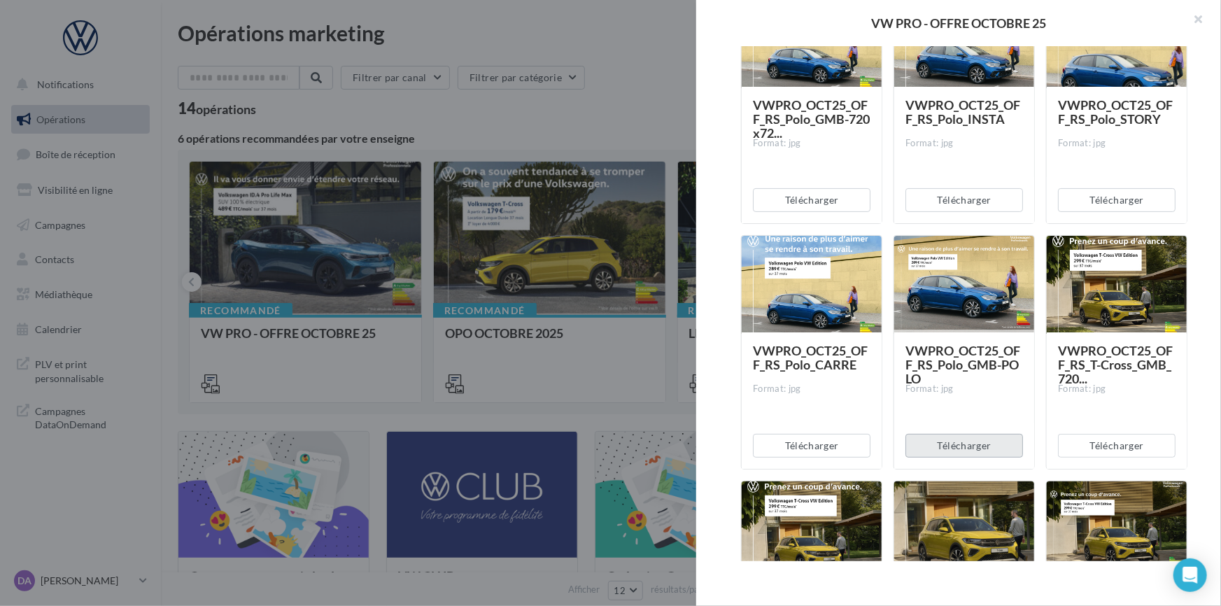
click at [961, 453] on button "Télécharger" at bounding box center [964, 446] width 118 height 24
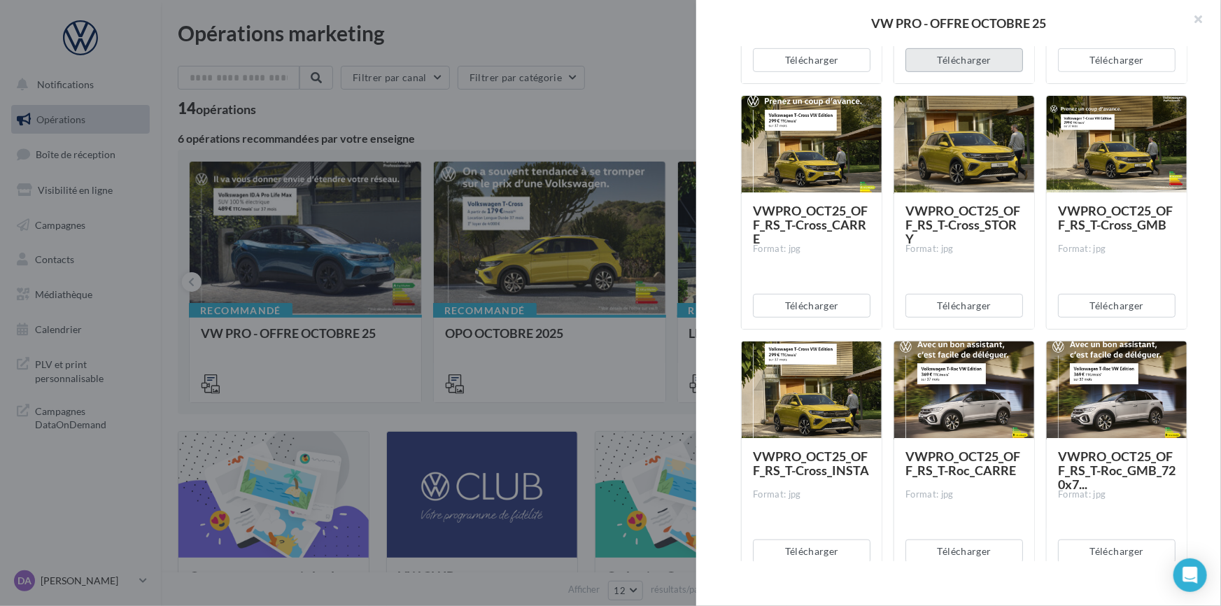
scroll to position [3159, 0]
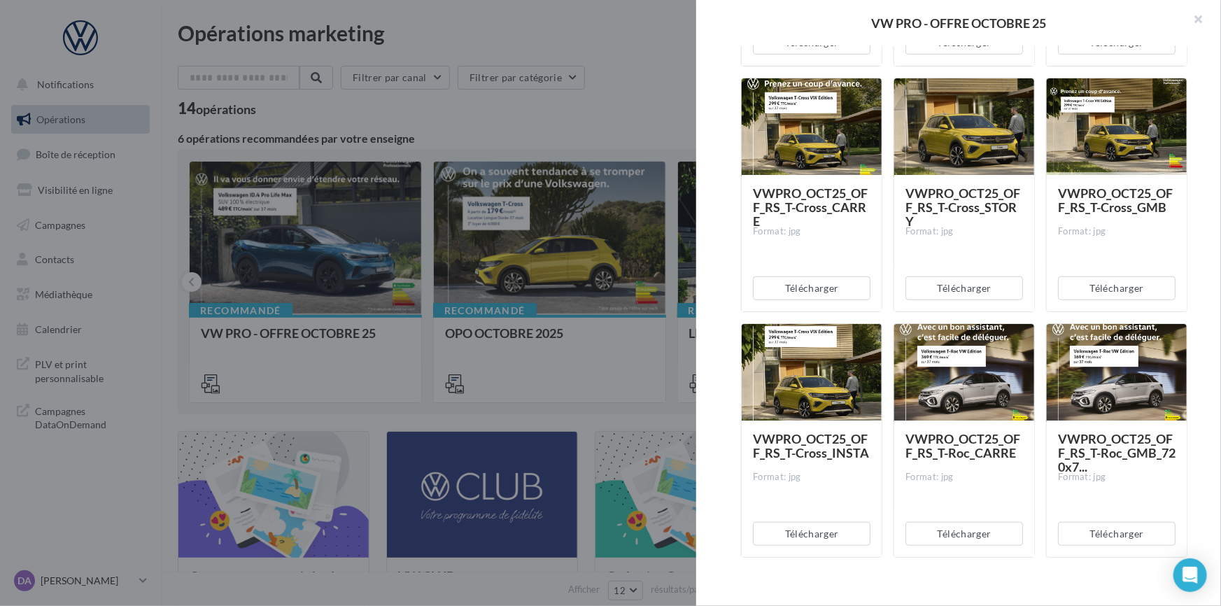
click at [1131, 195] on span "VWPRO_OCT25_OFF_RS_T-Cross_GMB" at bounding box center [1115, 199] width 115 height 29
click at [1137, 285] on button "Télécharger" at bounding box center [1117, 288] width 118 height 24
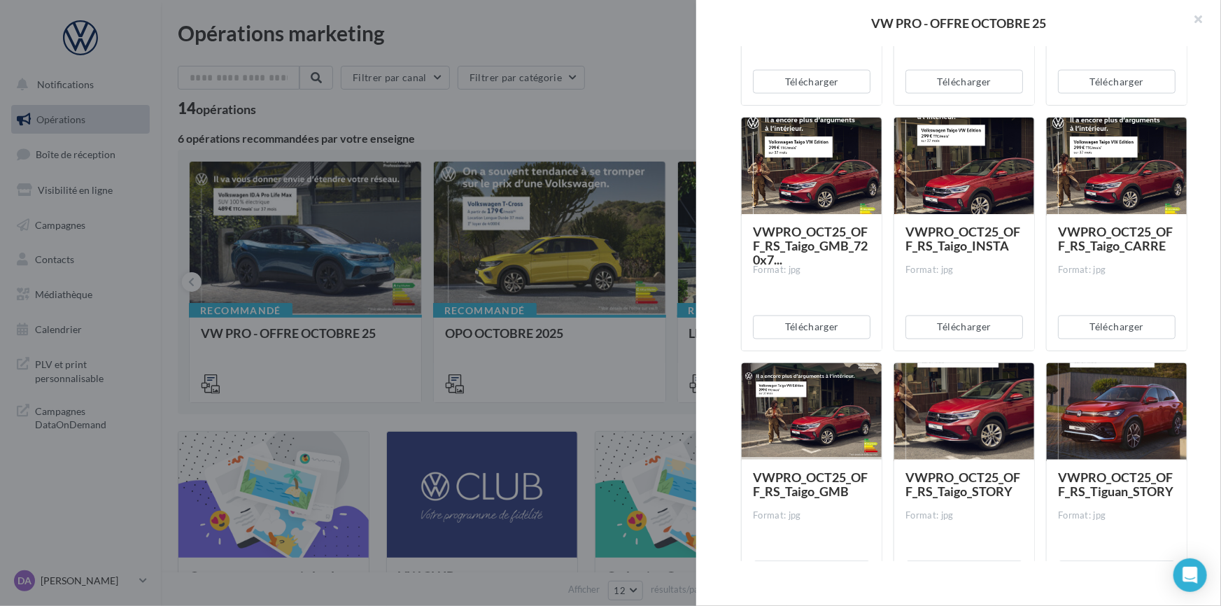
scroll to position [3879, 0]
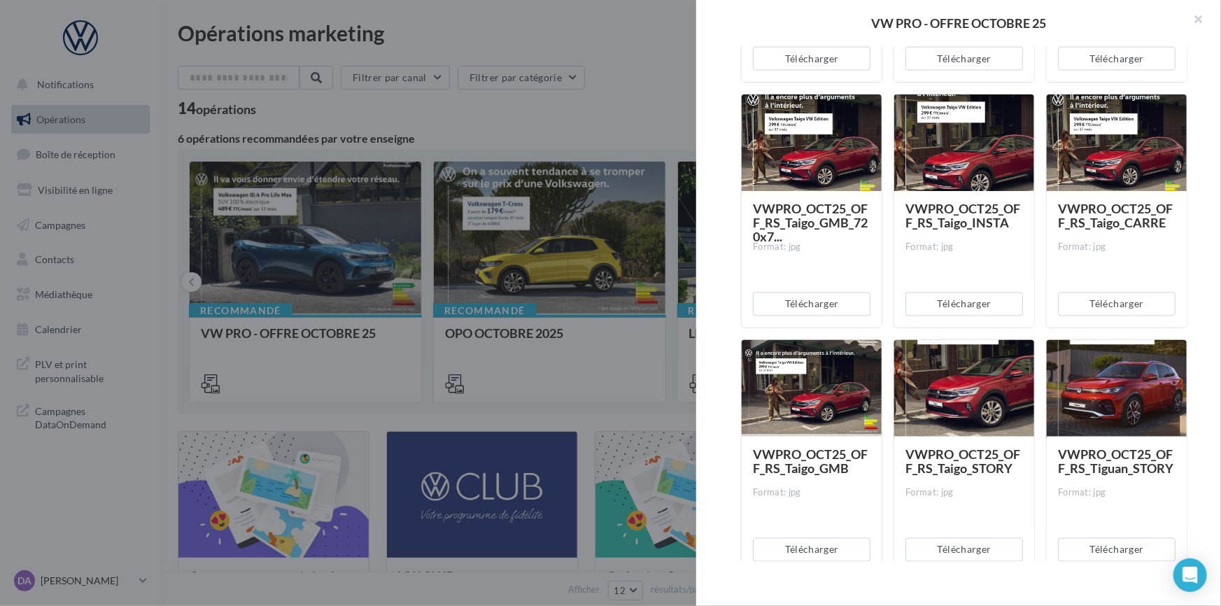
click at [833, 432] on div at bounding box center [812, 389] width 140 height 98
drag, startPoint x: 814, startPoint y: 555, endPoint x: 754, endPoint y: 548, distance: 59.9
click at [812, 555] on button "Télécharger" at bounding box center [812, 550] width 118 height 24
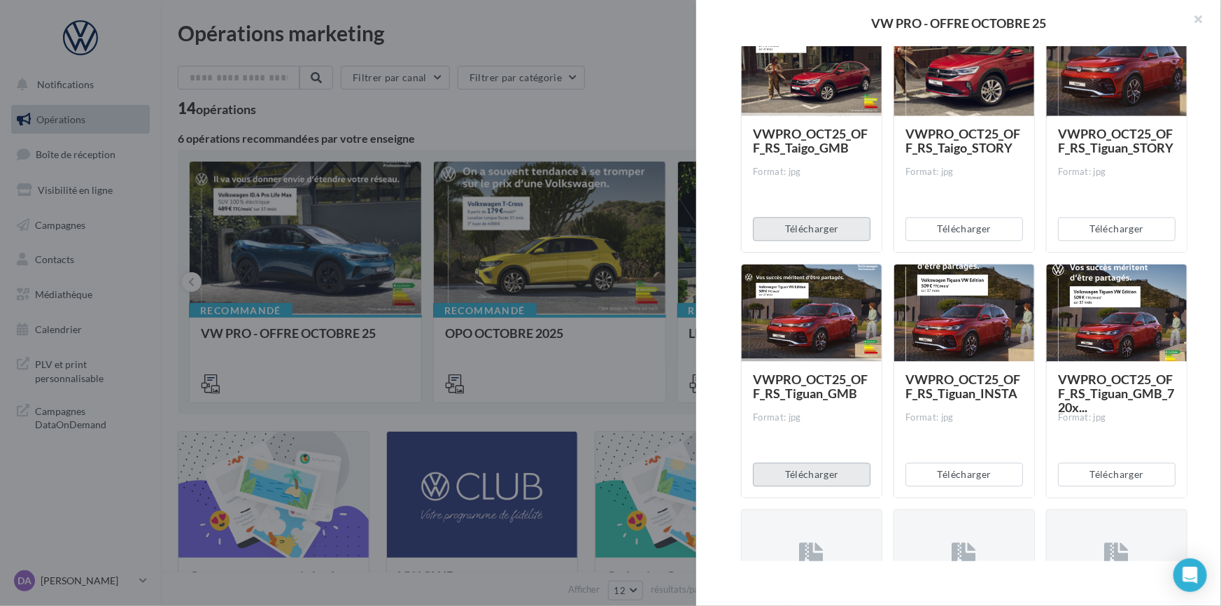
scroll to position [4198, 0]
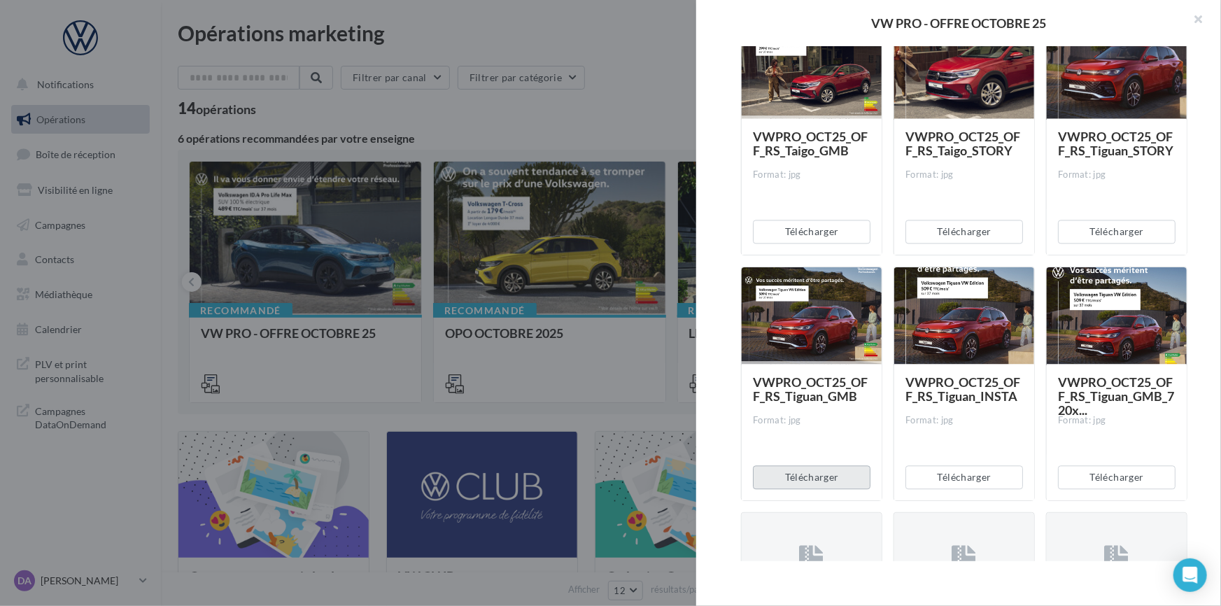
click at [831, 475] on button "Télécharger" at bounding box center [812, 477] width 118 height 24
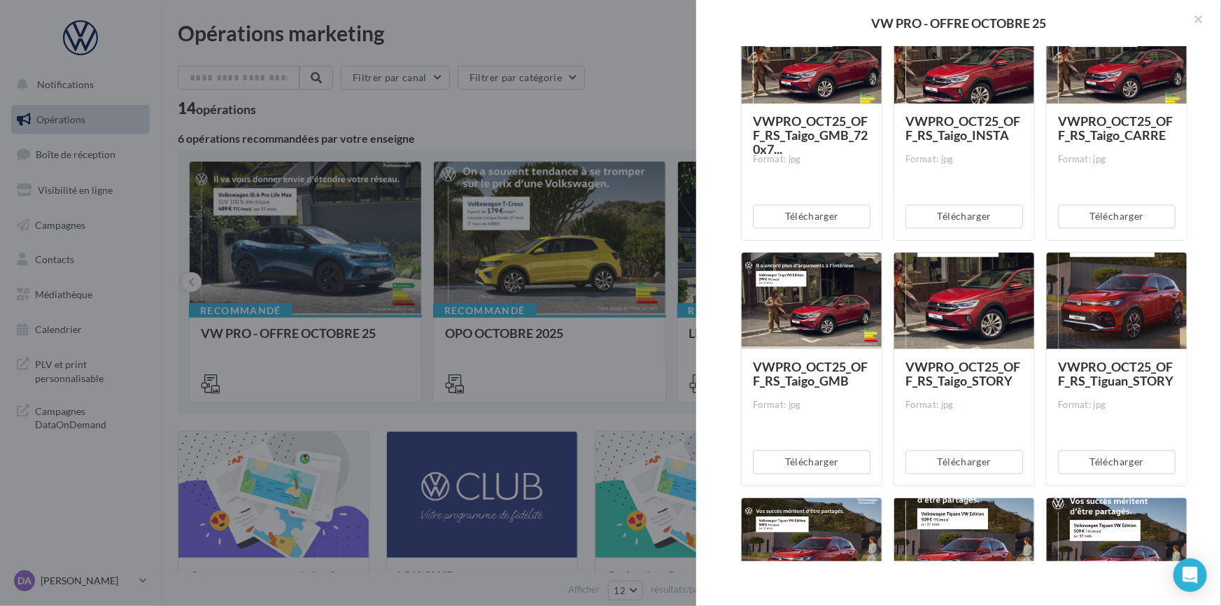
scroll to position [3978, 0]
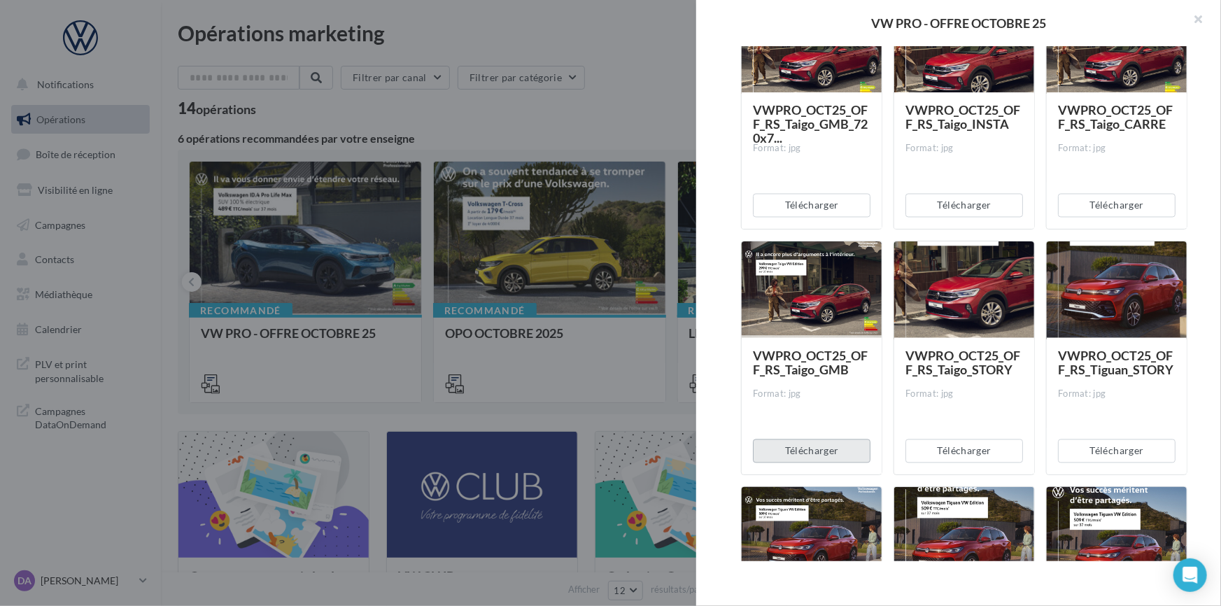
click at [821, 449] on button "Télécharger" at bounding box center [812, 451] width 118 height 24
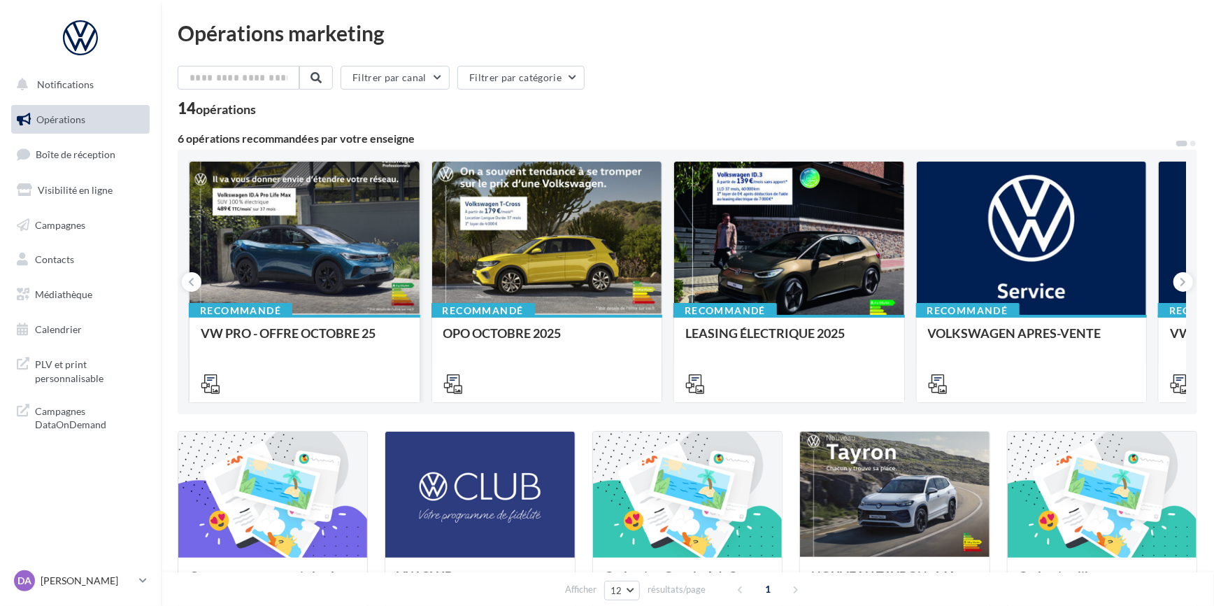
click at [372, 223] on div at bounding box center [305, 239] width 230 height 155
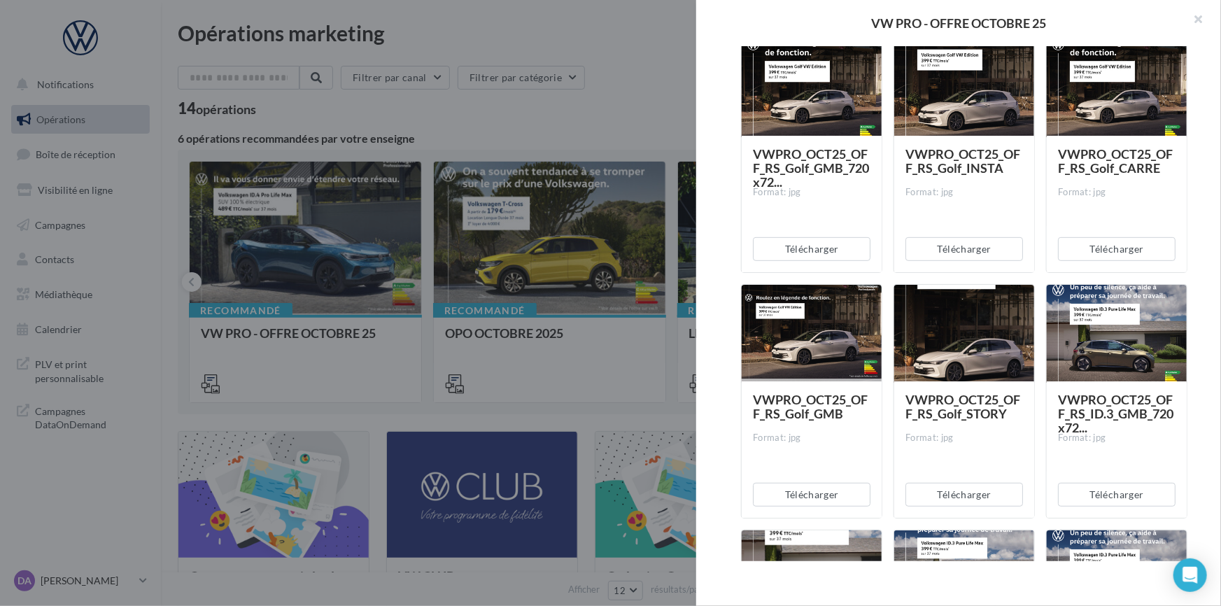
scroll to position [254, 0]
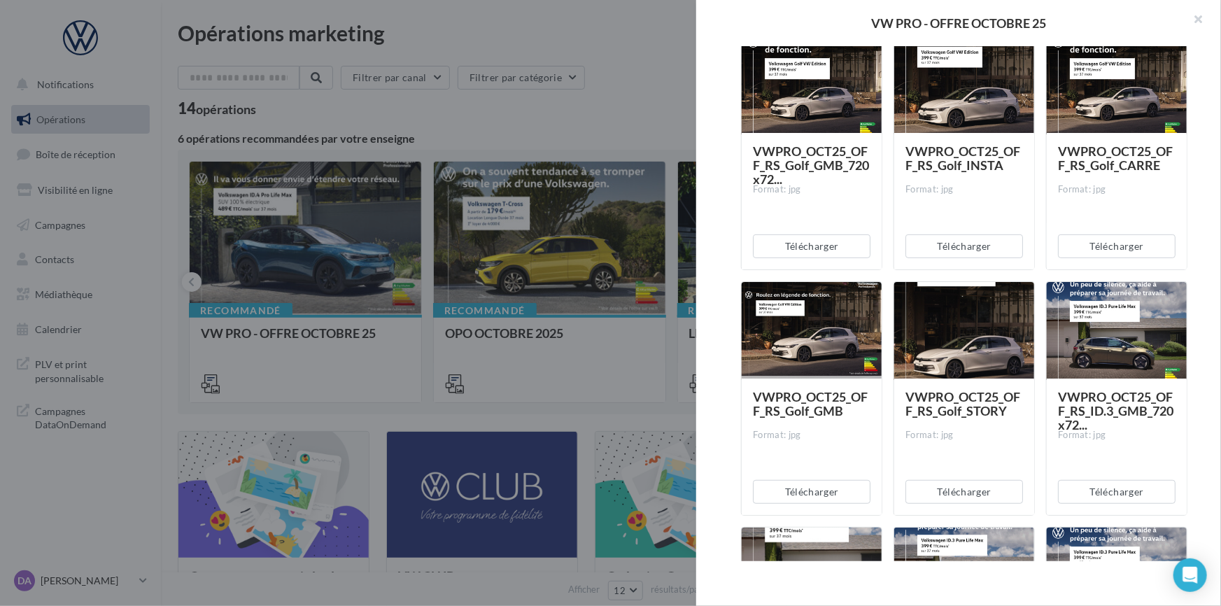
click at [842, 335] on div at bounding box center [812, 331] width 140 height 98
click at [820, 496] on button "Télécharger" at bounding box center [812, 492] width 118 height 24
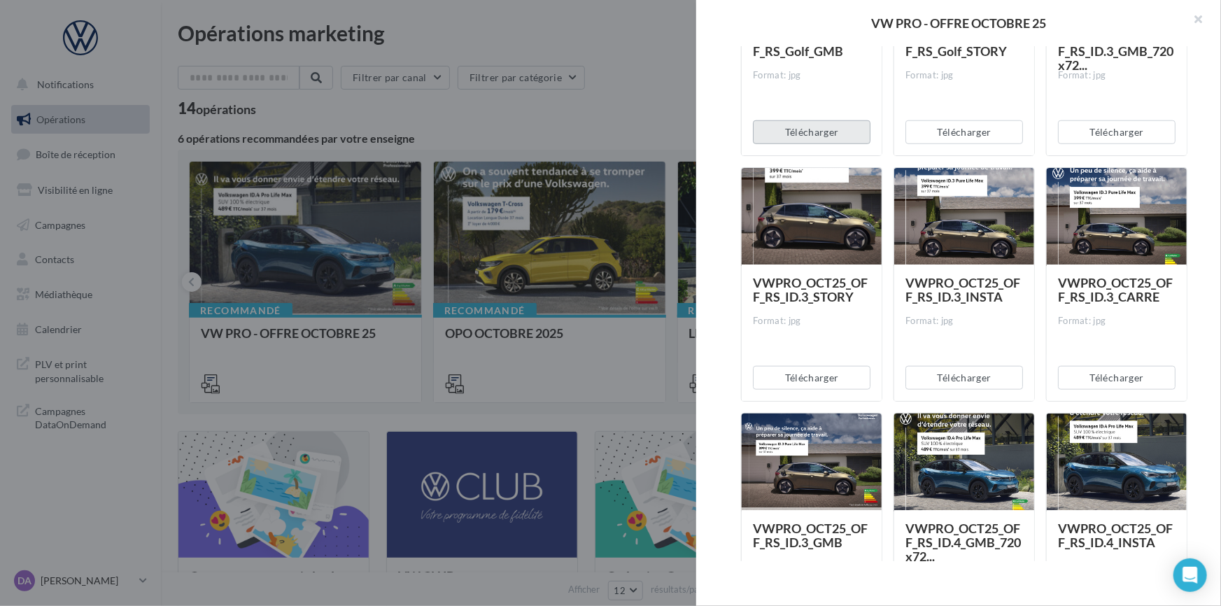
scroll to position [636, 0]
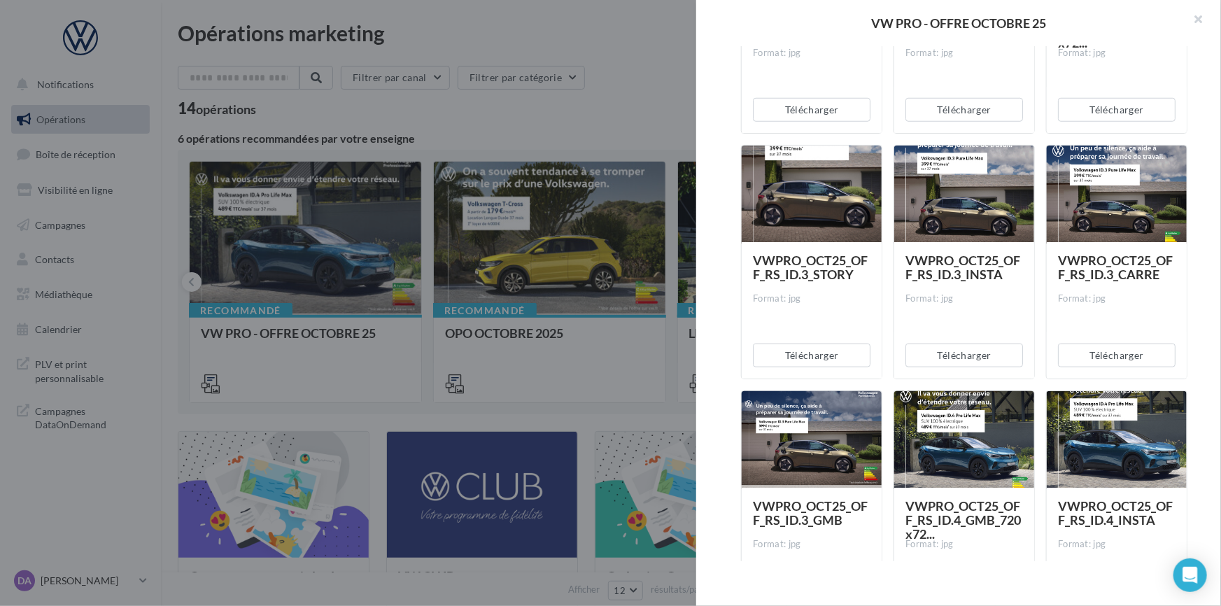
click at [819, 455] on div at bounding box center [812, 440] width 140 height 98
click at [812, 441] on div at bounding box center [812, 440] width 140 height 98
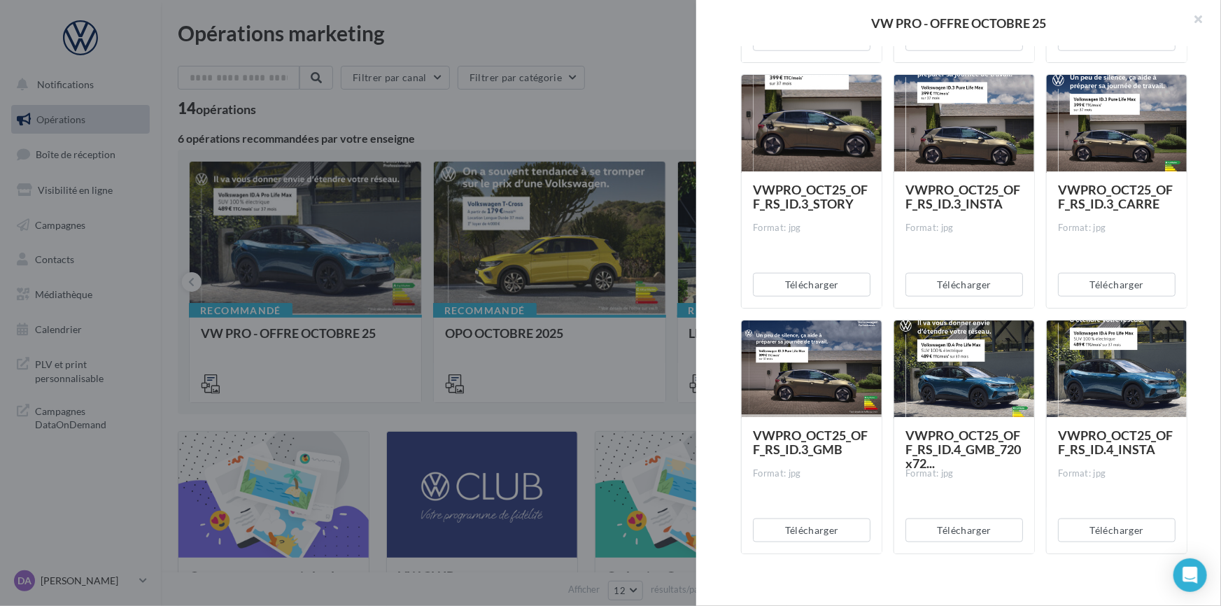
scroll to position [742, 0]
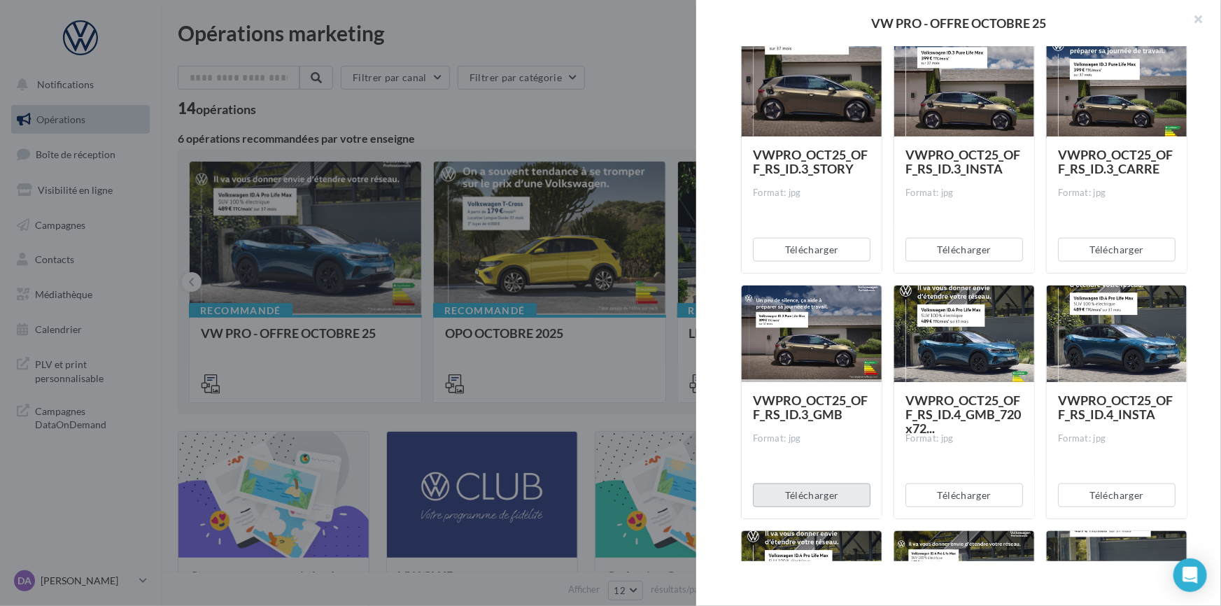
click at [819, 486] on button "Télécharger" at bounding box center [812, 495] width 118 height 24
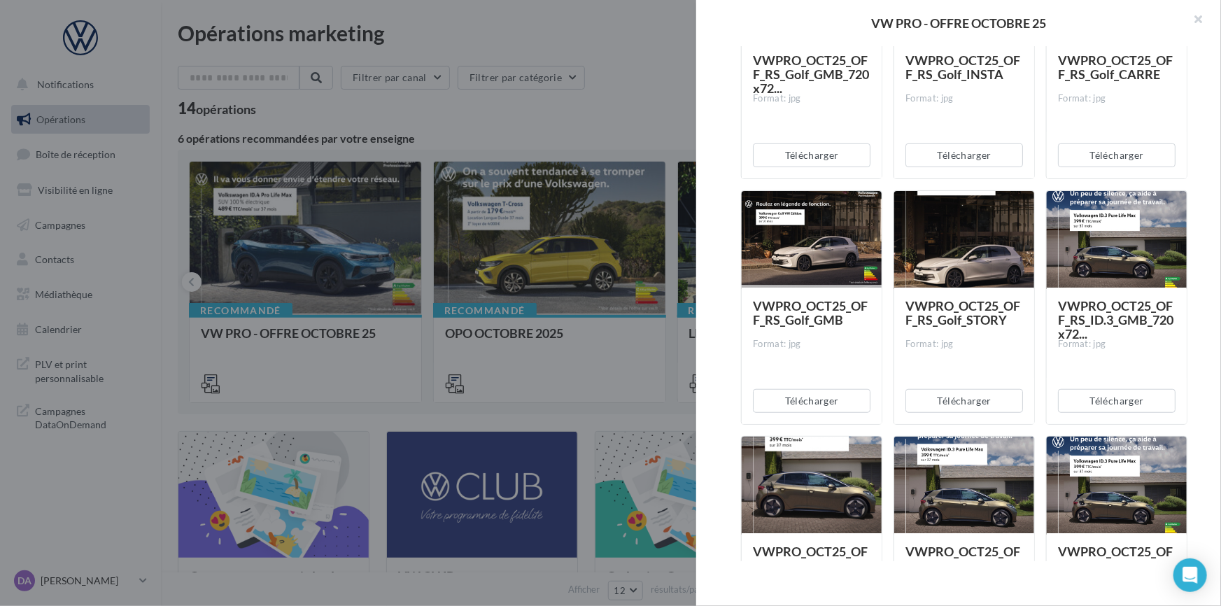
scroll to position [318, 0]
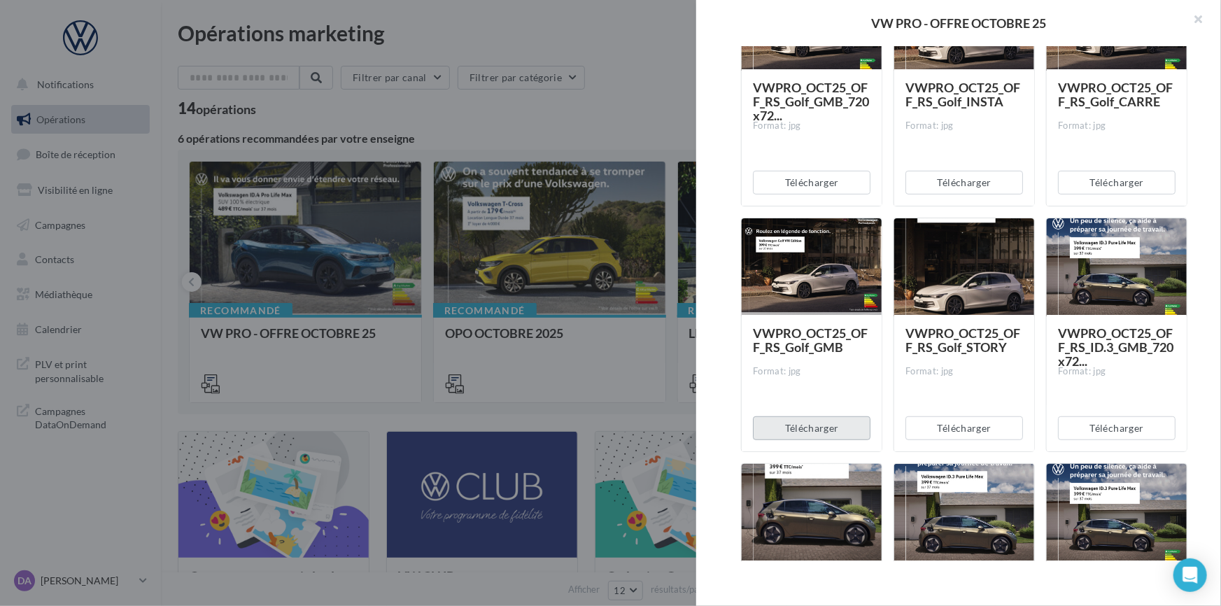
click at [816, 425] on button "Télécharger" at bounding box center [812, 428] width 118 height 24
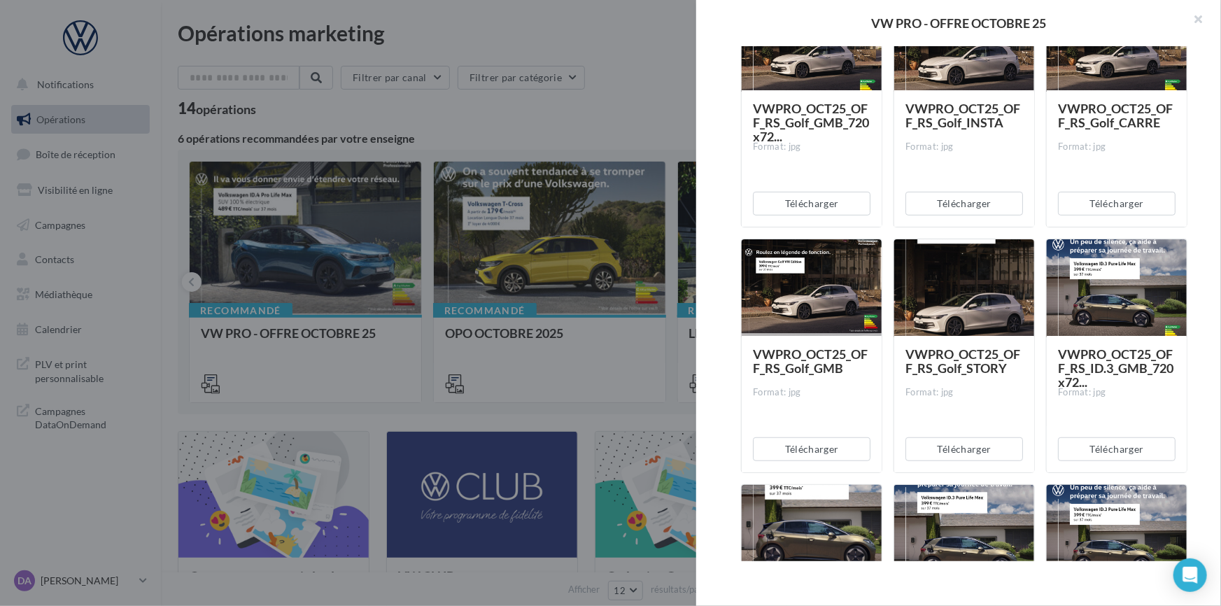
click at [826, 258] on div at bounding box center [812, 288] width 140 height 98
click at [814, 449] on button "Télécharger" at bounding box center [812, 449] width 118 height 24
